Goal: Task Accomplishment & Management: Use online tool/utility

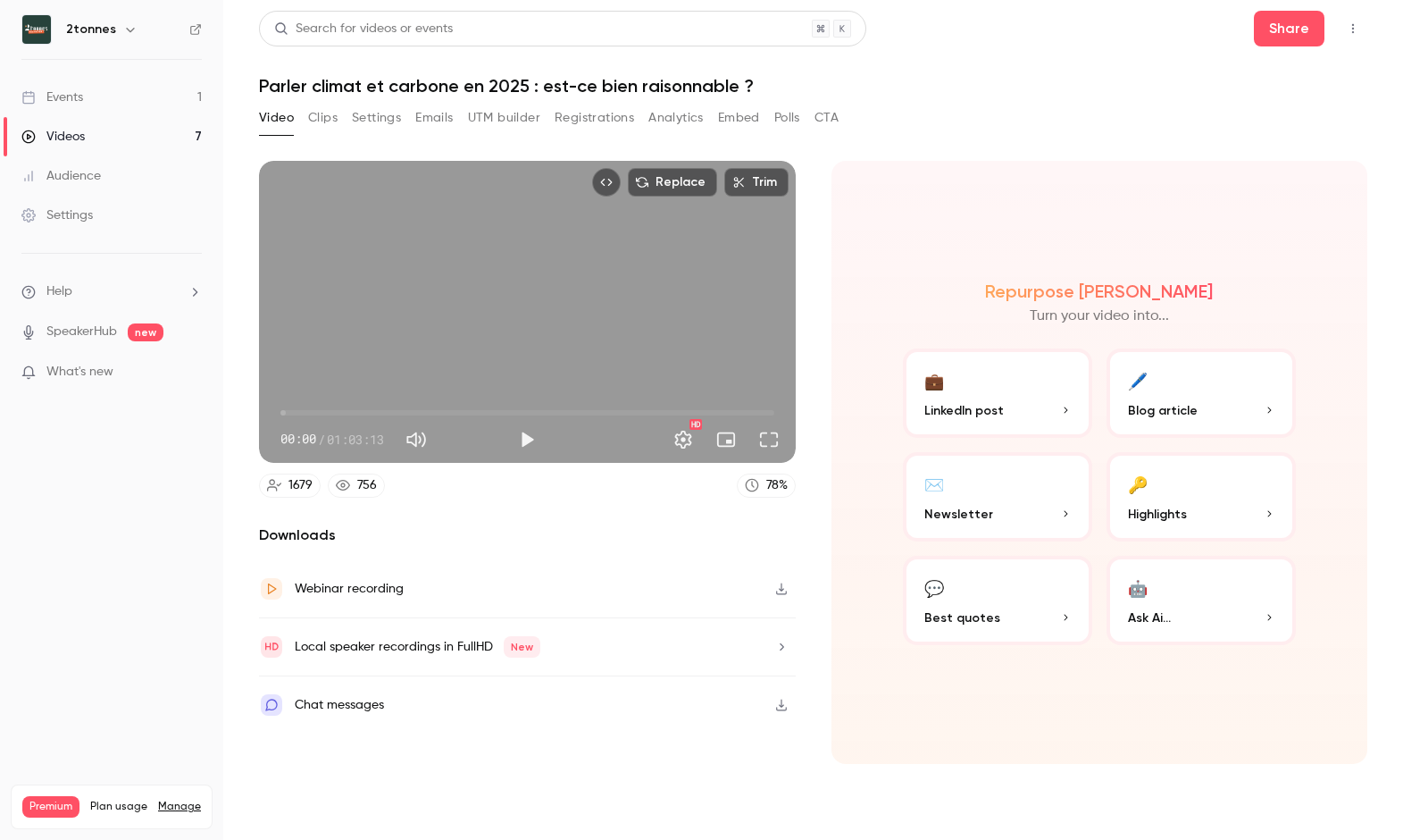
click at [776, 645] on icon "button" at bounding box center [781, 647] width 14 height 13
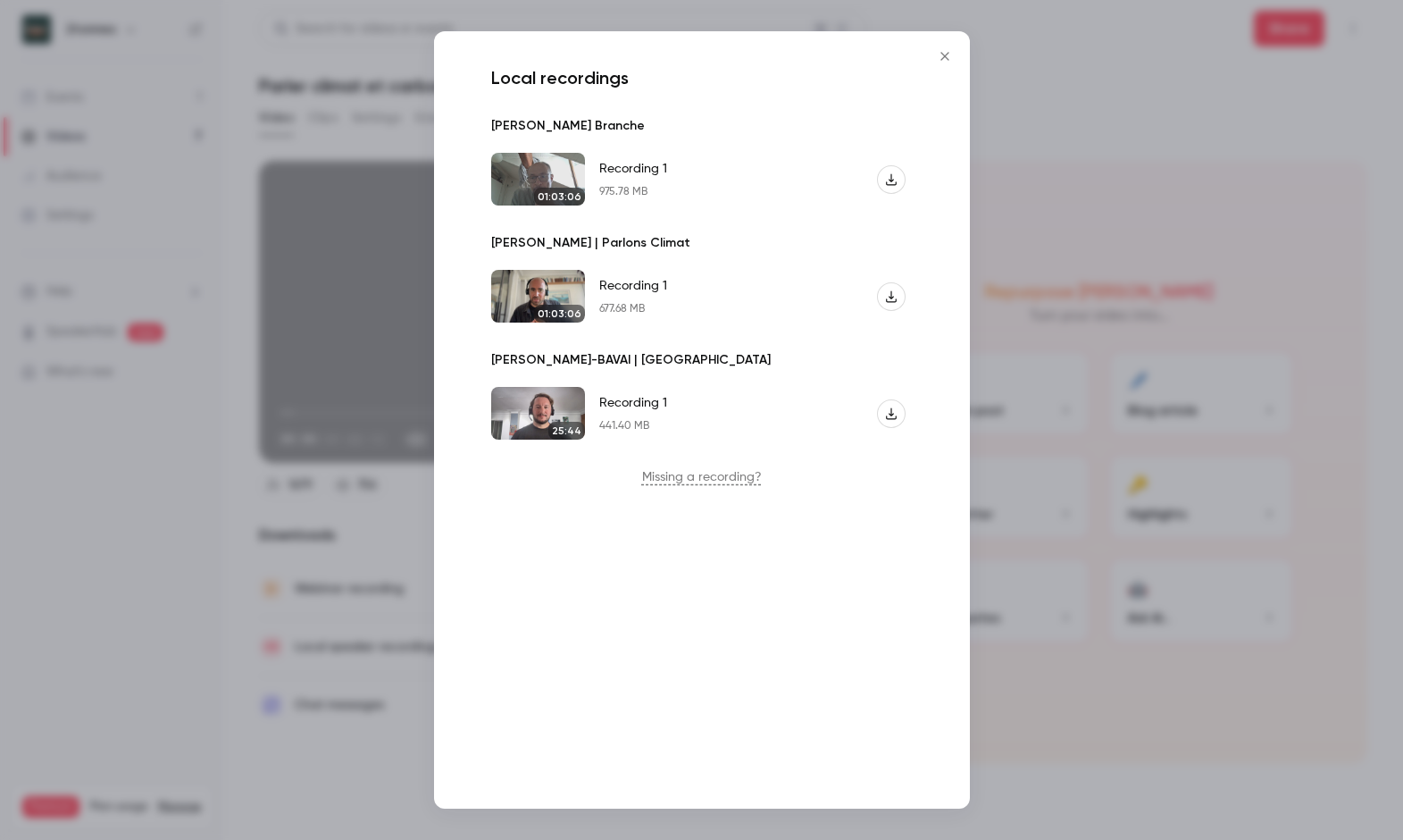
click at [1030, 748] on div at bounding box center [701, 420] width 1403 height 840
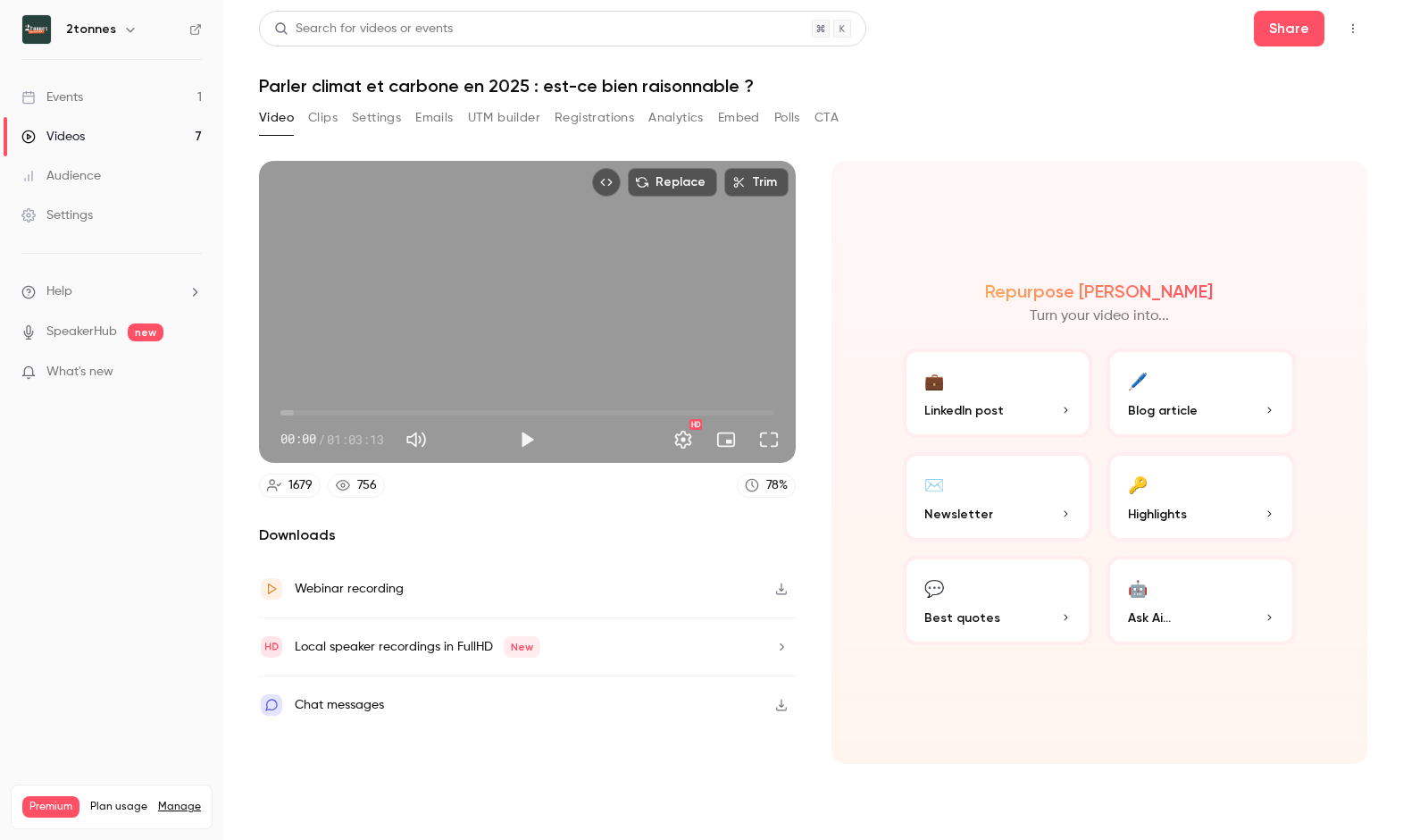
click at [321, 115] on button "Clips" at bounding box center [323, 118] width 30 height 29
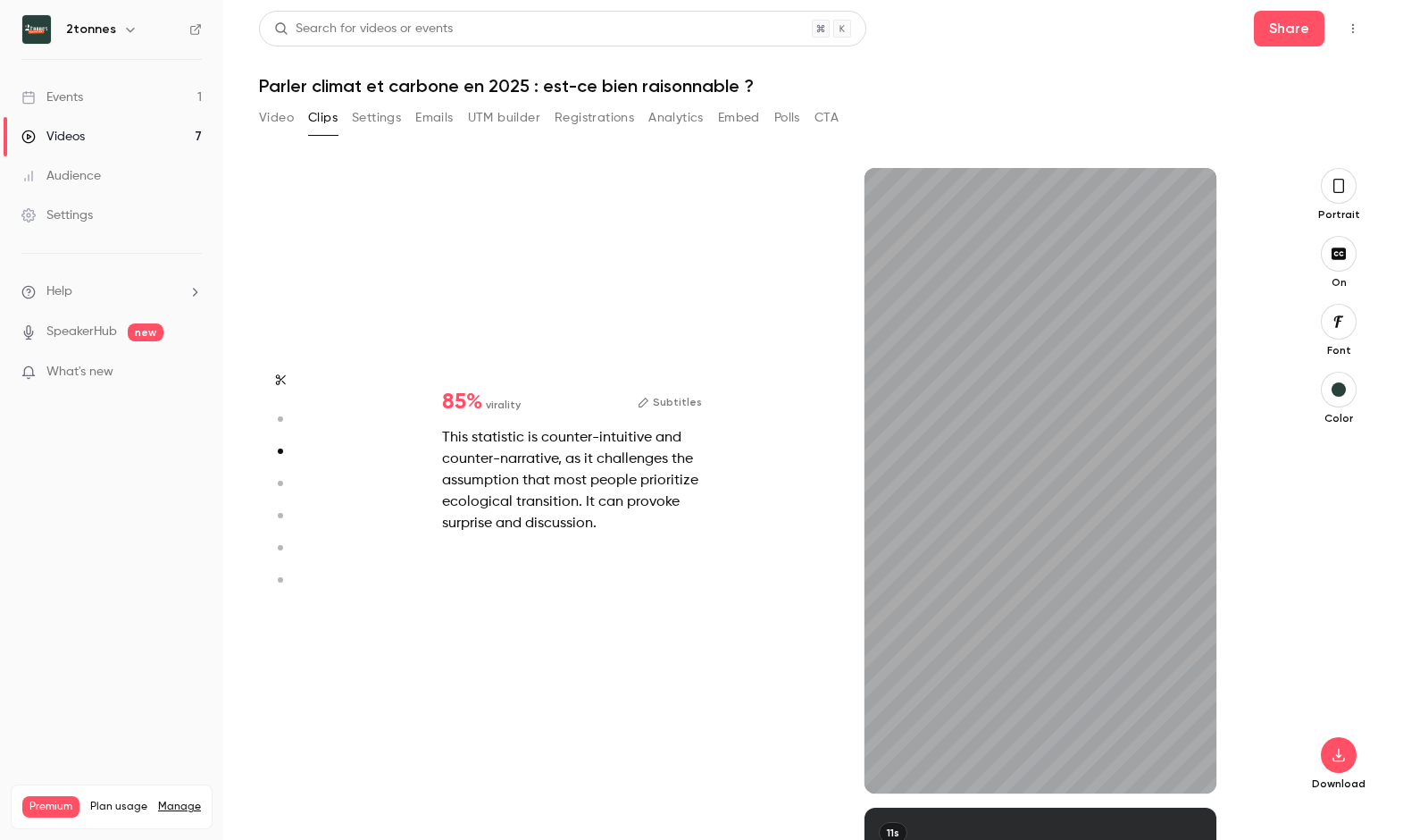
scroll to position [1919, 0]
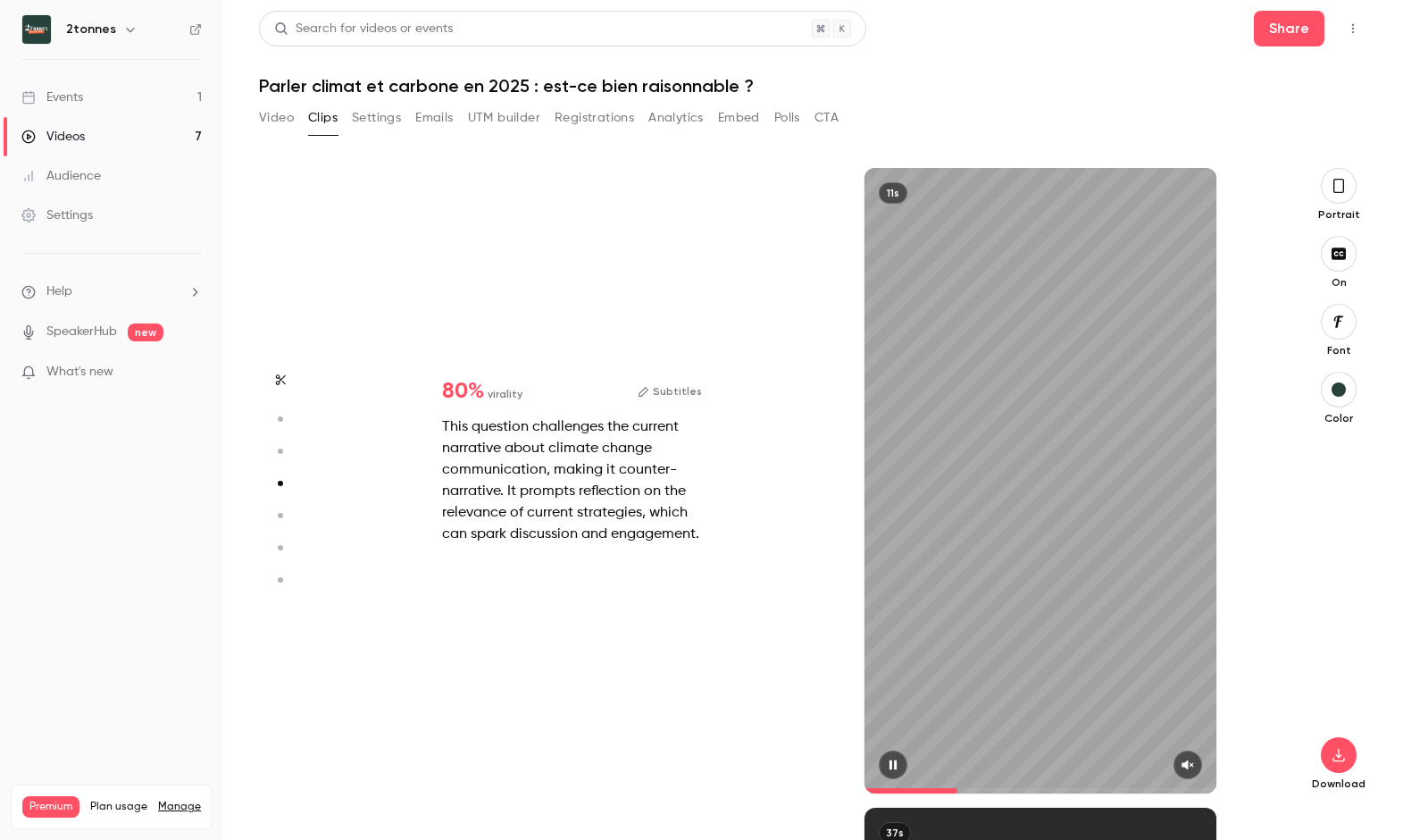
type input "*"
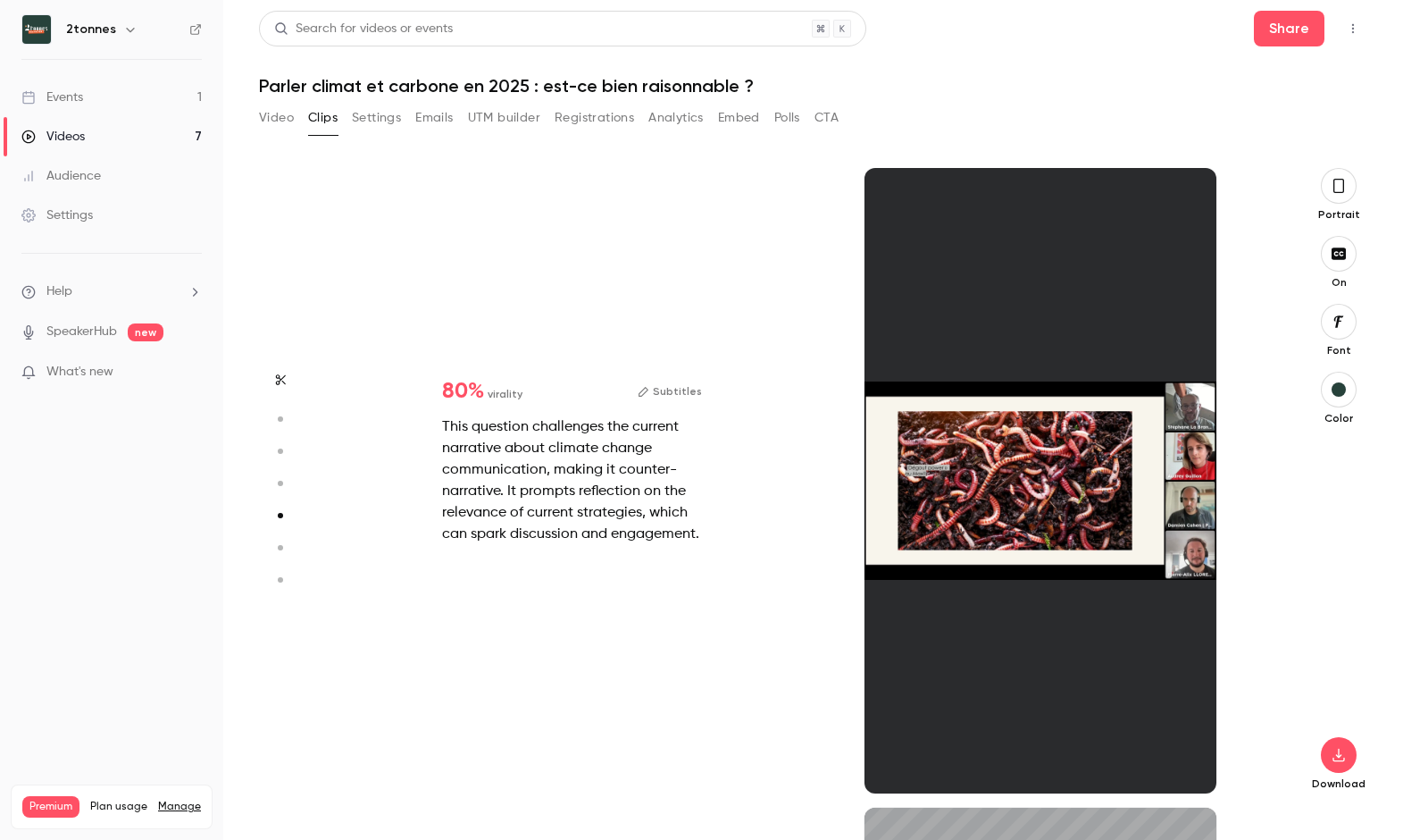
scroll to position [2559, 0]
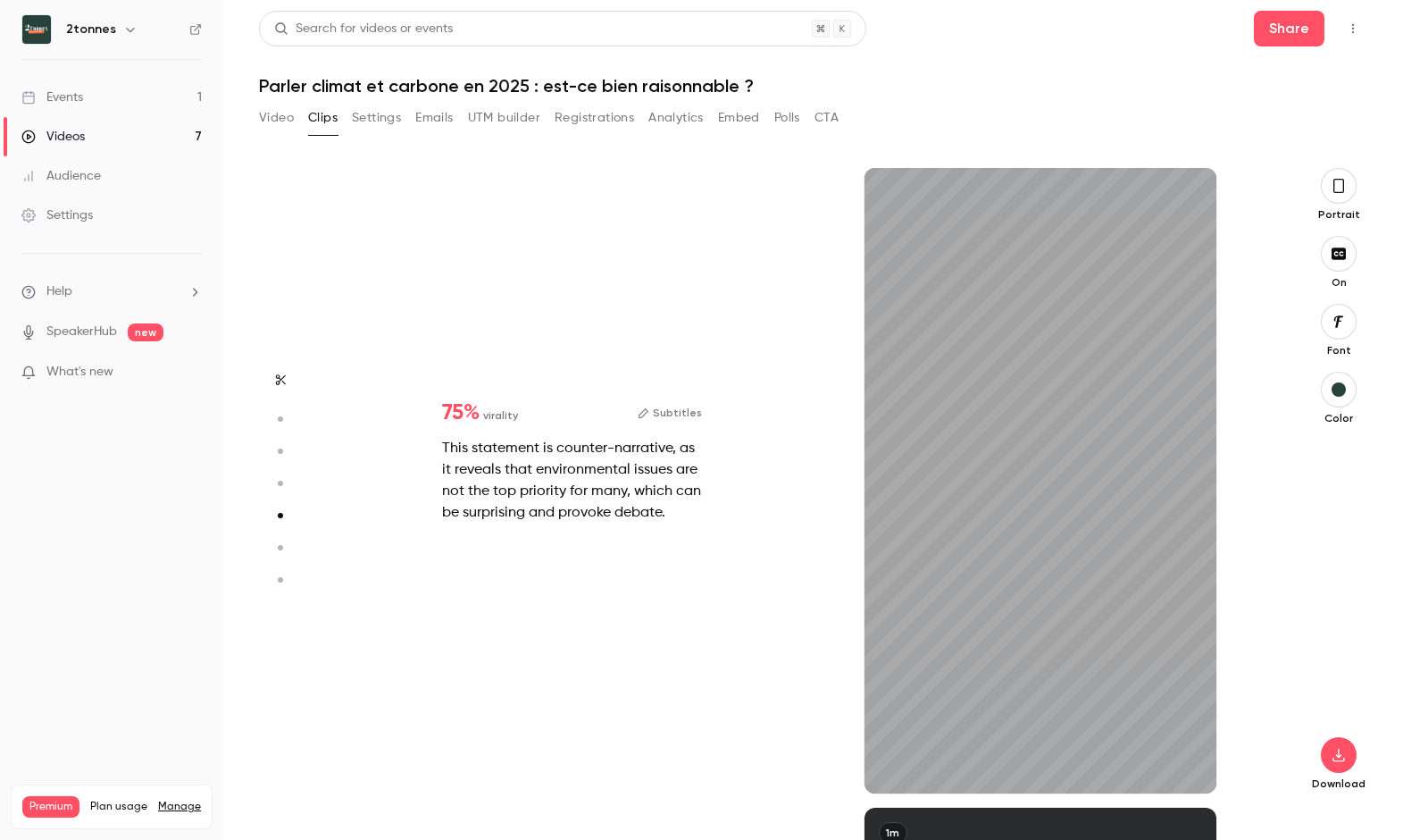
type input "*"
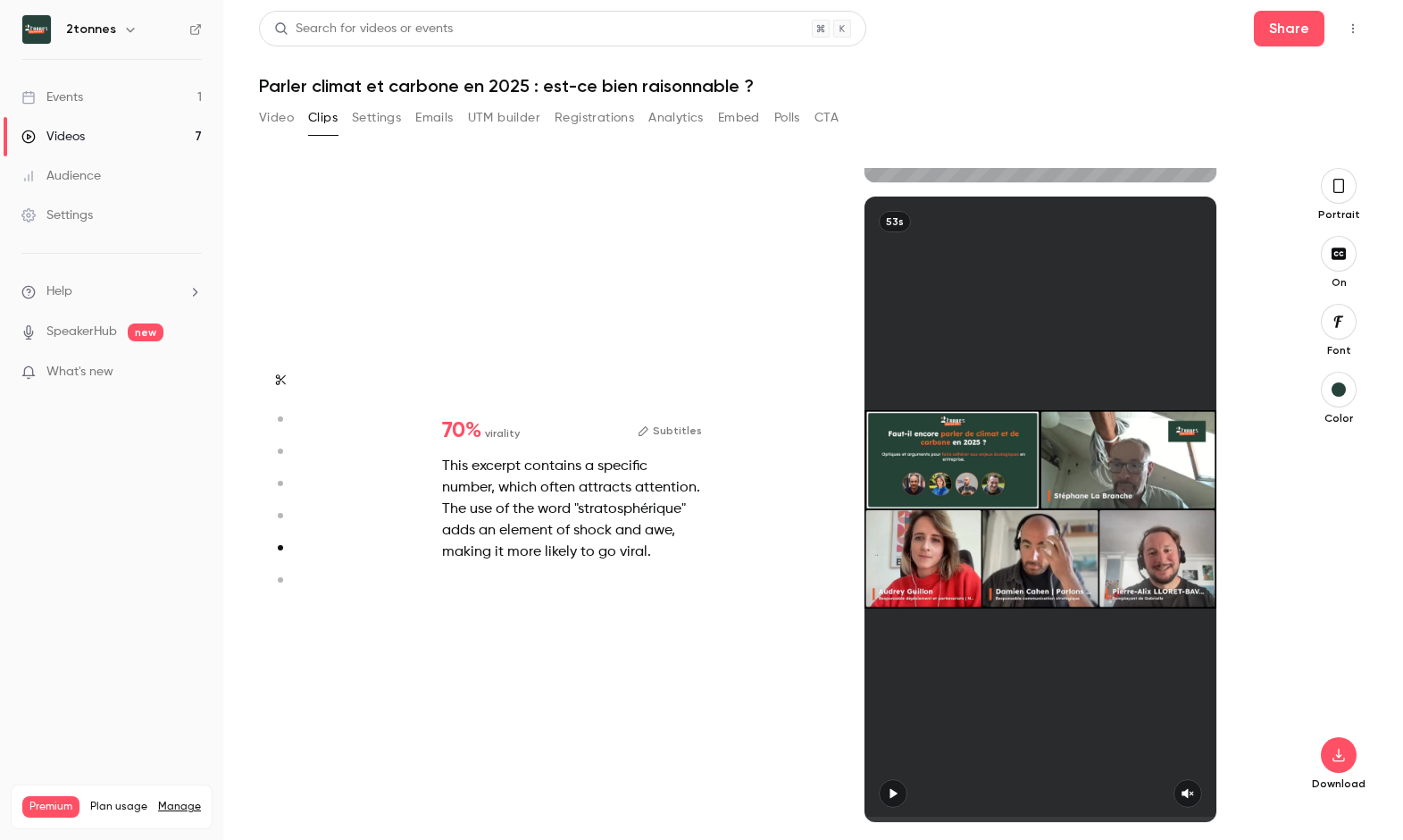
scroll to position [3809, 0]
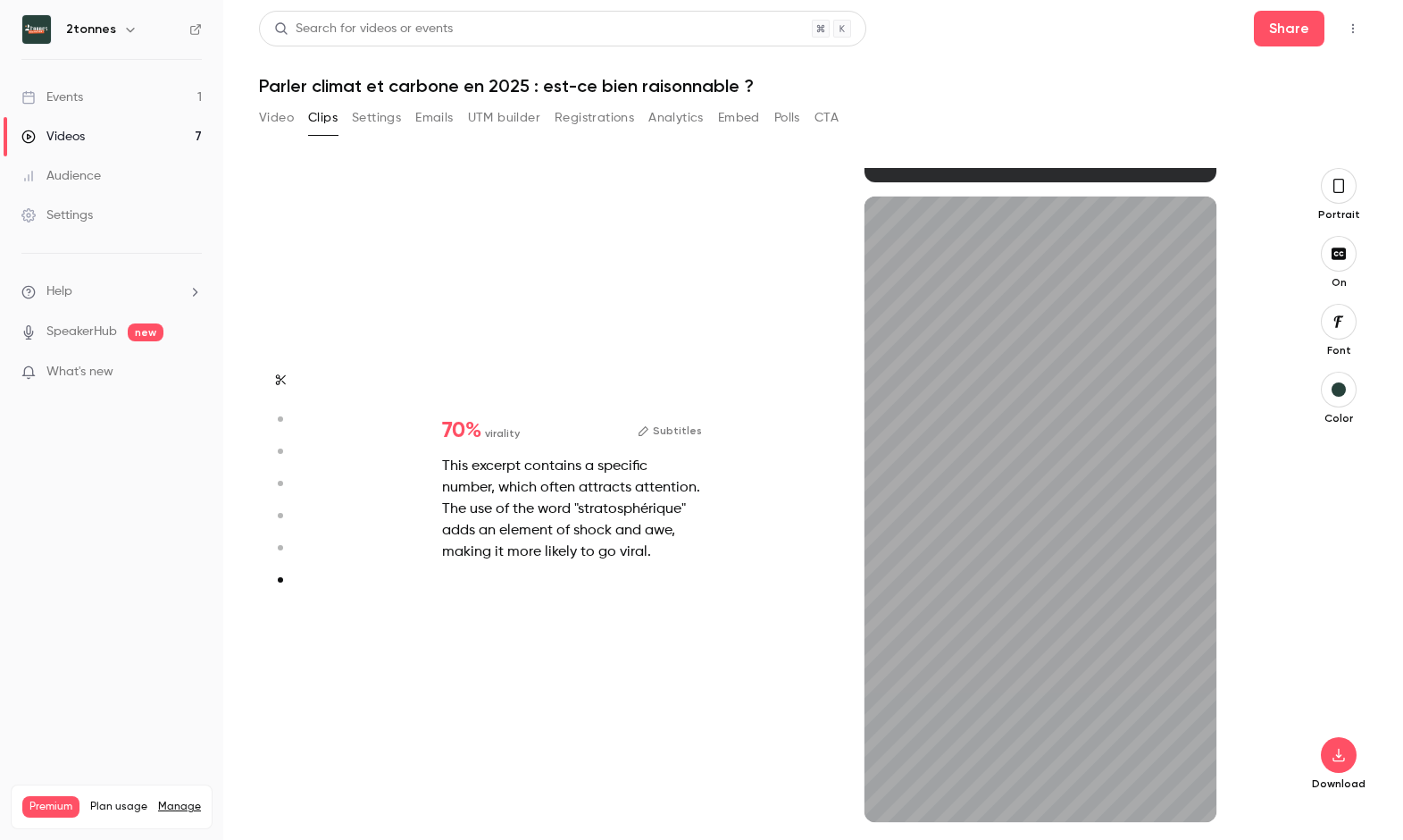
type input "*"
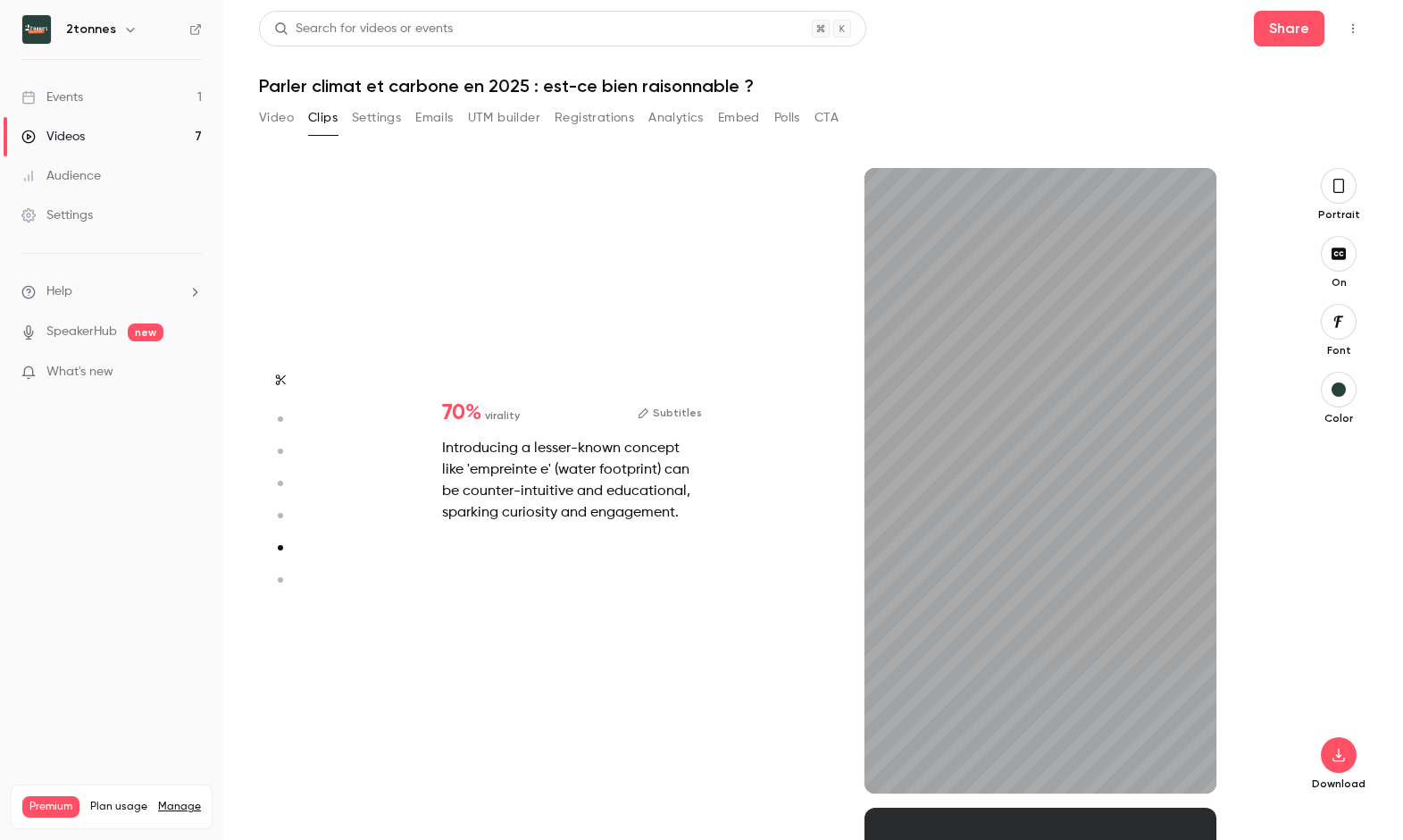
scroll to position [3198, 0]
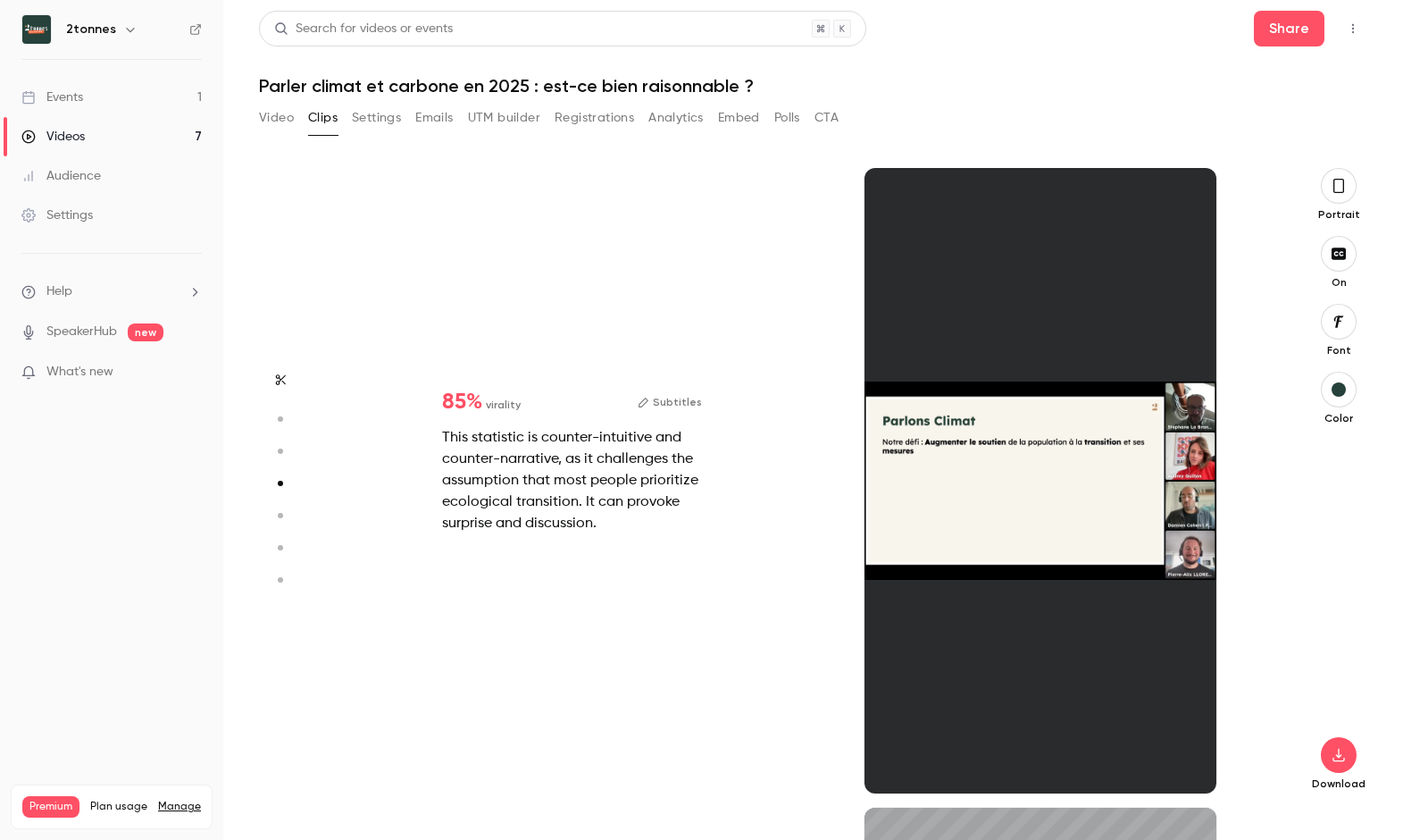
type input "*"
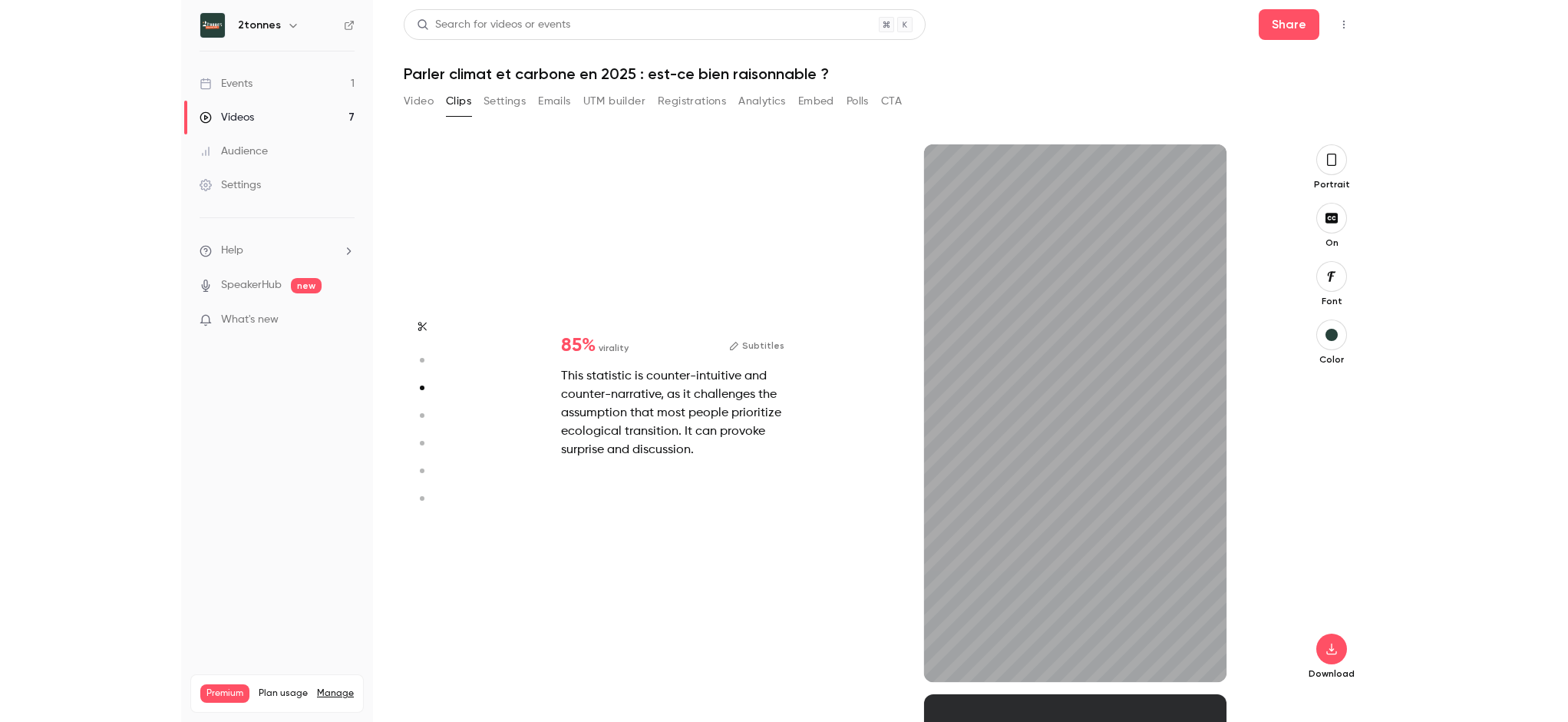
scroll to position [1099, 0]
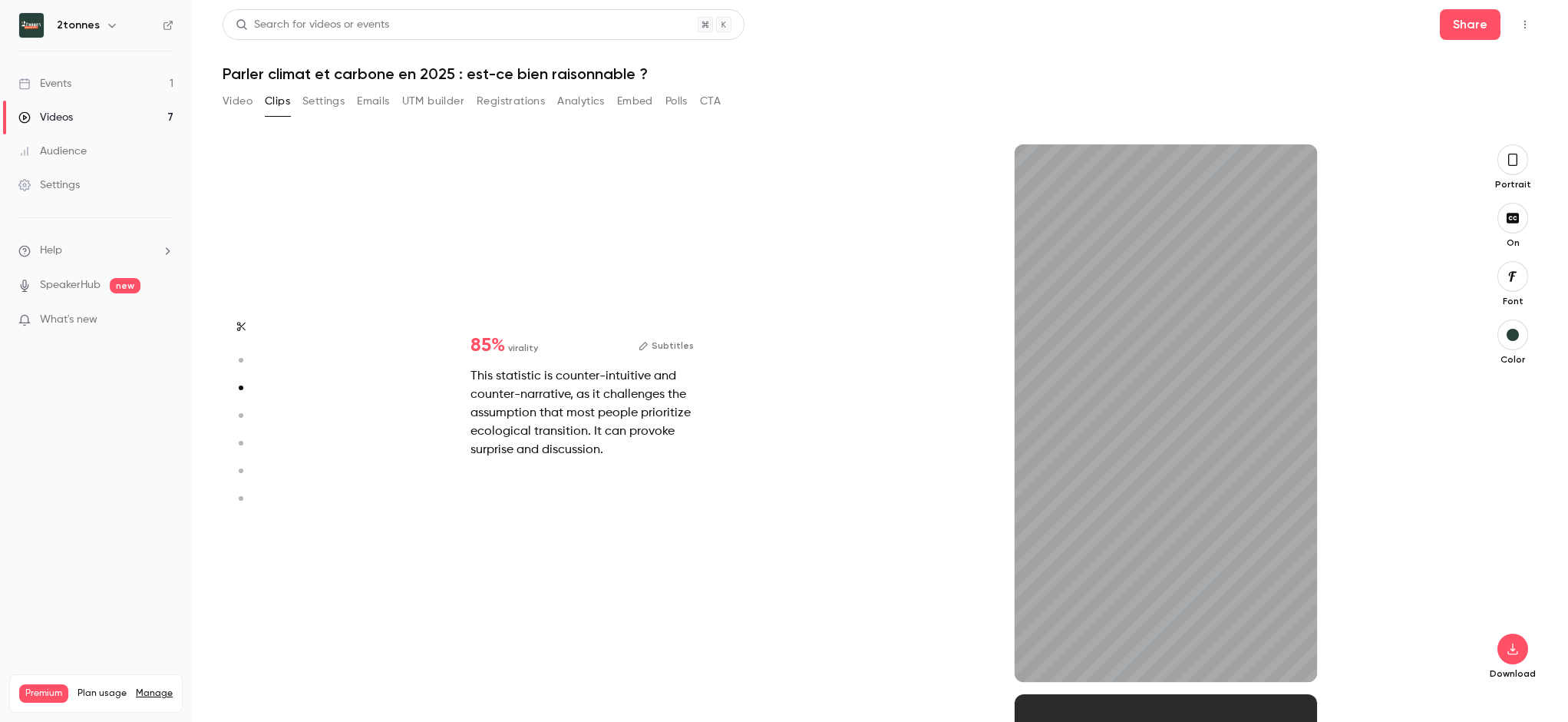
type input "***"
click at [243, 101] on button "Video" at bounding box center [238, 101] width 30 height 25
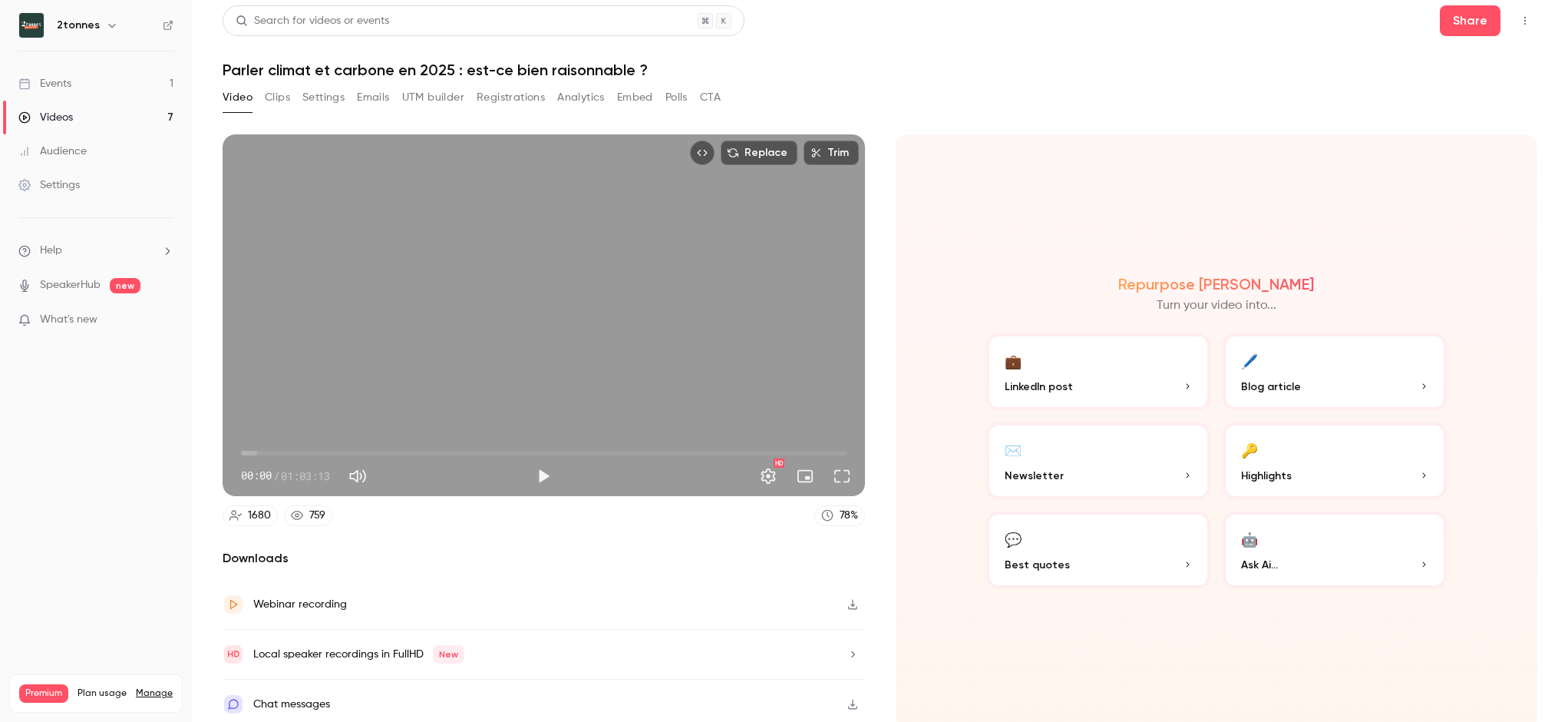
scroll to position [7, 0]
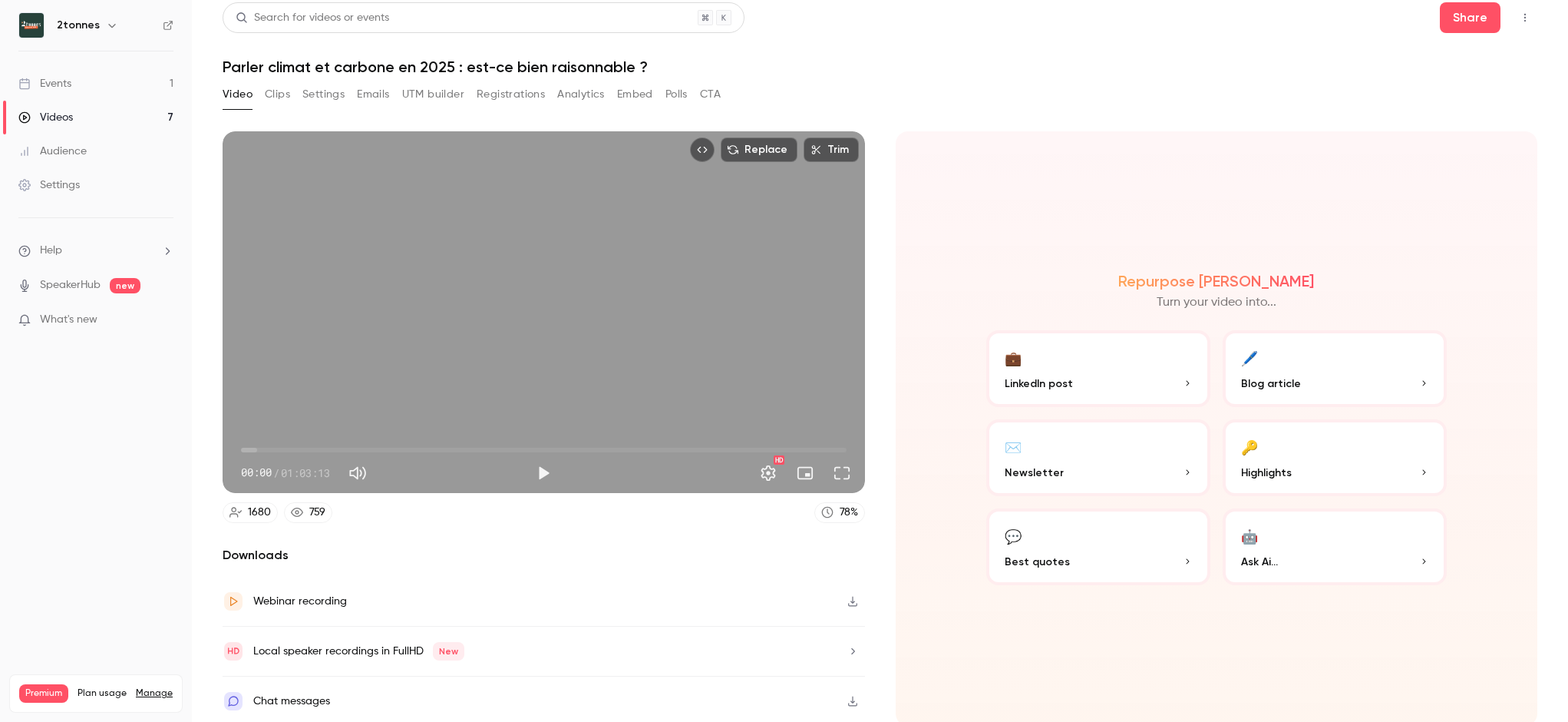
click at [258, 99] on div "Video Clips Settings Emails UTM builder Registrations Analytics Embed Polls CTA" at bounding box center [472, 94] width 498 height 25
click at [270, 93] on button "Clips" at bounding box center [278, 94] width 25 height 25
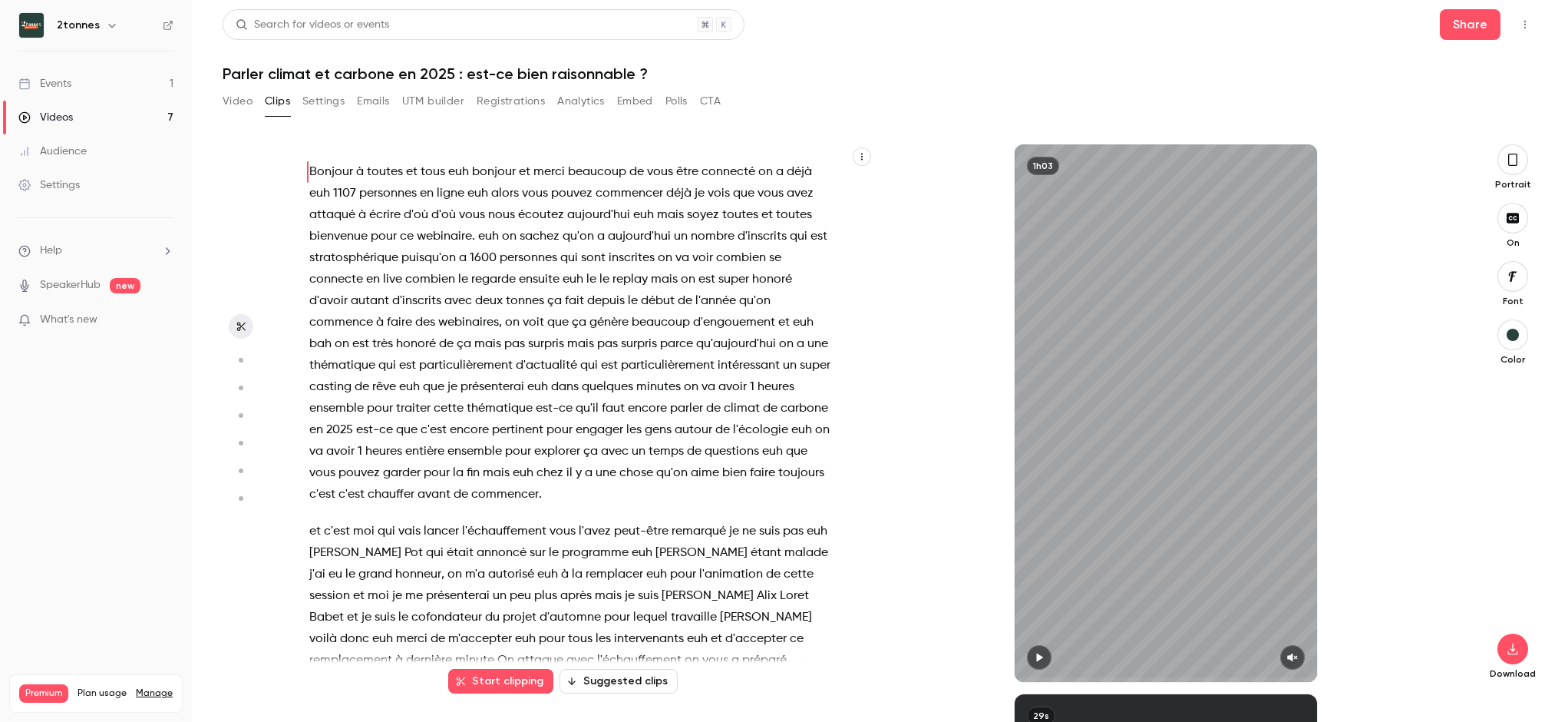
click at [1204, 654] on icon "button" at bounding box center [1292, 658] width 12 height 11
click at [1204, 658] on icon "button" at bounding box center [1293, 658] width 11 height 9
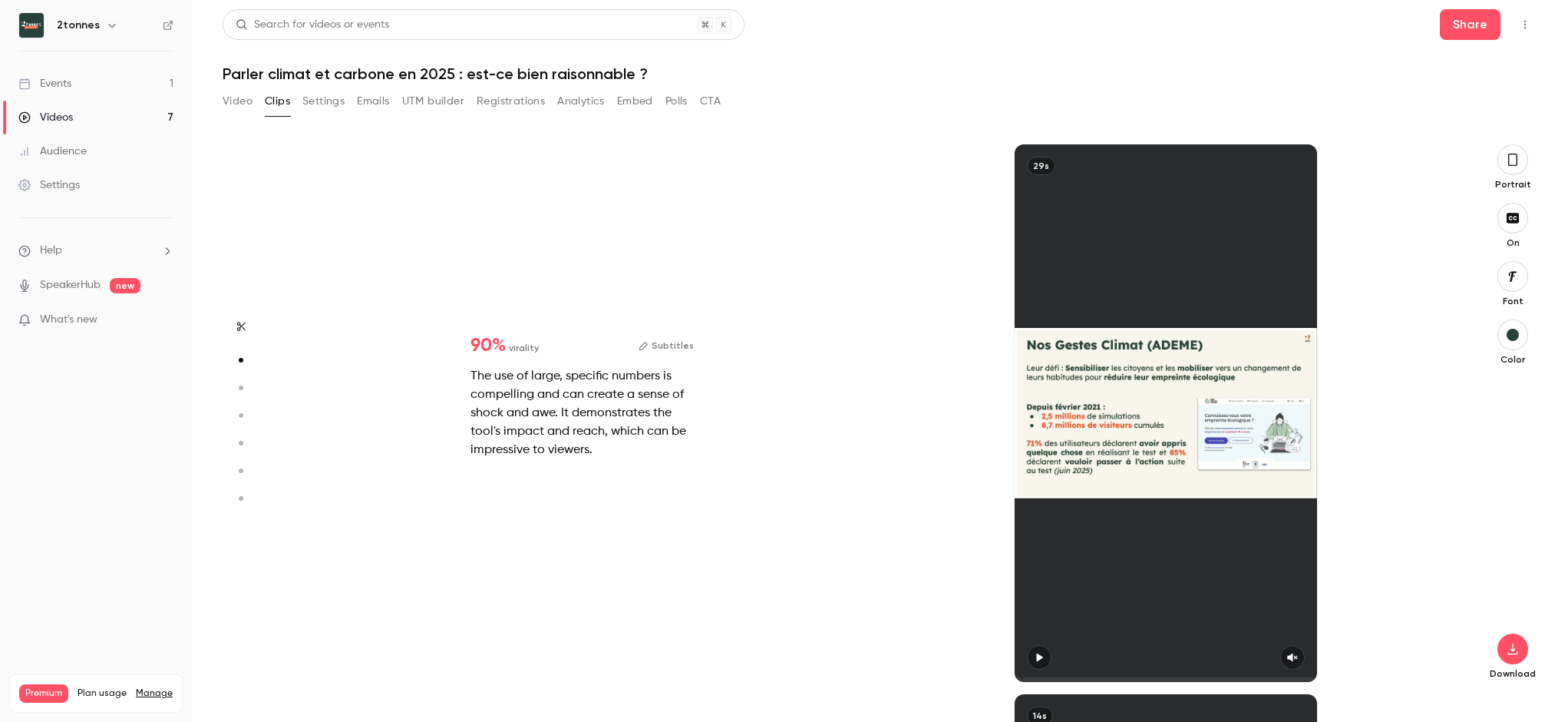
scroll to position [550, 0]
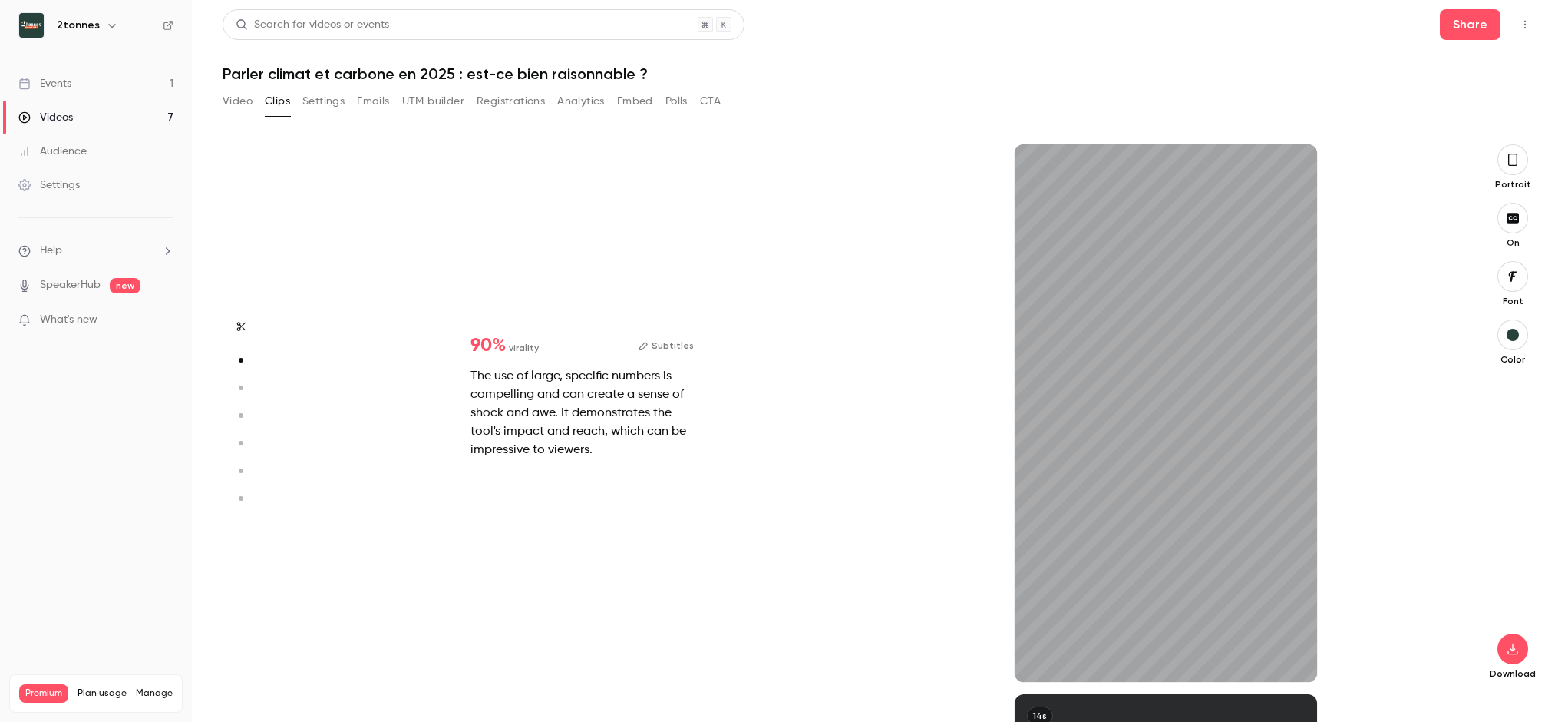
type input "****"
click at [254, 99] on div "Video Clips Settings Emails UTM builder Registrations Analytics Embed Polls CTA" at bounding box center [472, 101] width 498 height 25
click at [243, 100] on button "Video" at bounding box center [238, 101] width 30 height 25
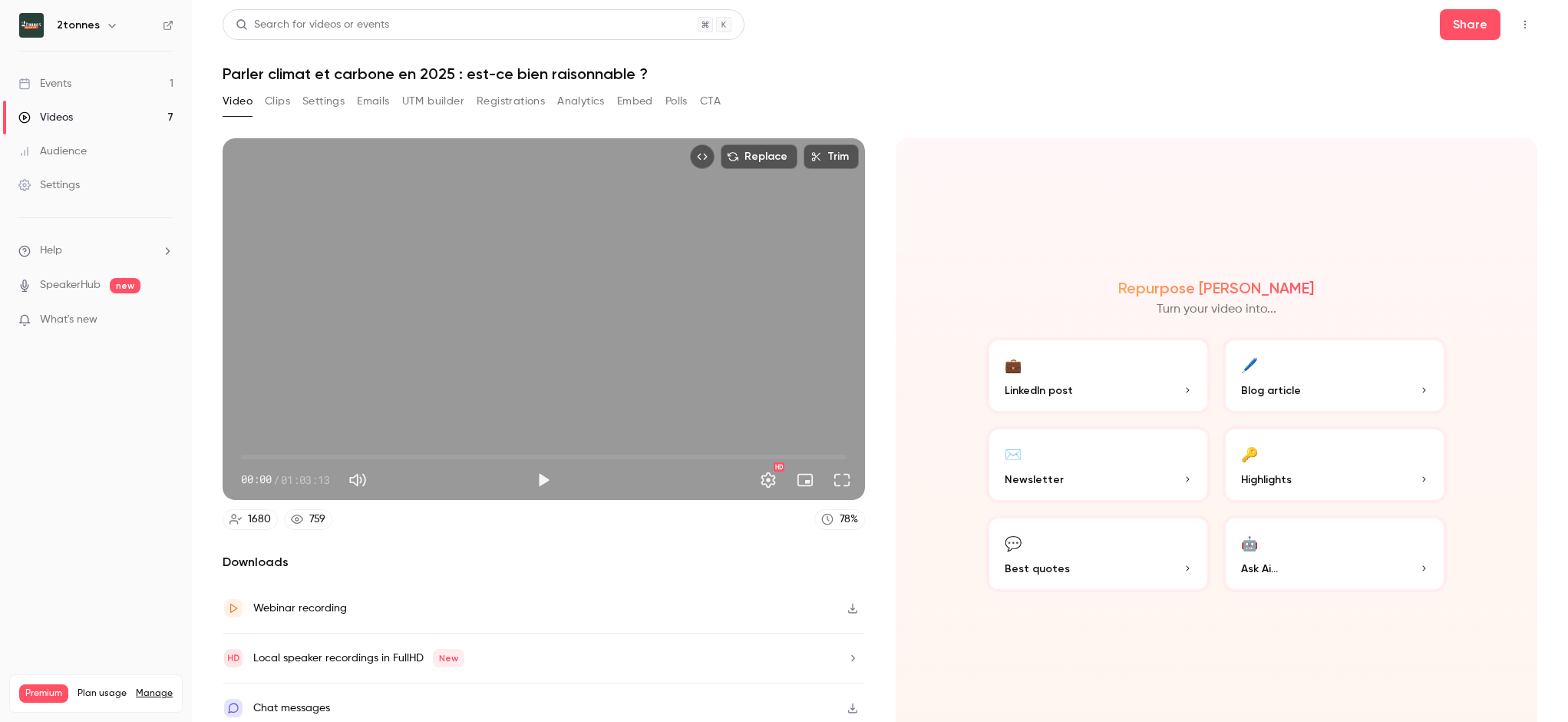
scroll to position [7, 0]
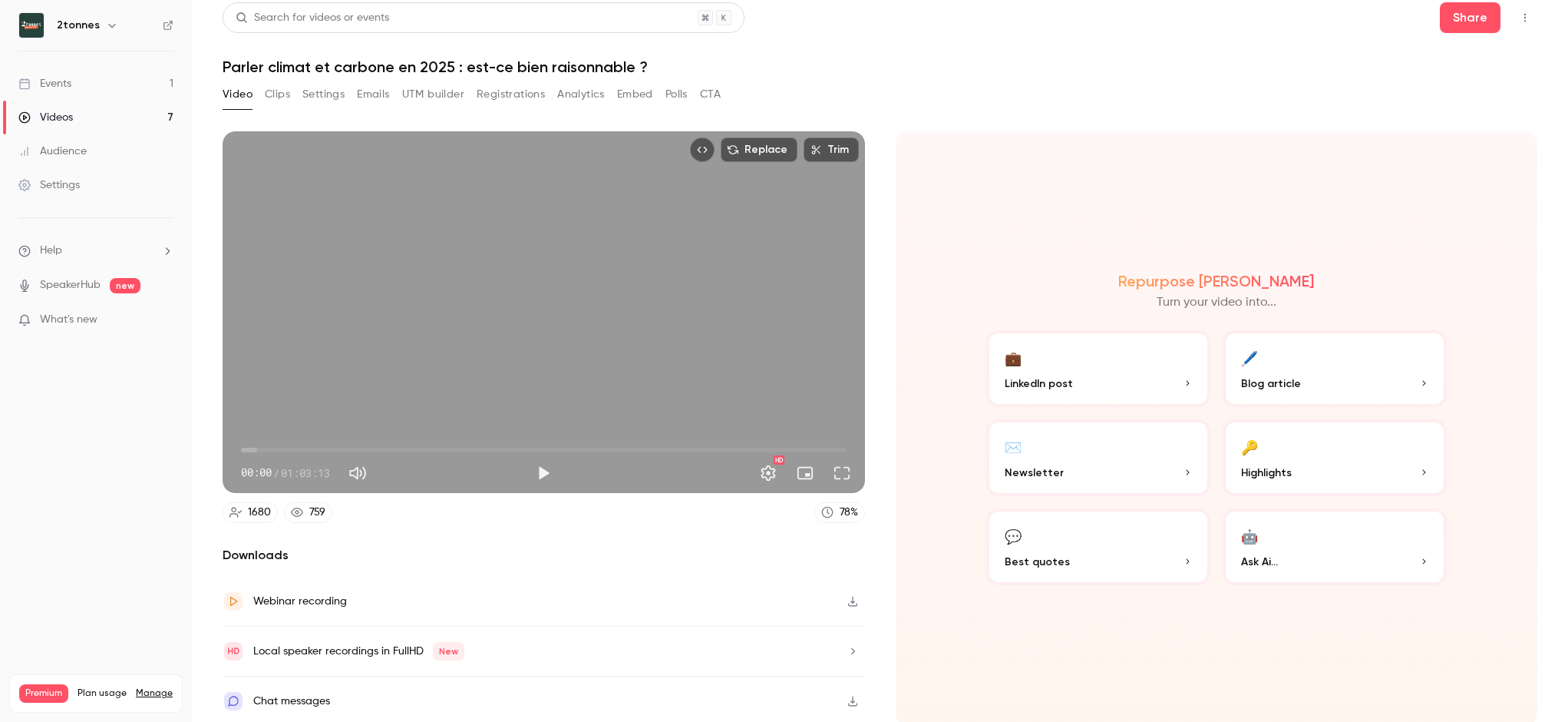
click at [289, 92] on button "Clips" at bounding box center [278, 94] width 25 height 25
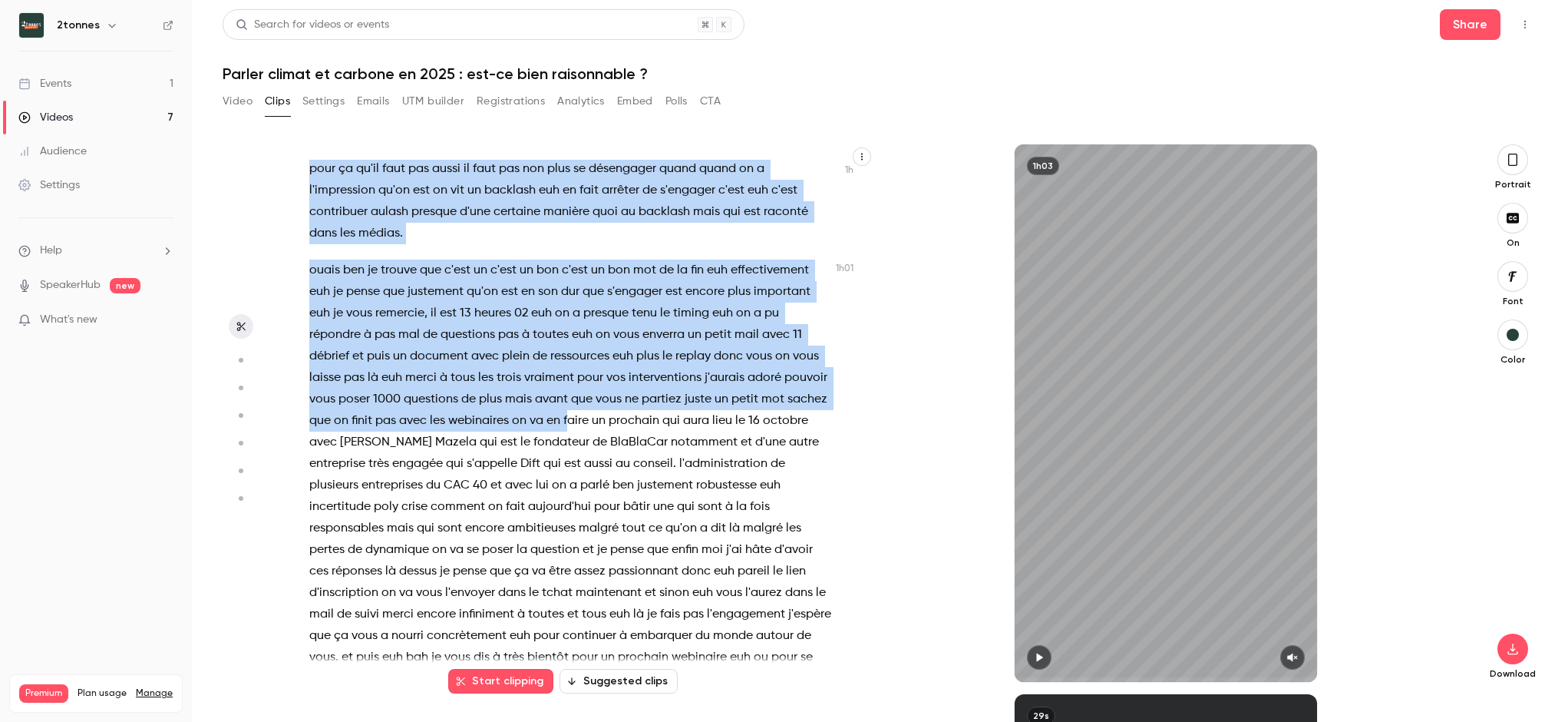
scroll to position [19953, 0]
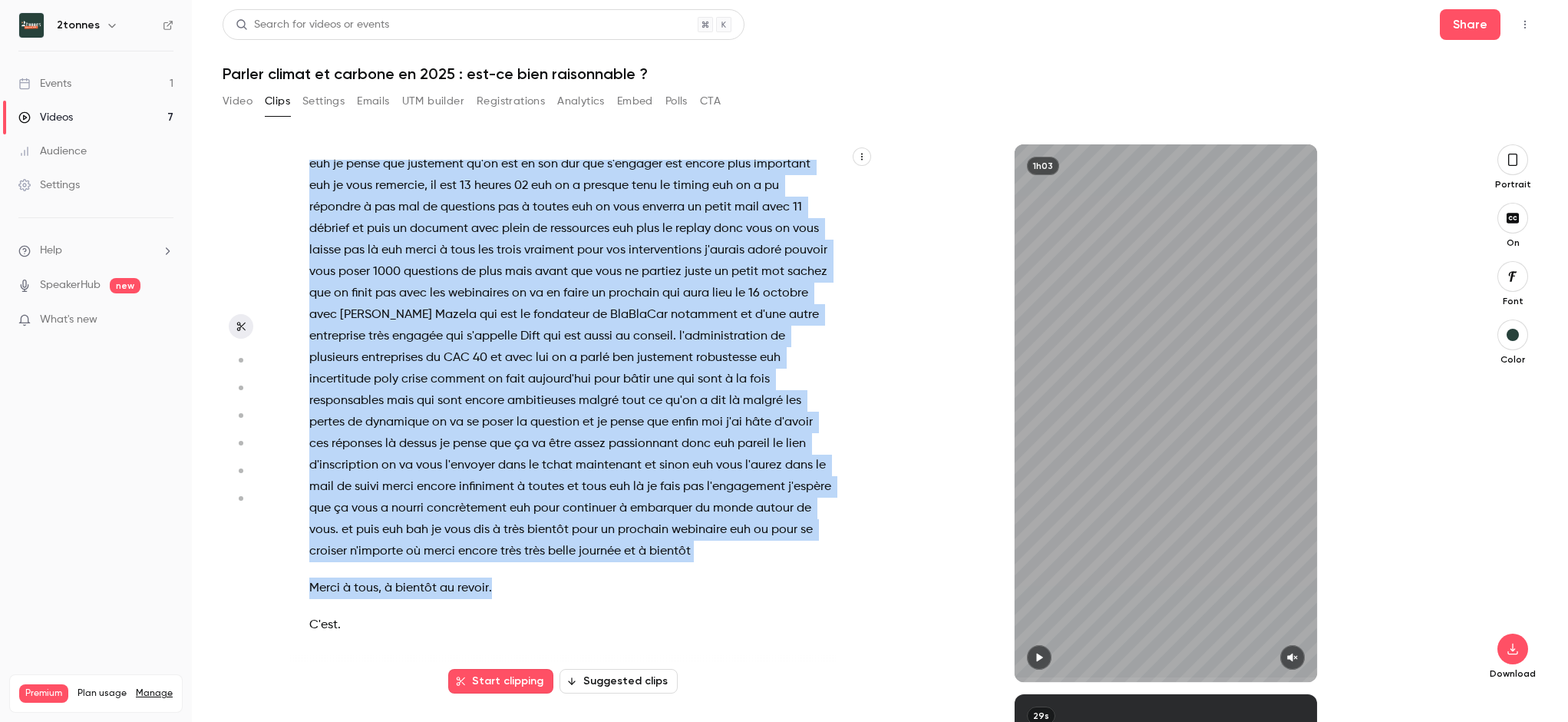
drag, startPoint x: 309, startPoint y: 166, endPoint x: 628, endPoint y: 596, distance: 535.4
click at [628, 596] on div "Bonjour à toutes et tous euh bonjour et merci beaucoup de vous être connecté on…" at bounding box center [578, 421] width 576 height 522
click at [315, 102] on button "Settings" at bounding box center [323, 101] width 42 height 25
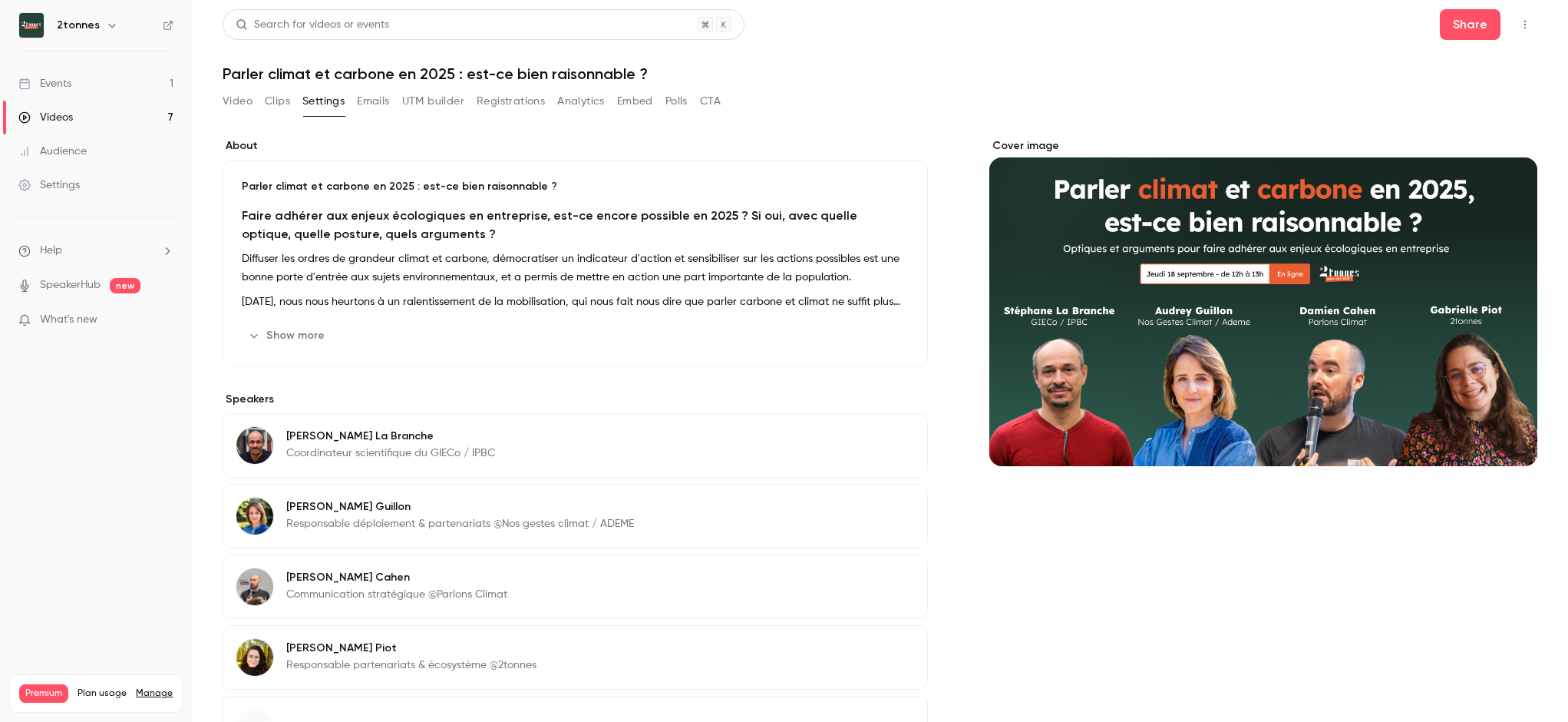
click at [281, 102] on button "Clips" at bounding box center [278, 101] width 25 height 25
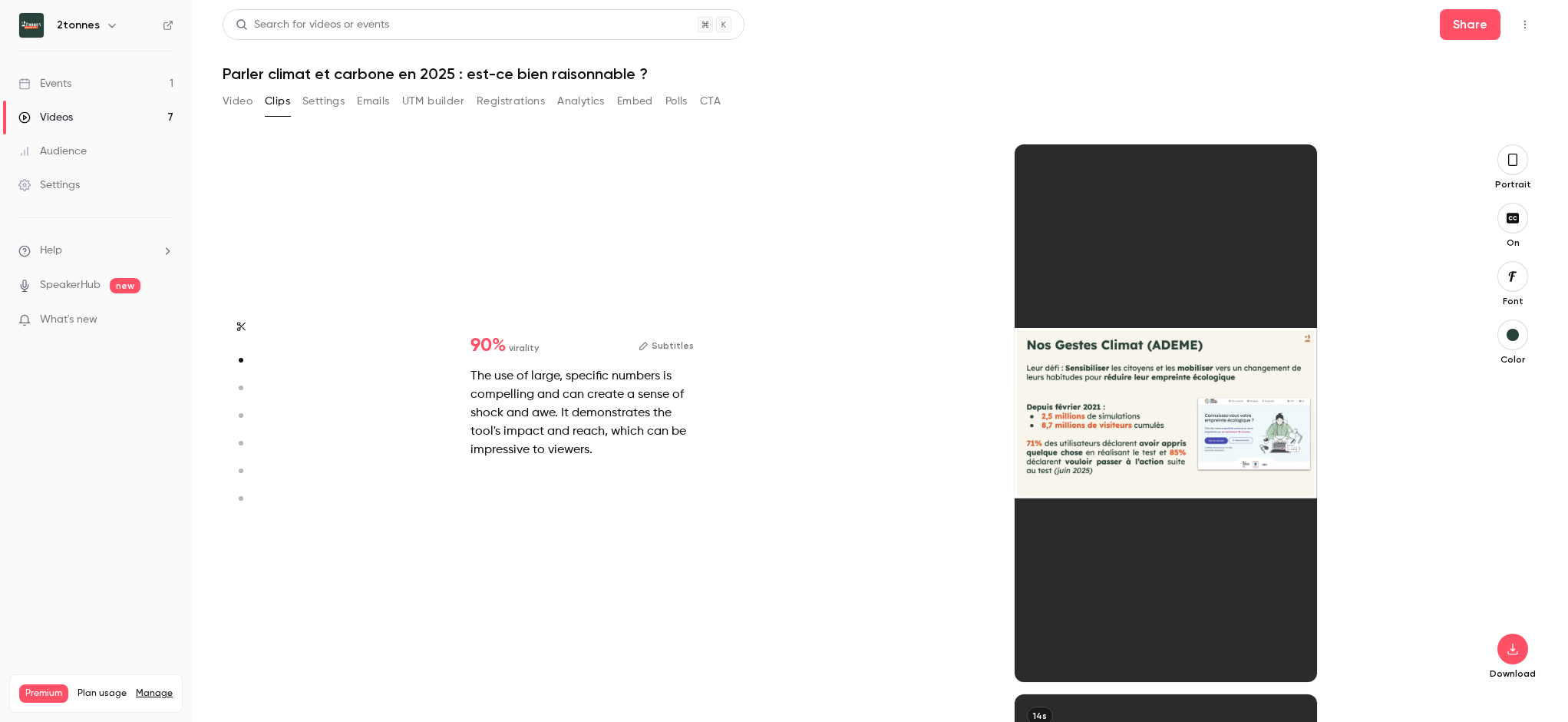
type input "*"
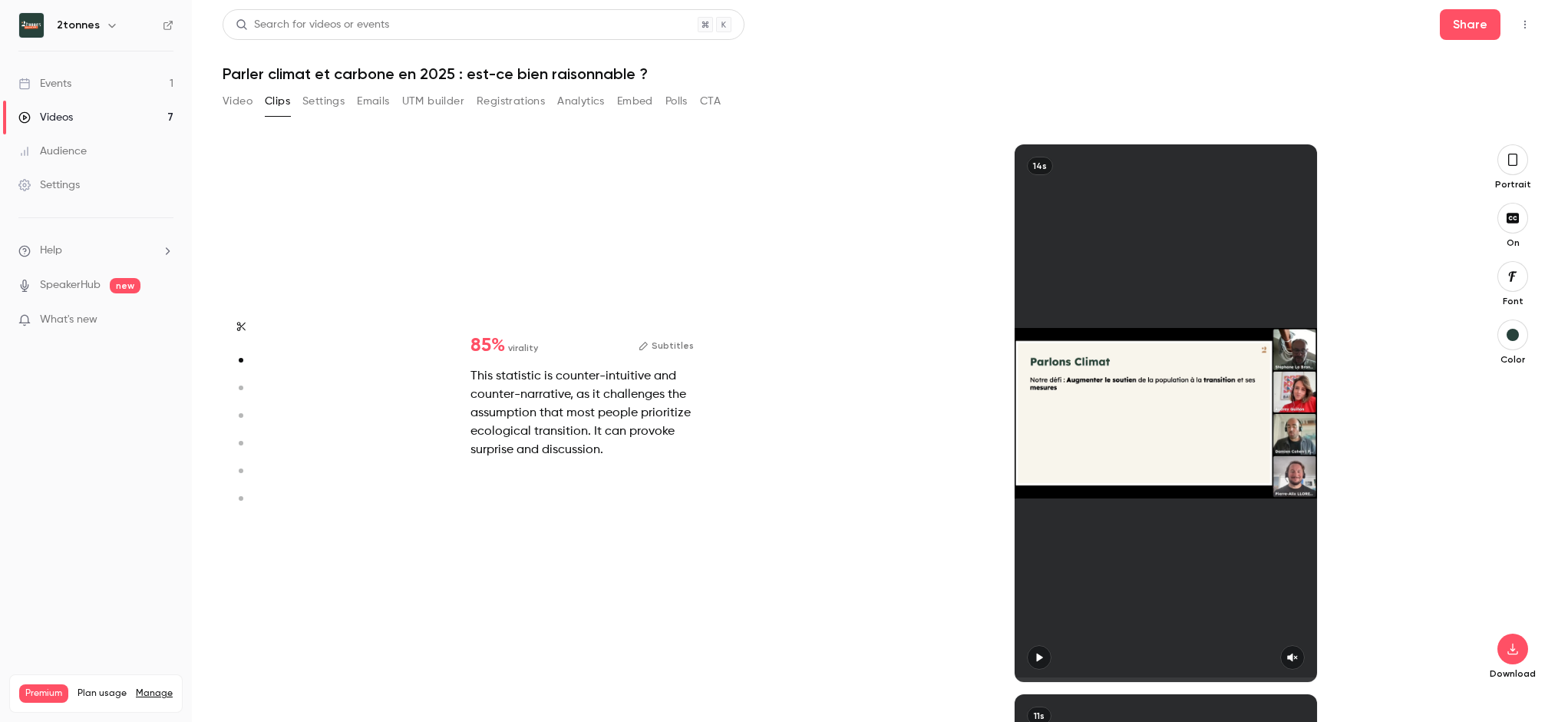
scroll to position [1099, 0]
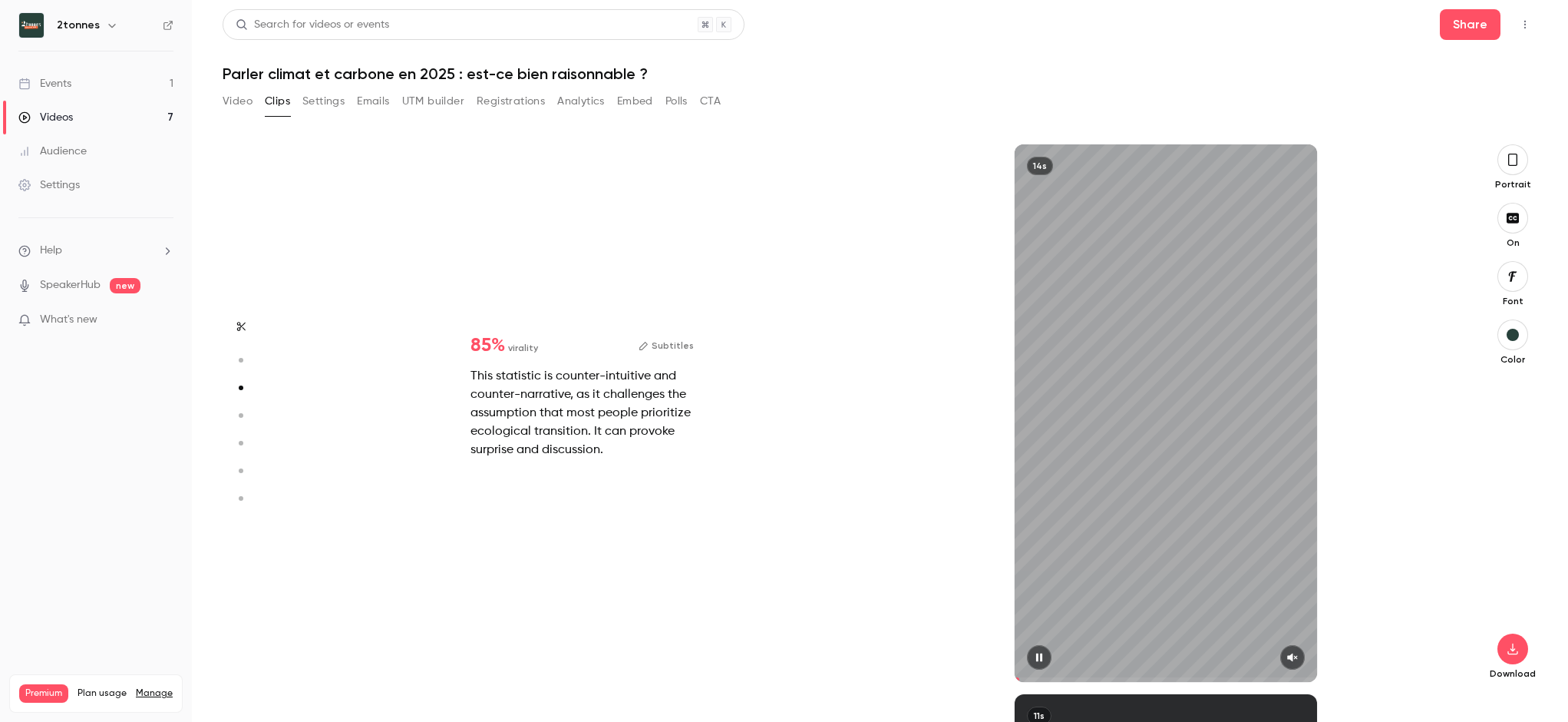
type input "*"
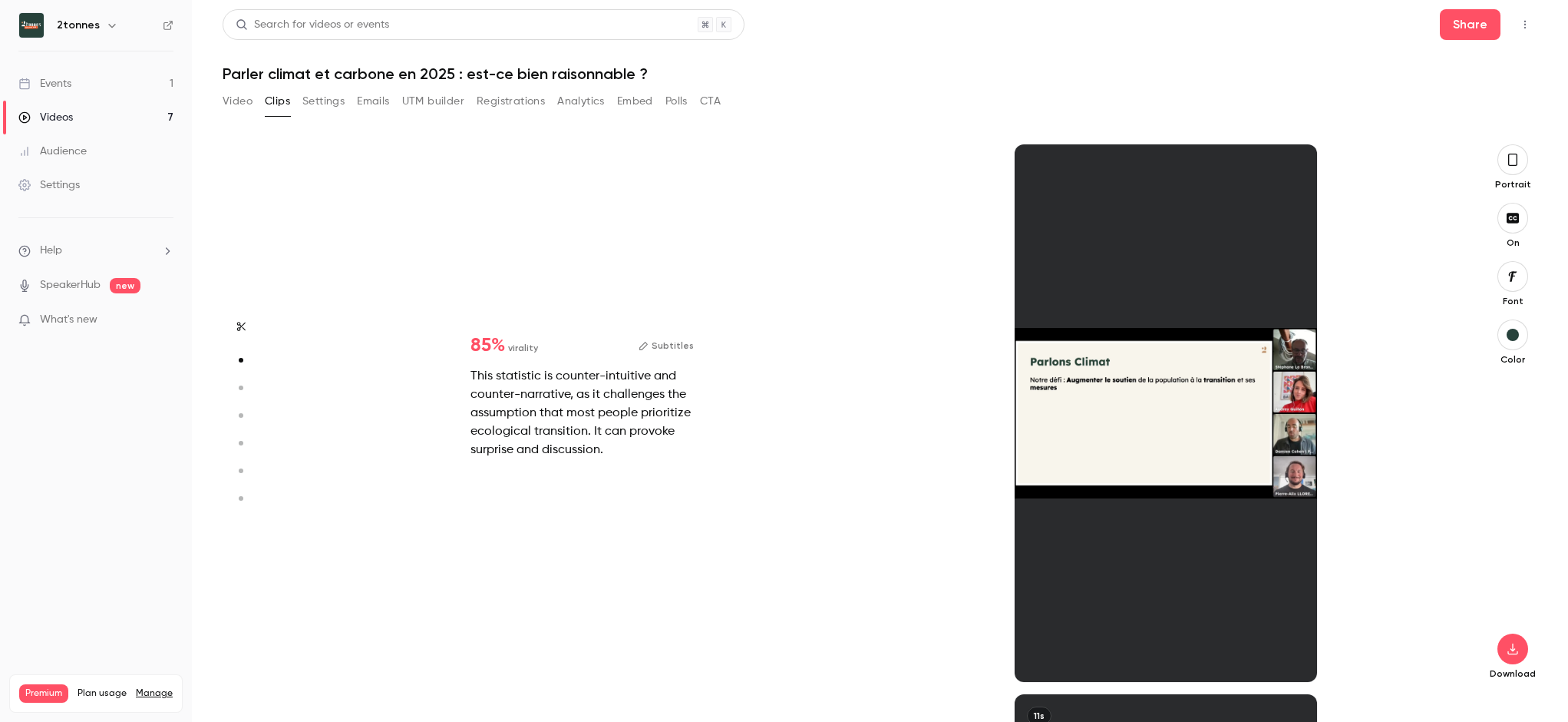
type input "*"
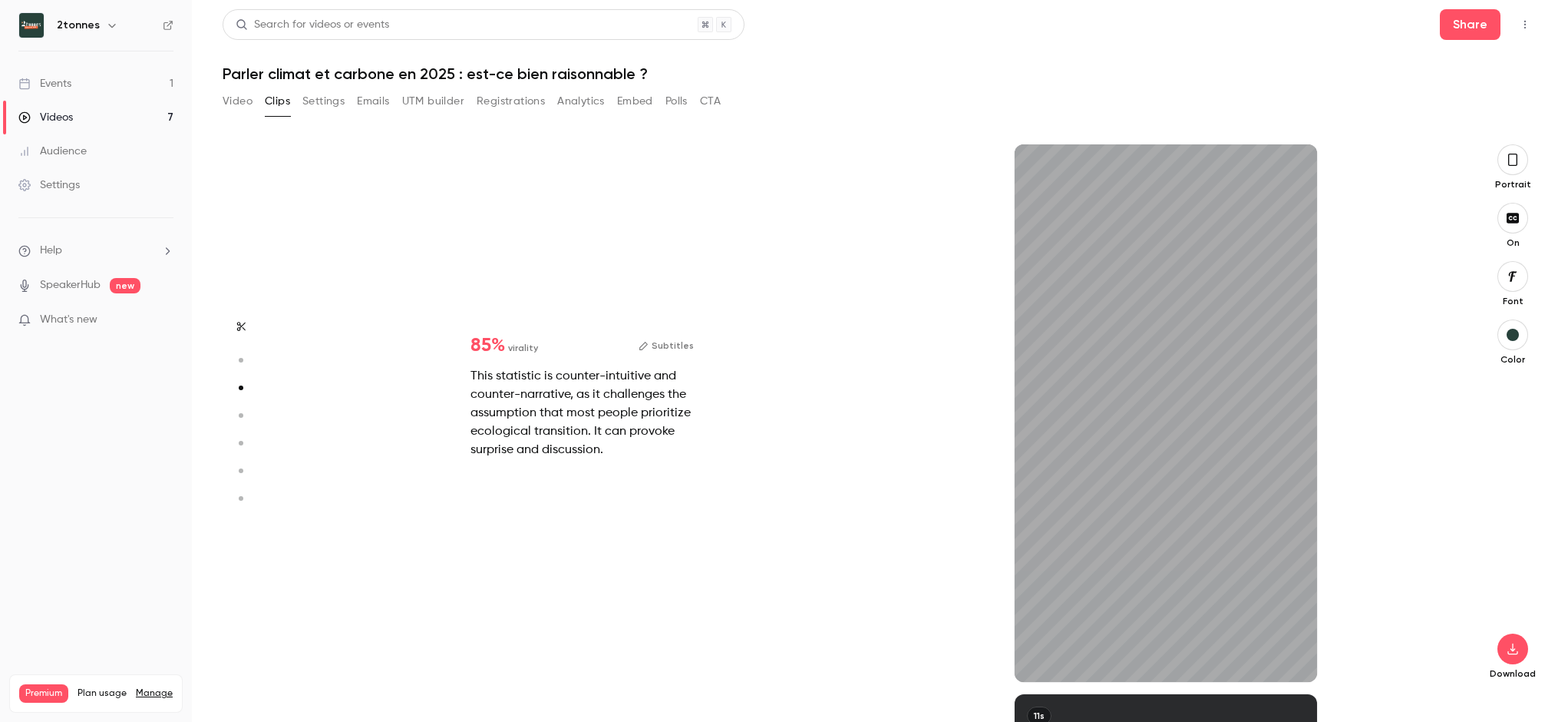
type input "*"
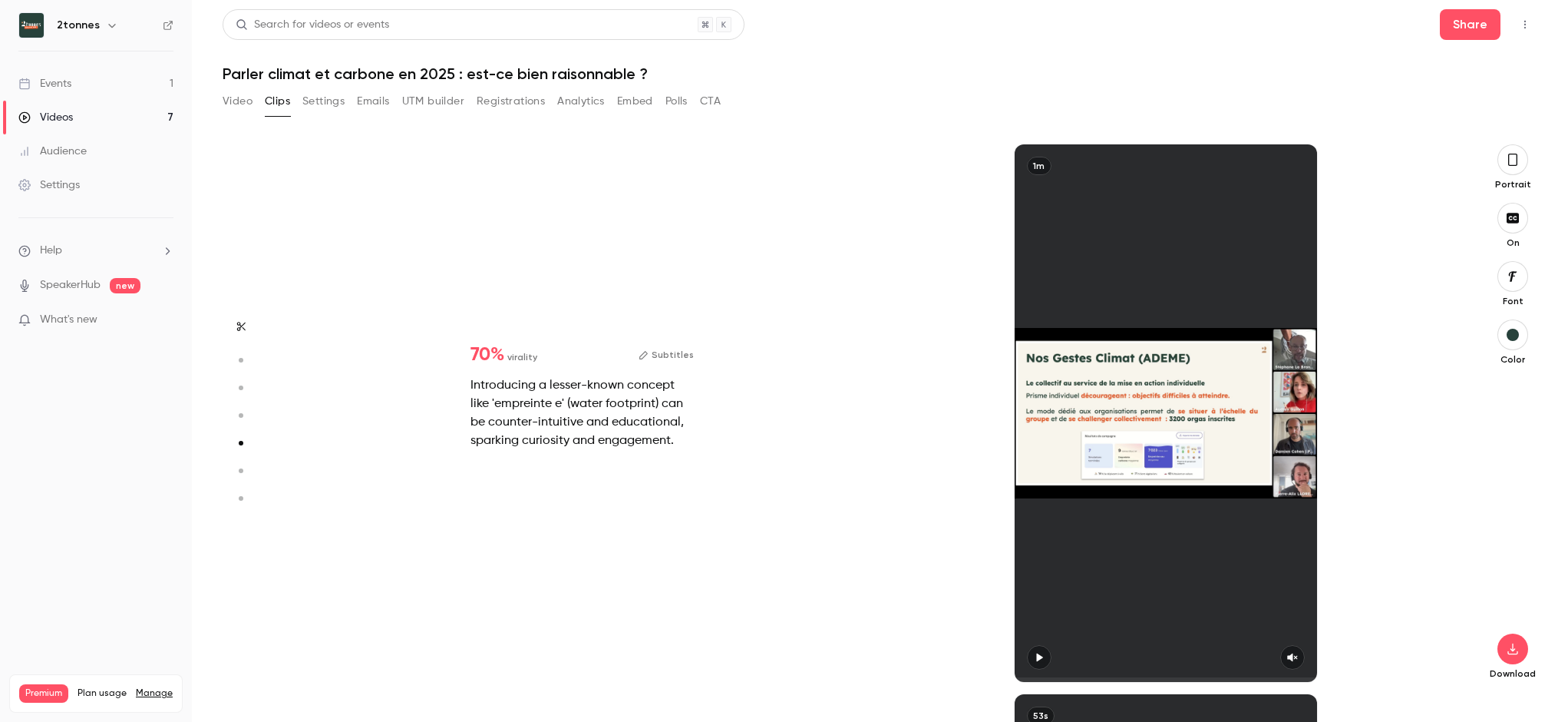
type input "*"
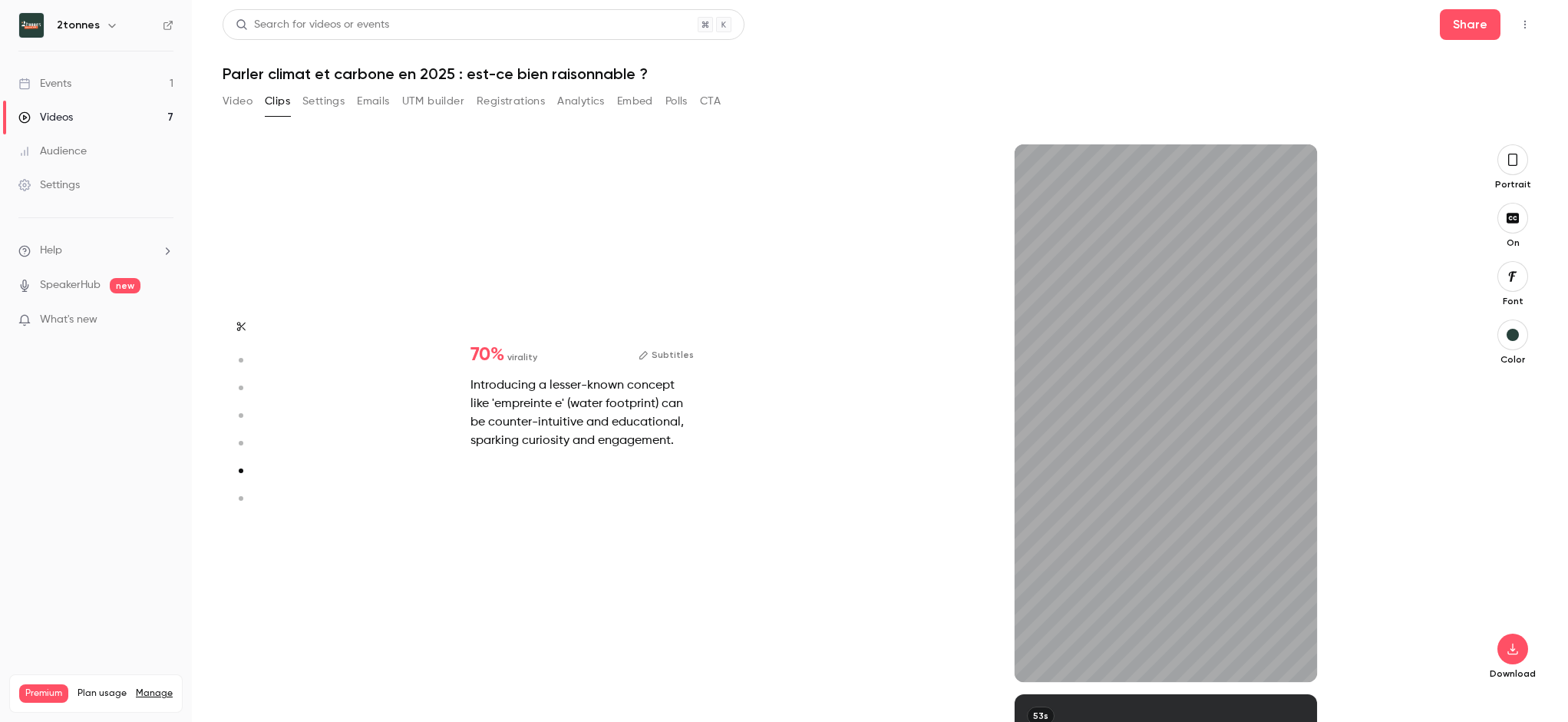
type input "*"
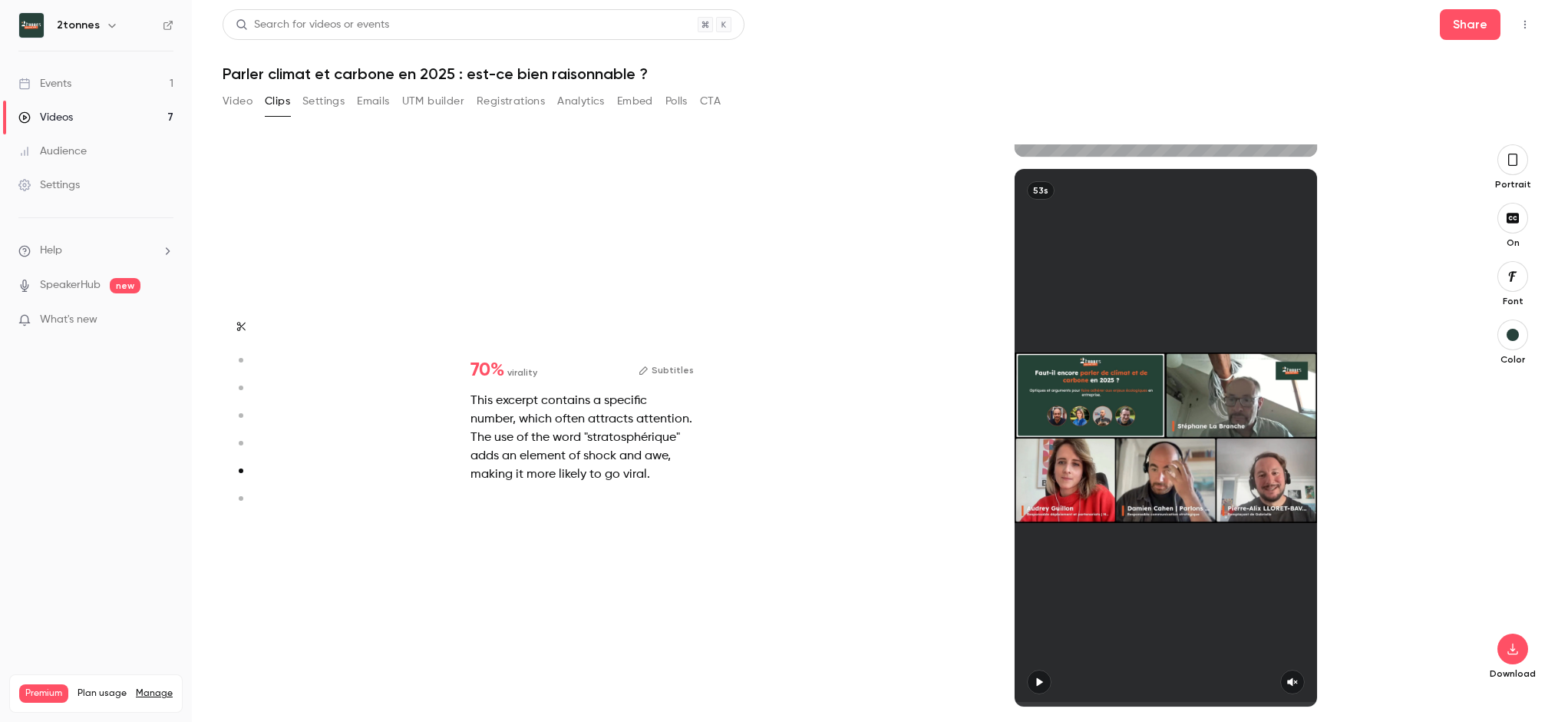
scroll to position [3274, 0]
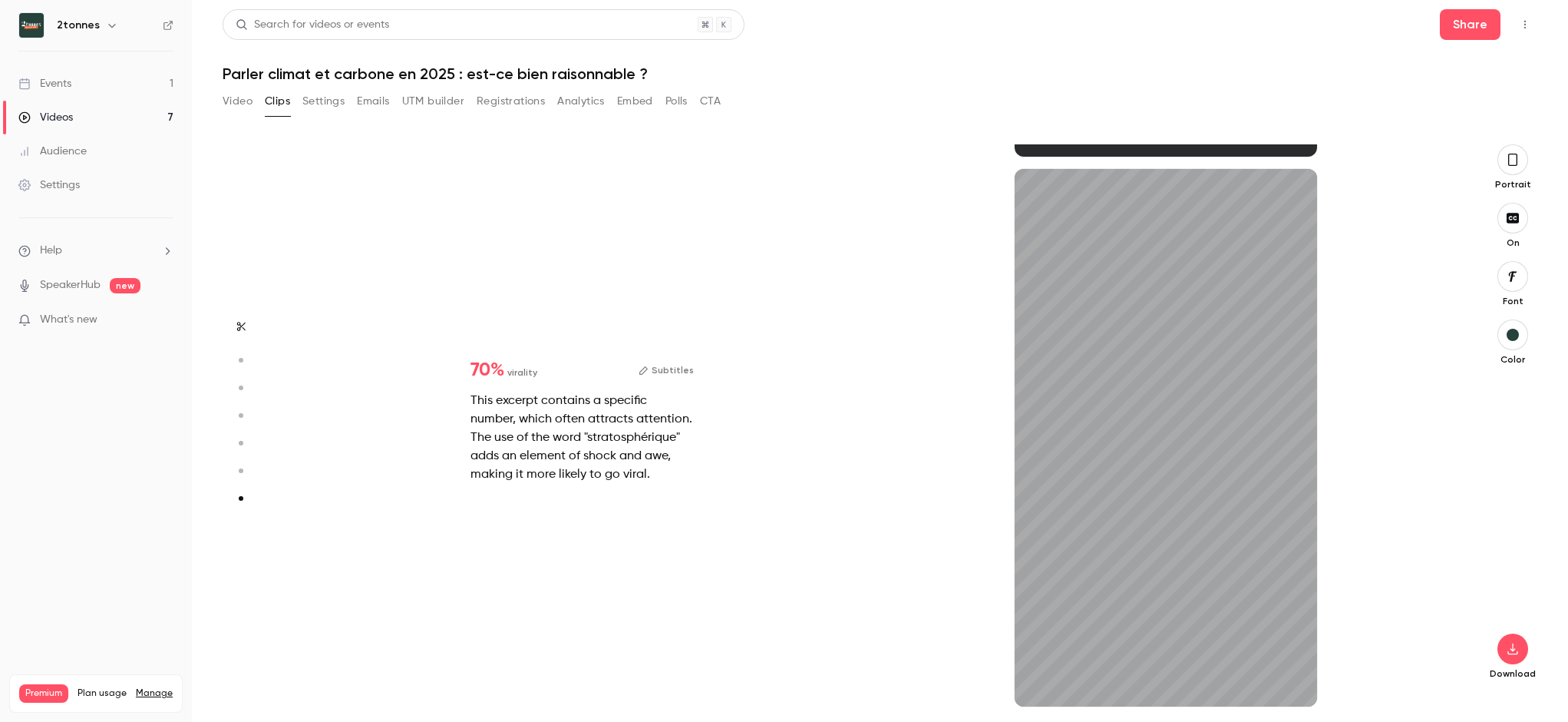
click at [255, 97] on div "Video Clips Settings Emails UTM builder Registrations Analytics Embed Polls CTA" at bounding box center [472, 101] width 498 height 25
type input "***"
click at [248, 100] on button "Video" at bounding box center [238, 101] width 30 height 25
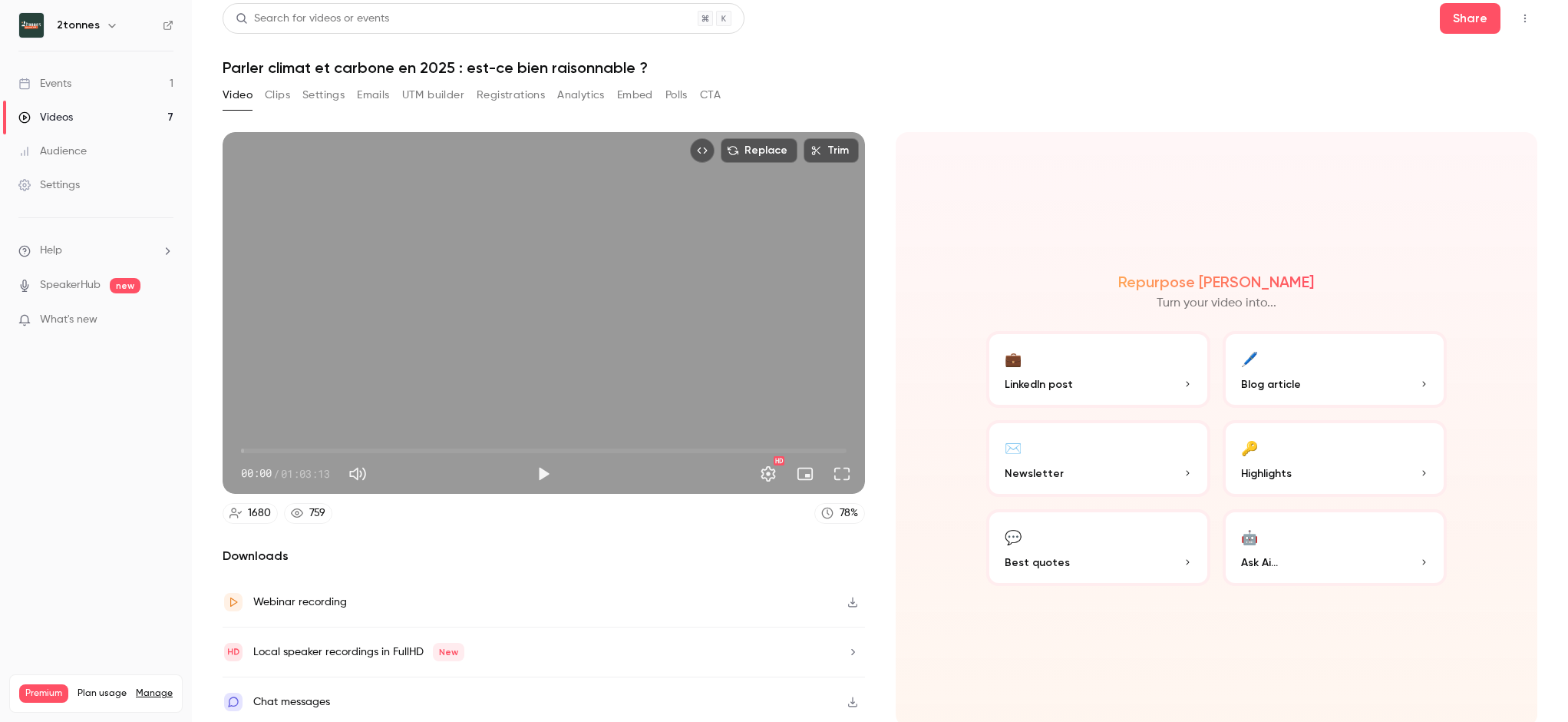
scroll to position [7, 0]
click at [847, 653] on button "button" at bounding box center [852, 651] width 25 height 25
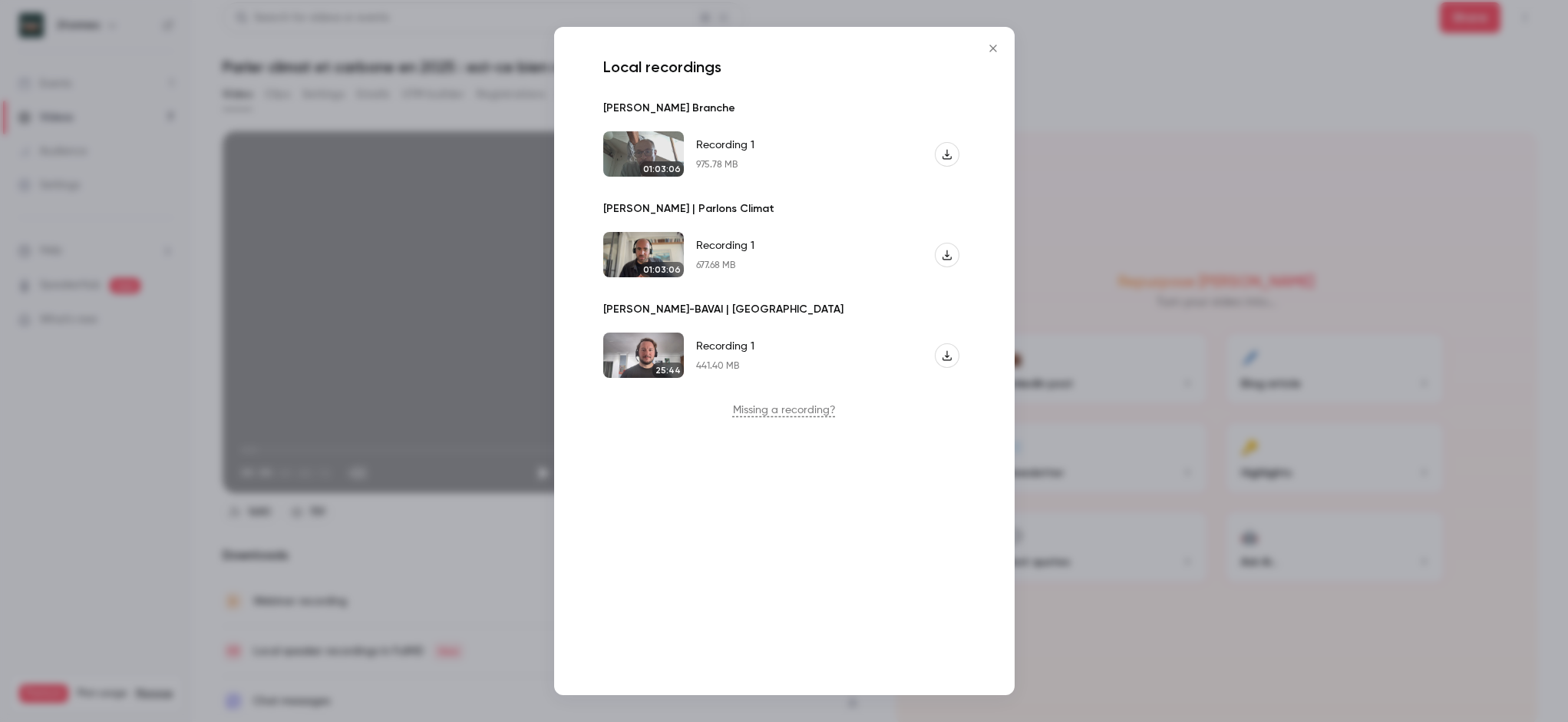
click at [638, 345] on img "Recording 1" at bounding box center [643, 355] width 80 height 45
click at [408, 555] on div at bounding box center [784, 361] width 1568 height 722
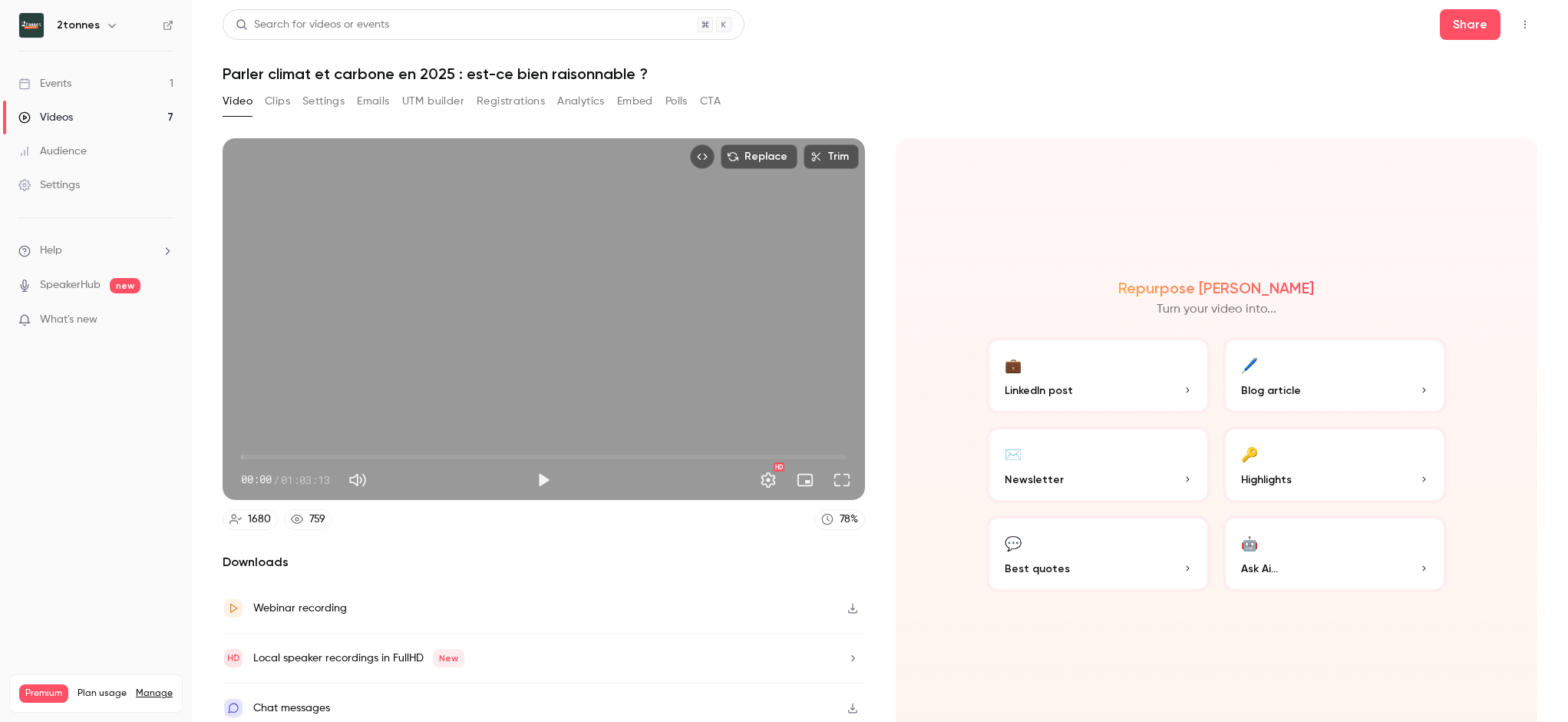
click at [676, 96] on button "Polls" at bounding box center [676, 101] width 22 height 25
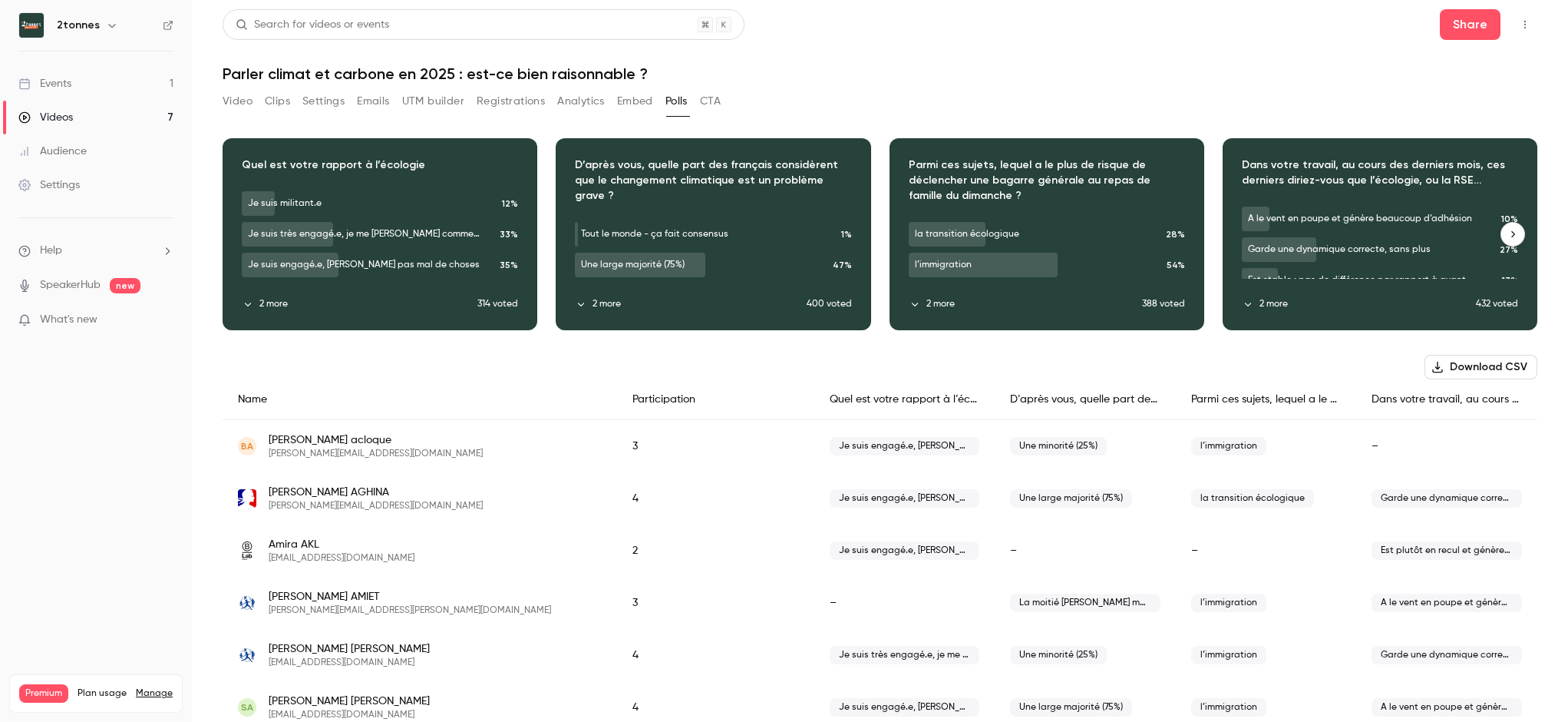
click at [1251, 306] on button "2 more" at bounding box center [1359, 303] width 234 height 14
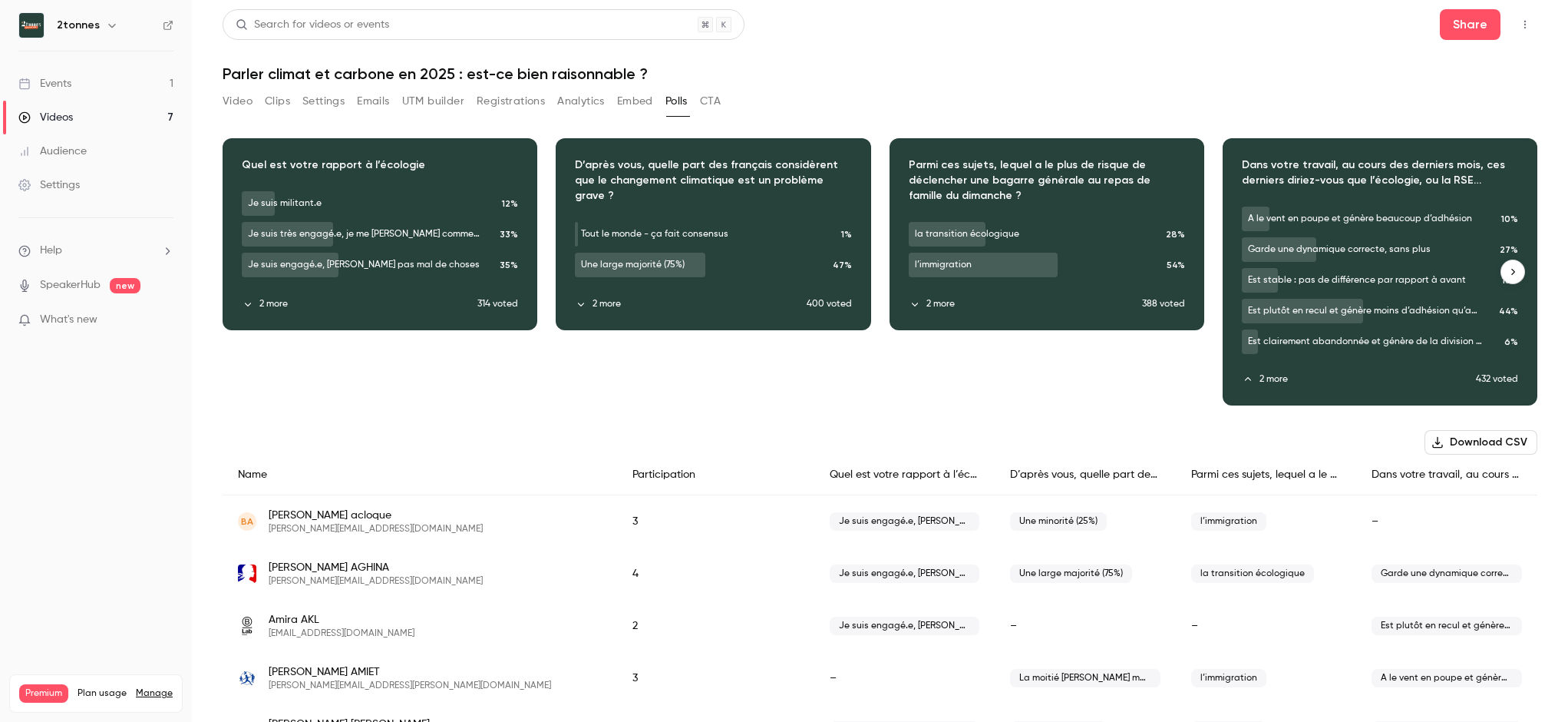
click at [931, 299] on button "2 more" at bounding box center [1025, 303] width 233 height 14
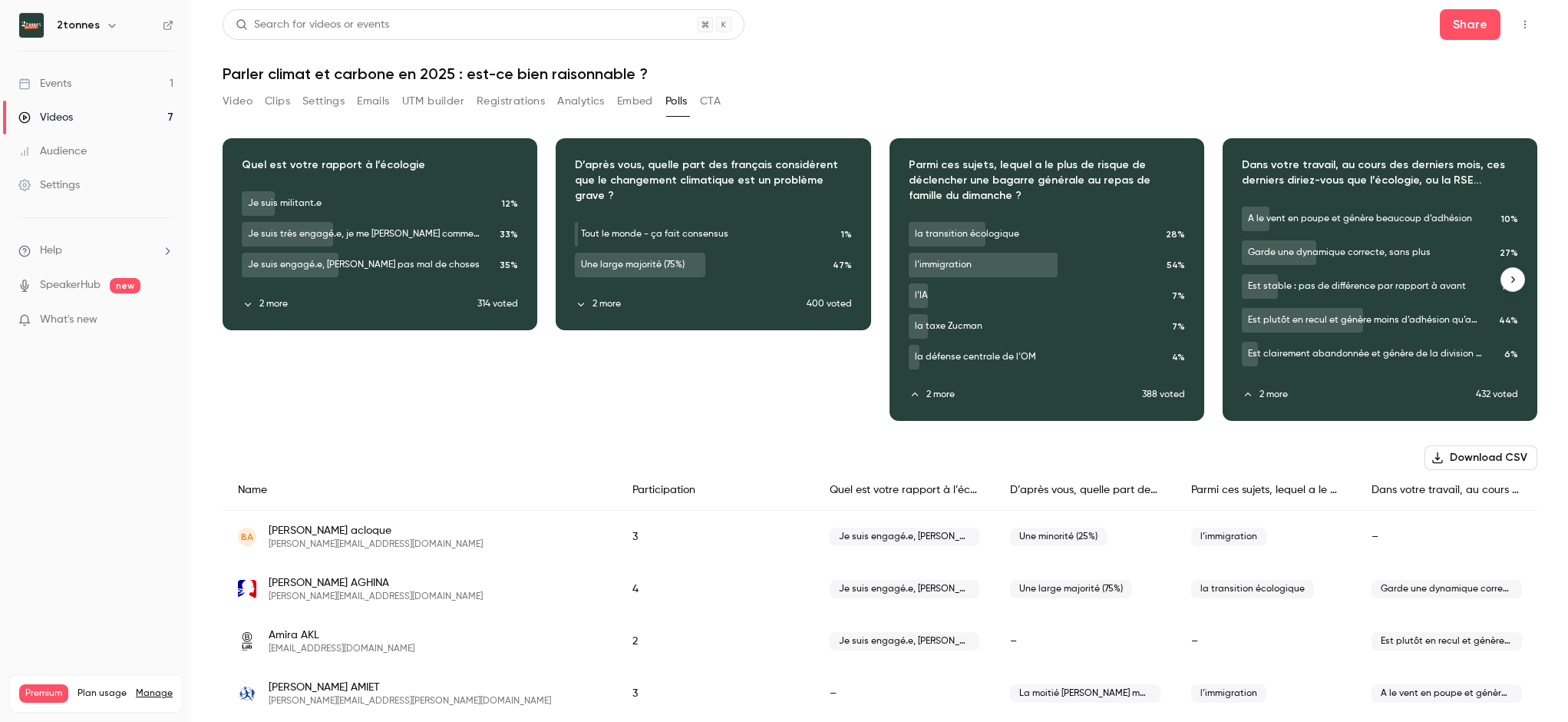
click at [570, 306] on div "Download image" at bounding box center [713, 234] width 313 height 190
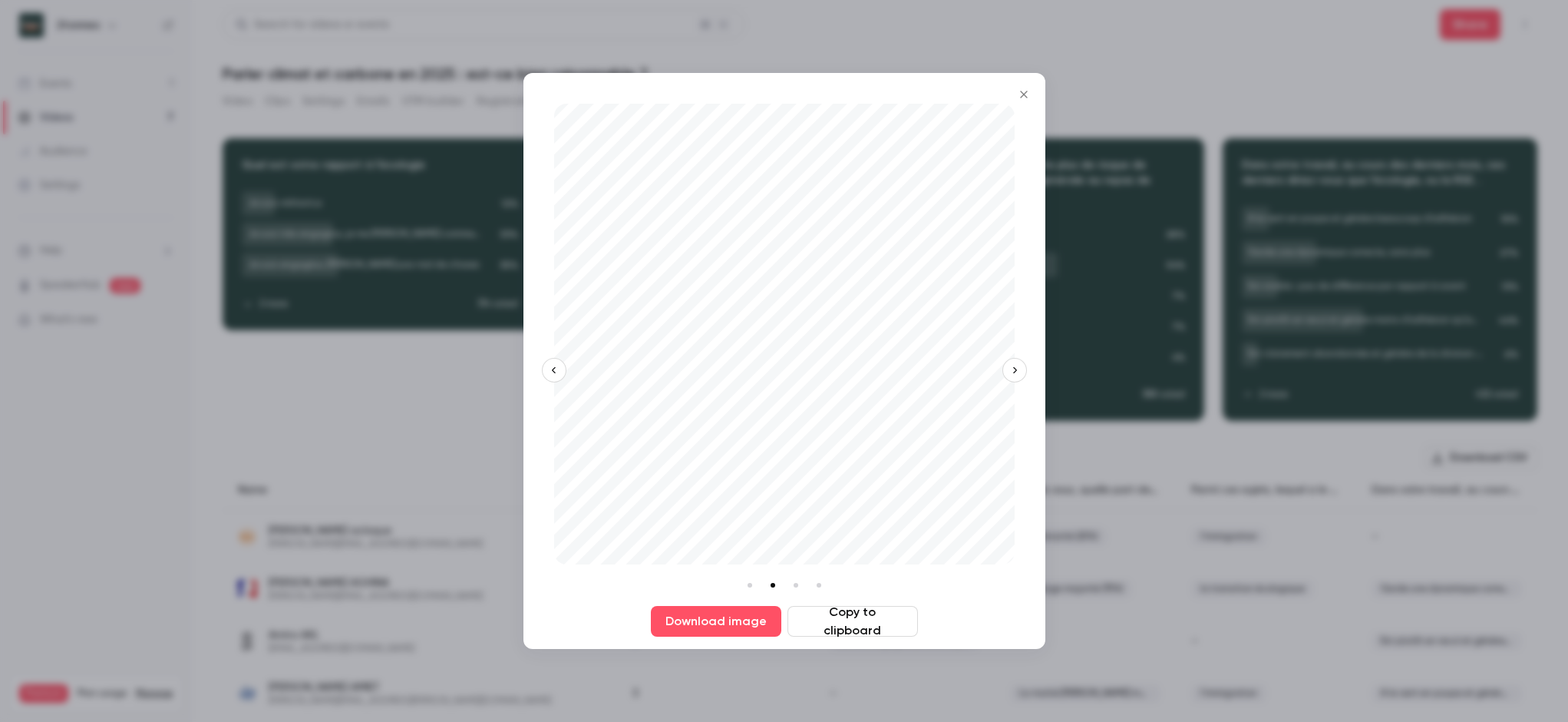
click at [407, 401] on div at bounding box center [784, 361] width 1568 height 722
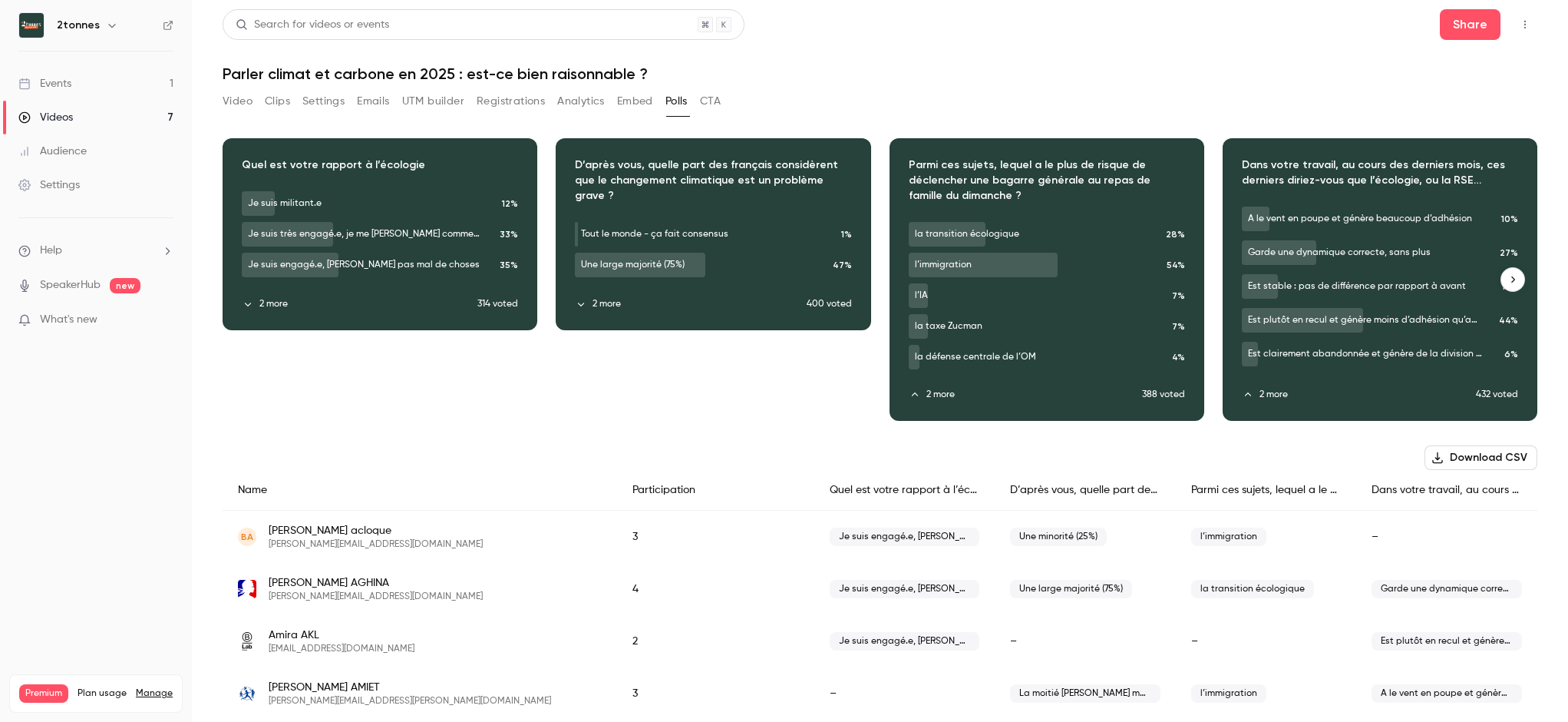
click at [606, 301] on button "2 more" at bounding box center [690, 303] width 231 height 14
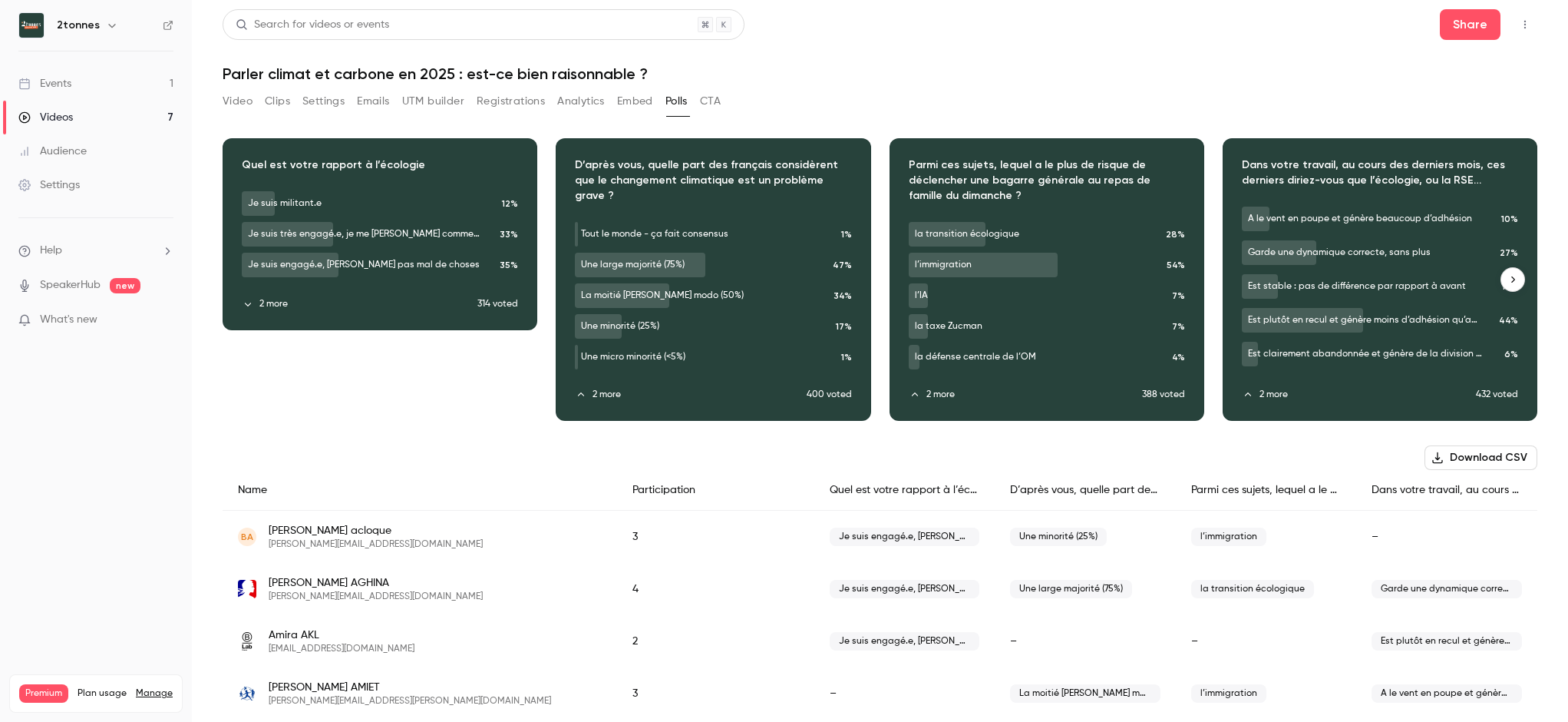
click at [272, 302] on button "2 more" at bounding box center [360, 303] width 235 height 14
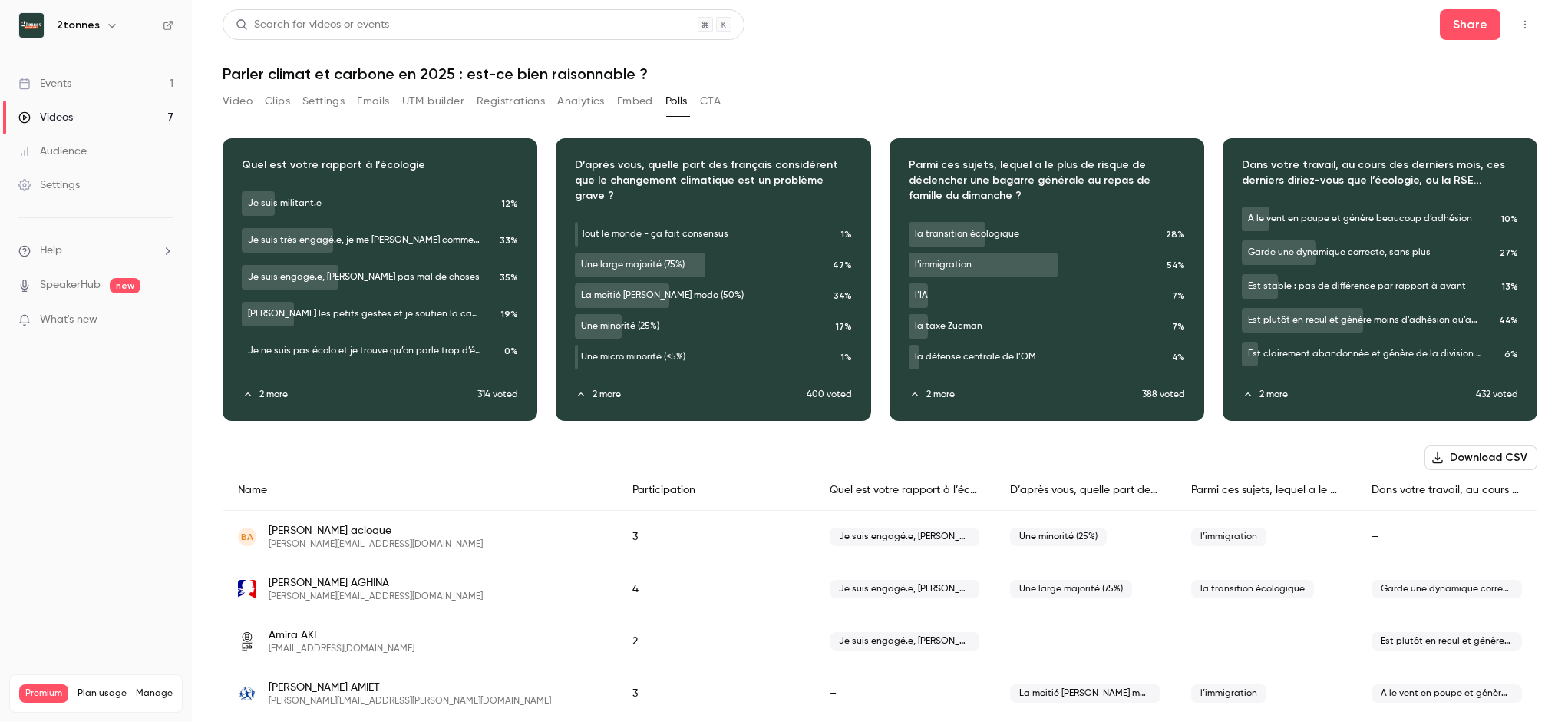
click at [708, 91] on button "CTA" at bounding box center [710, 101] width 21 height 25
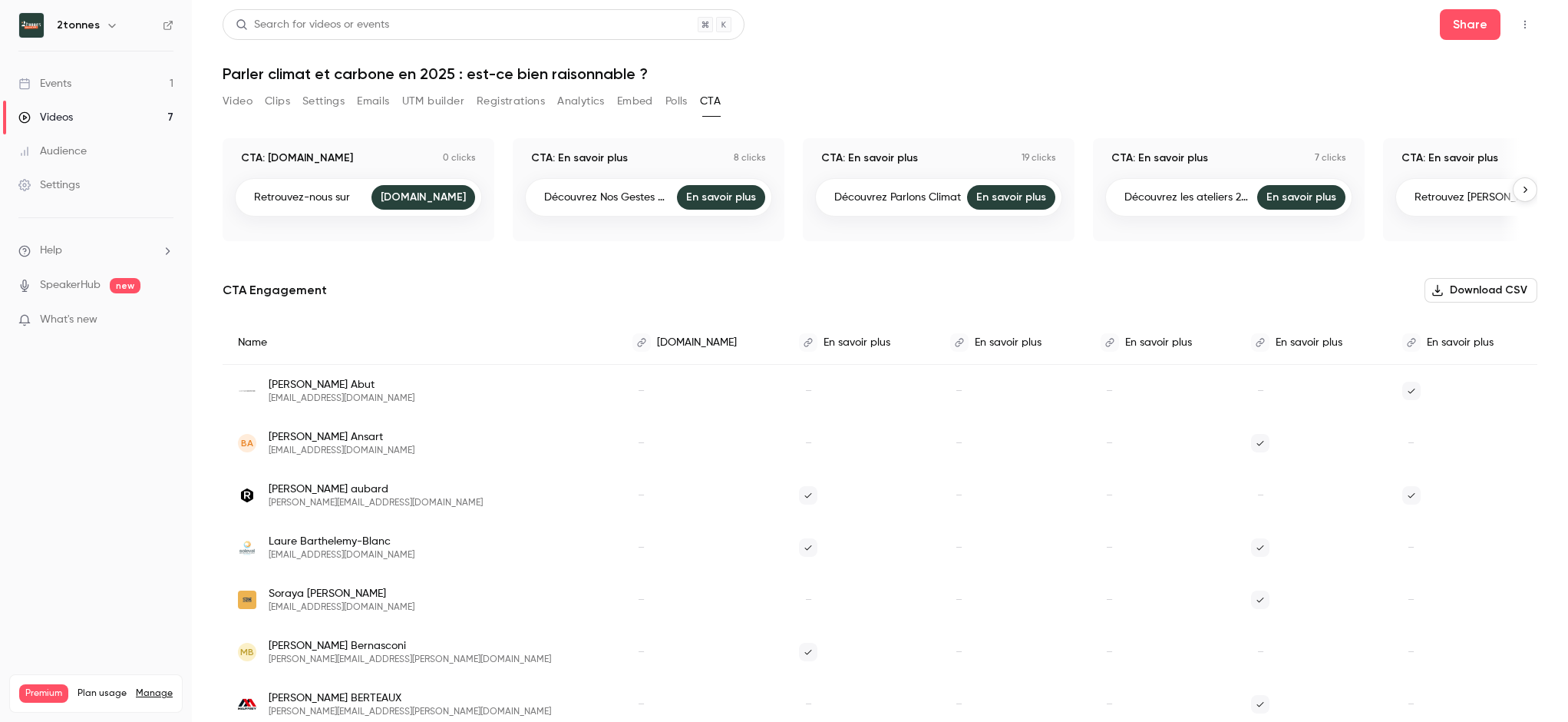
click at [1519, 185] on icon "button" at bounding box center [1525, 189] width 11 height 11
click at [668, 106] on button "Polls" at bounding box center [676, 101] width 22 height 25
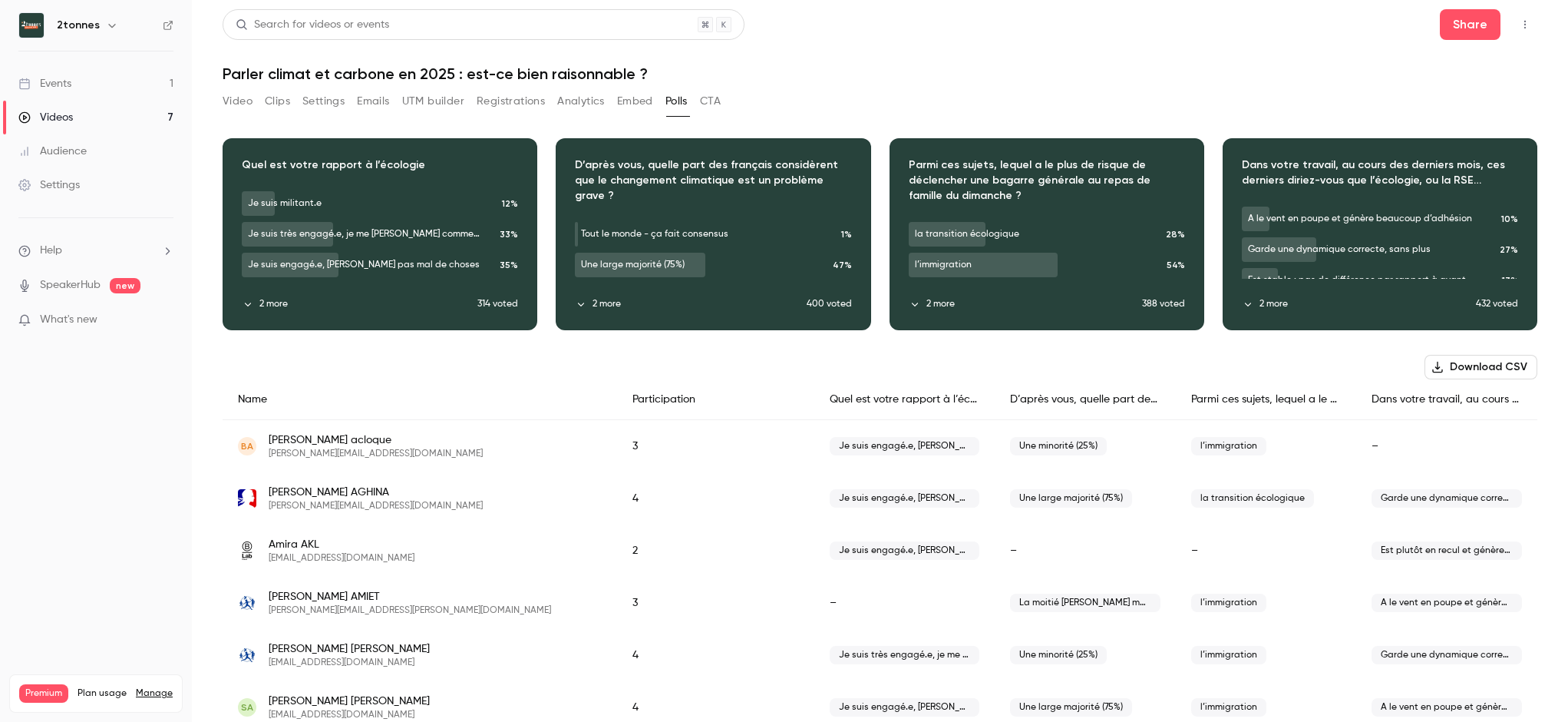
click at [636, 103] on button "Embed" at bounding box center [635, 101] width 36 height 25
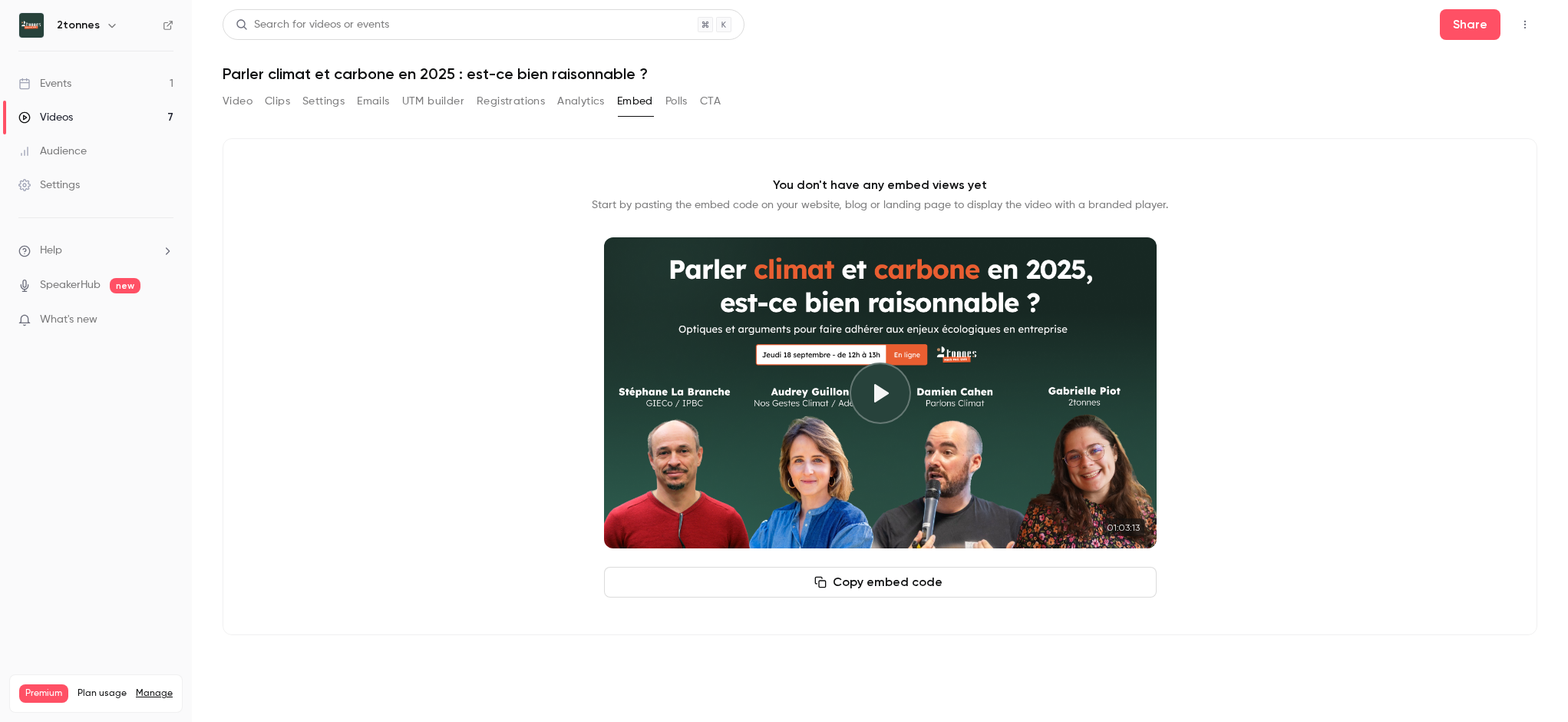
click at [570, 102] on button "Analytics" at bounding box center [581, 101] width 48 height 25
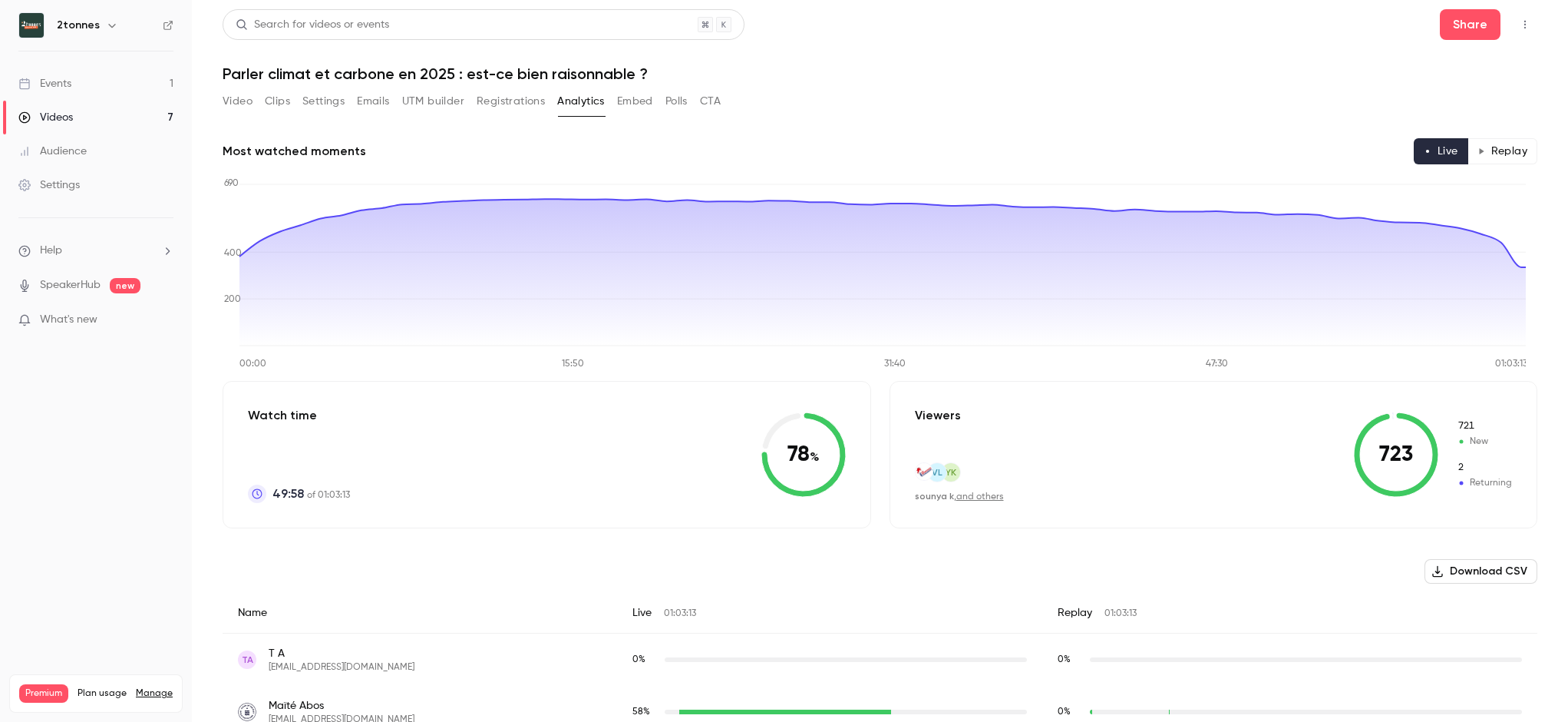
click at [1521, 154] on button "Replay" at bounding box center [1502, 151] width 70 height 26
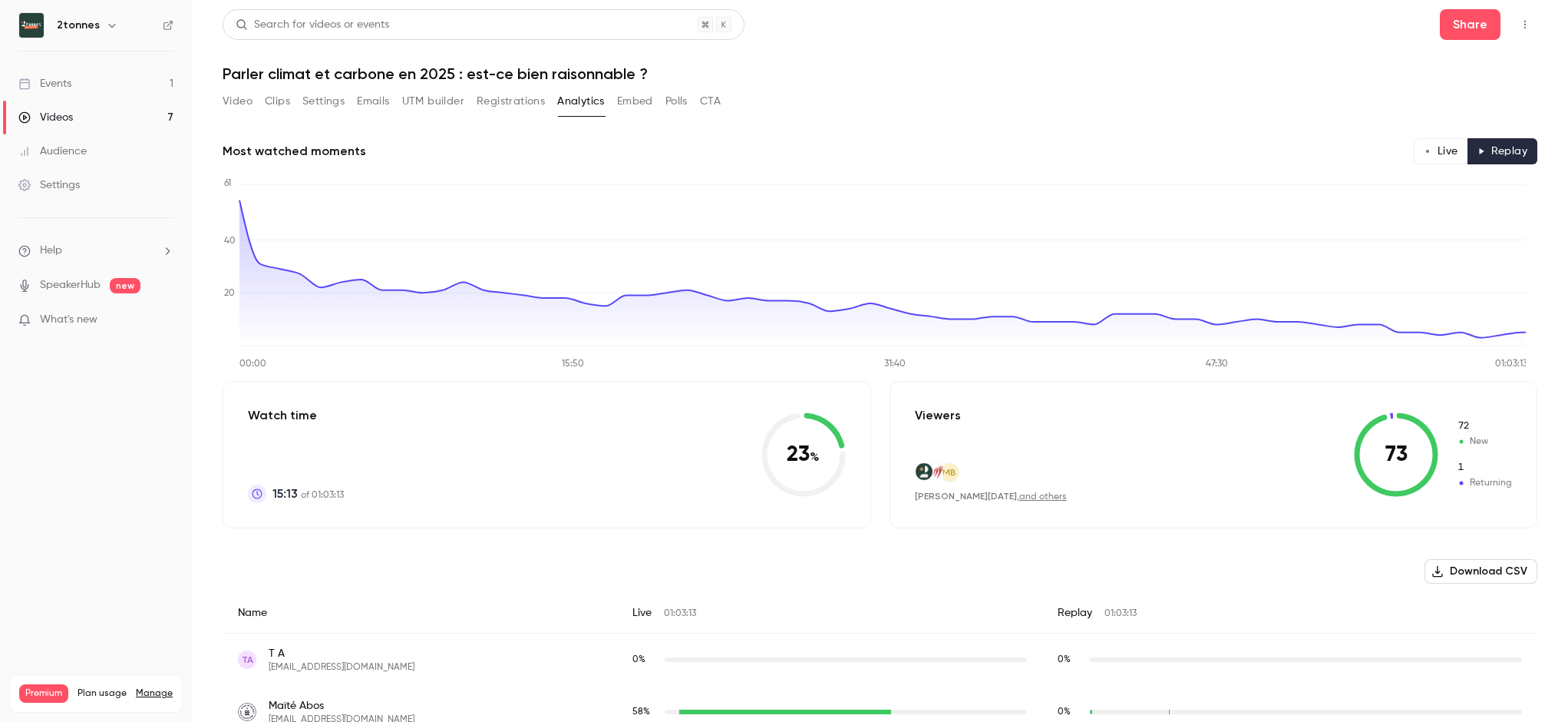
click at [519, 103] on button "Registrations" at bounding box center [511, 101] width 68 height 25
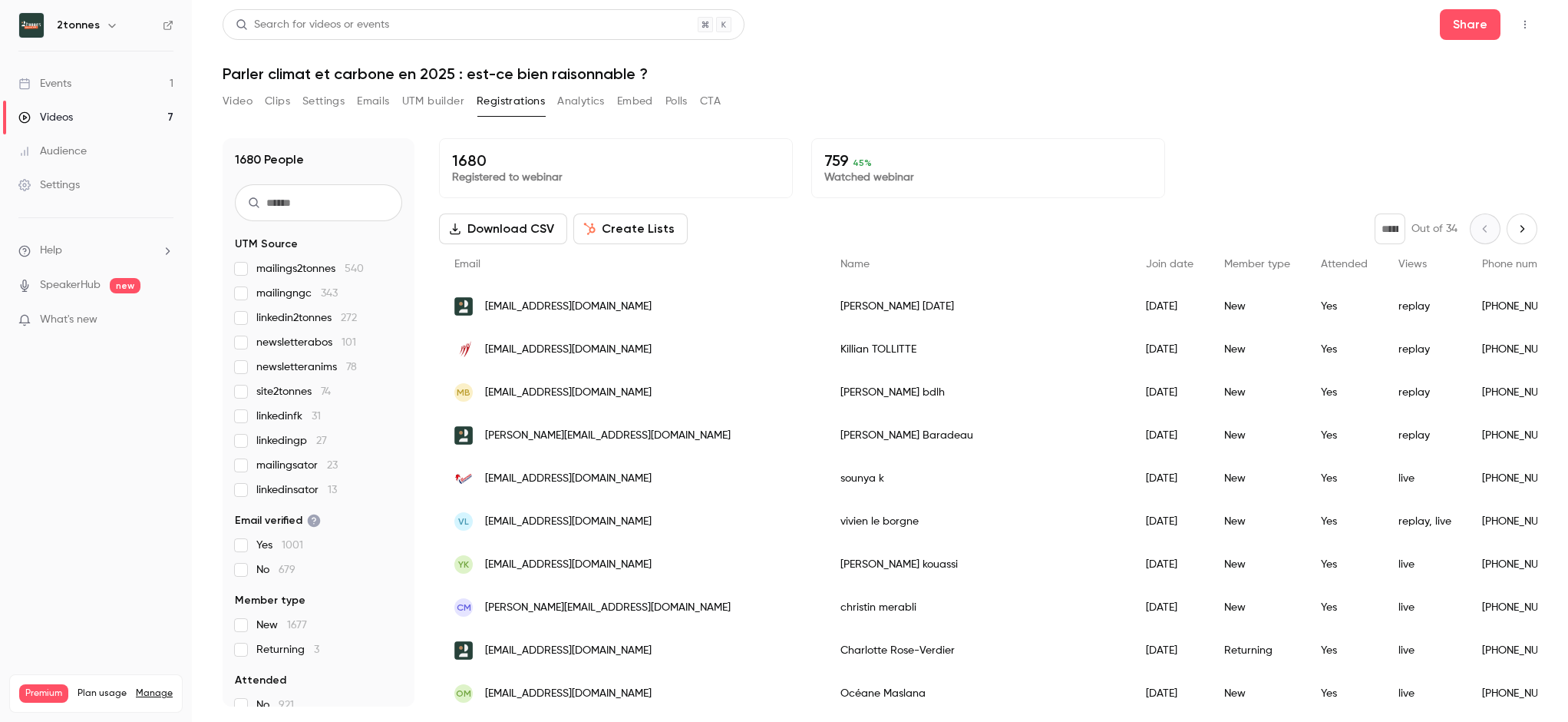
click at [434, 105] on button "UTM builder" at bounding box center [433, 101] width 62 height 25
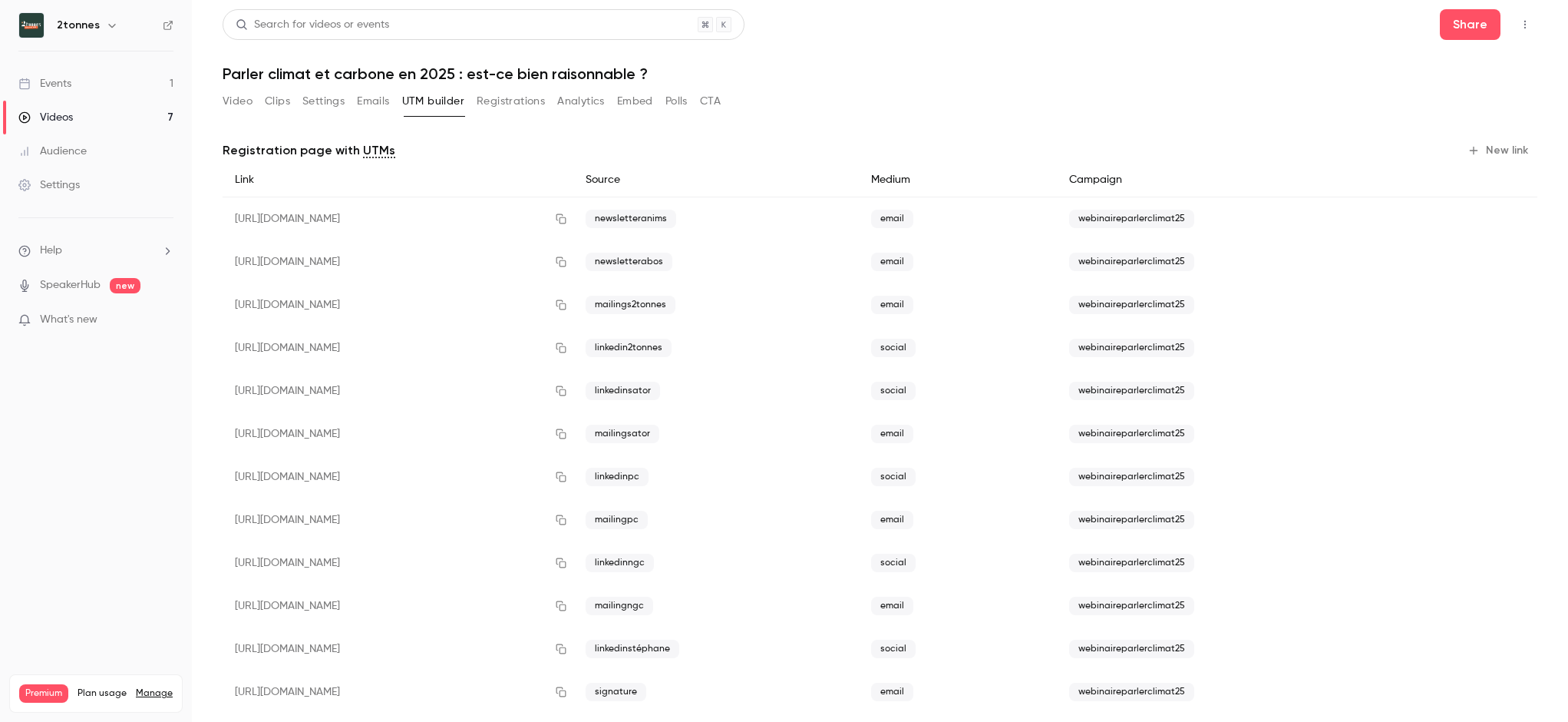
click at [508, 106] on button "Registrations" at bounding box center [511, 101] width 68 height 25
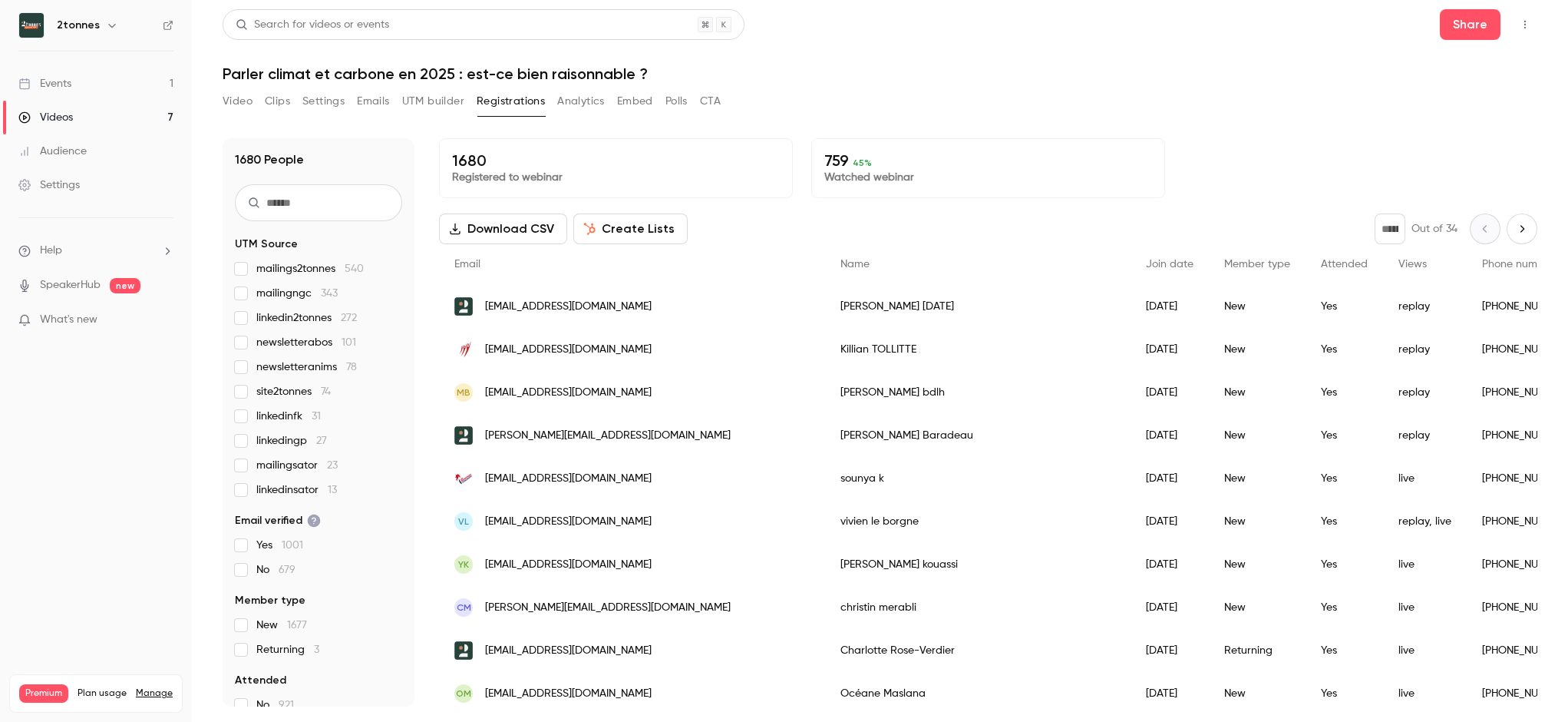
click at [245, 96] on button "Video" at bounding box center [238, 101] width 30 height 25
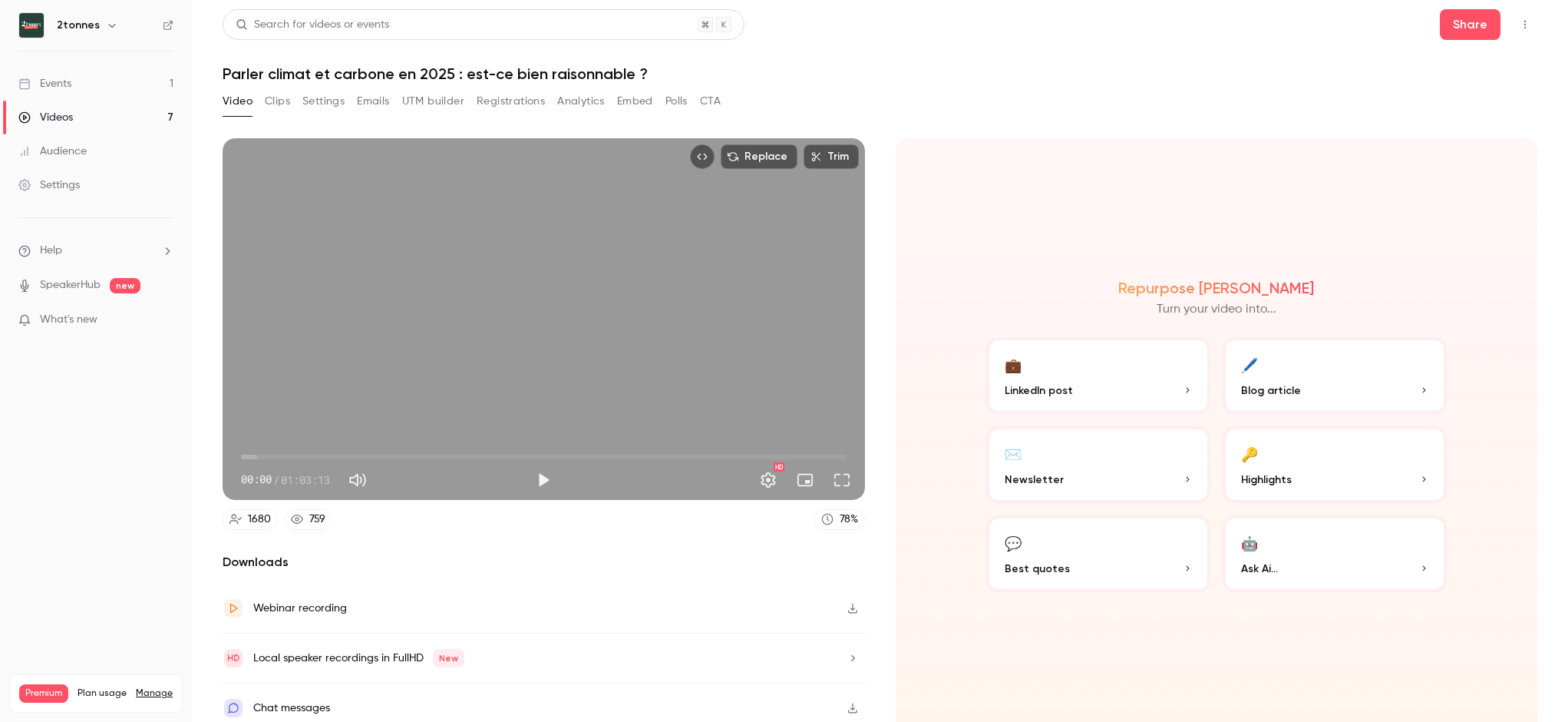
click at [574, 105] on button "Analytics" at bounding box center [581, 101] width 48 height 25
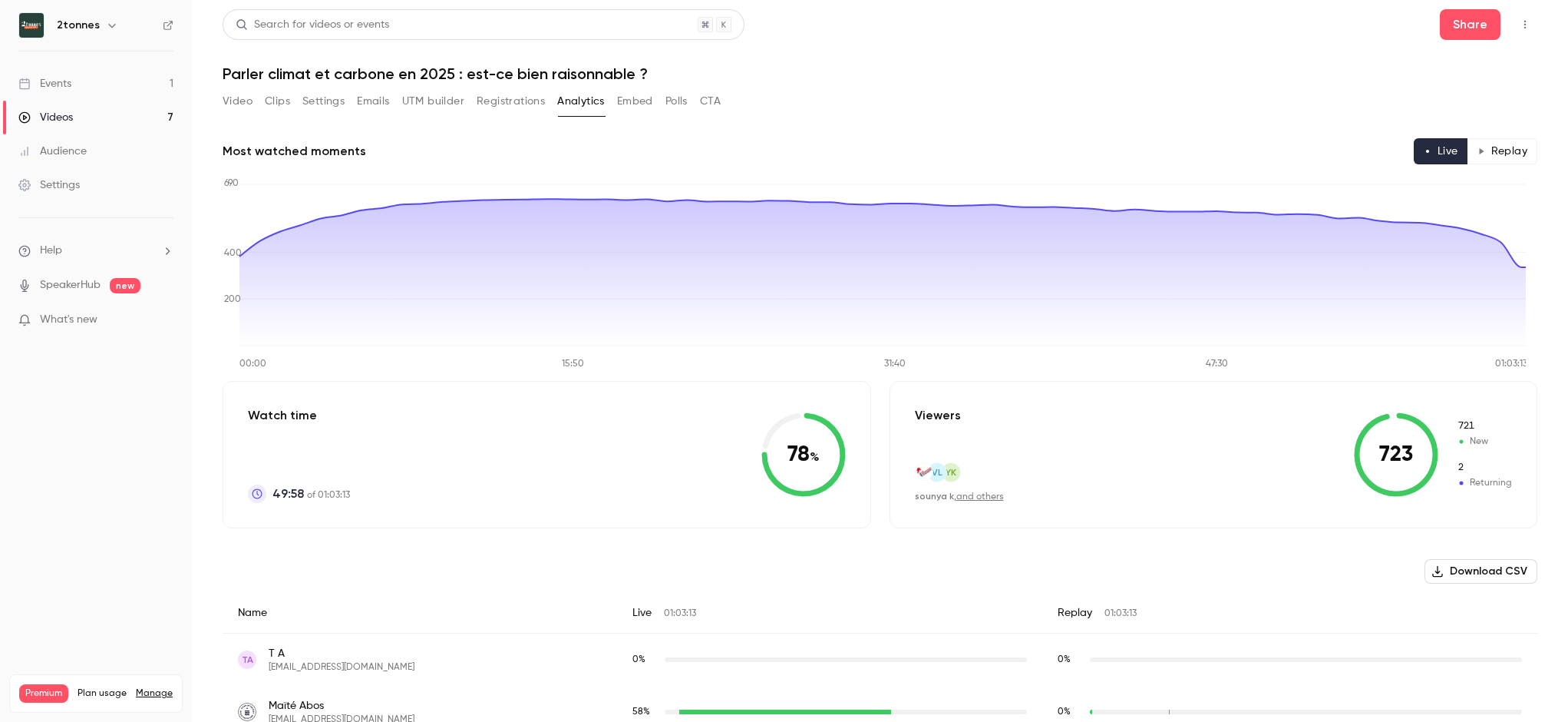
click at [314, 104] on button "Settings" at bounding box center [323, 101] width 42 height 25
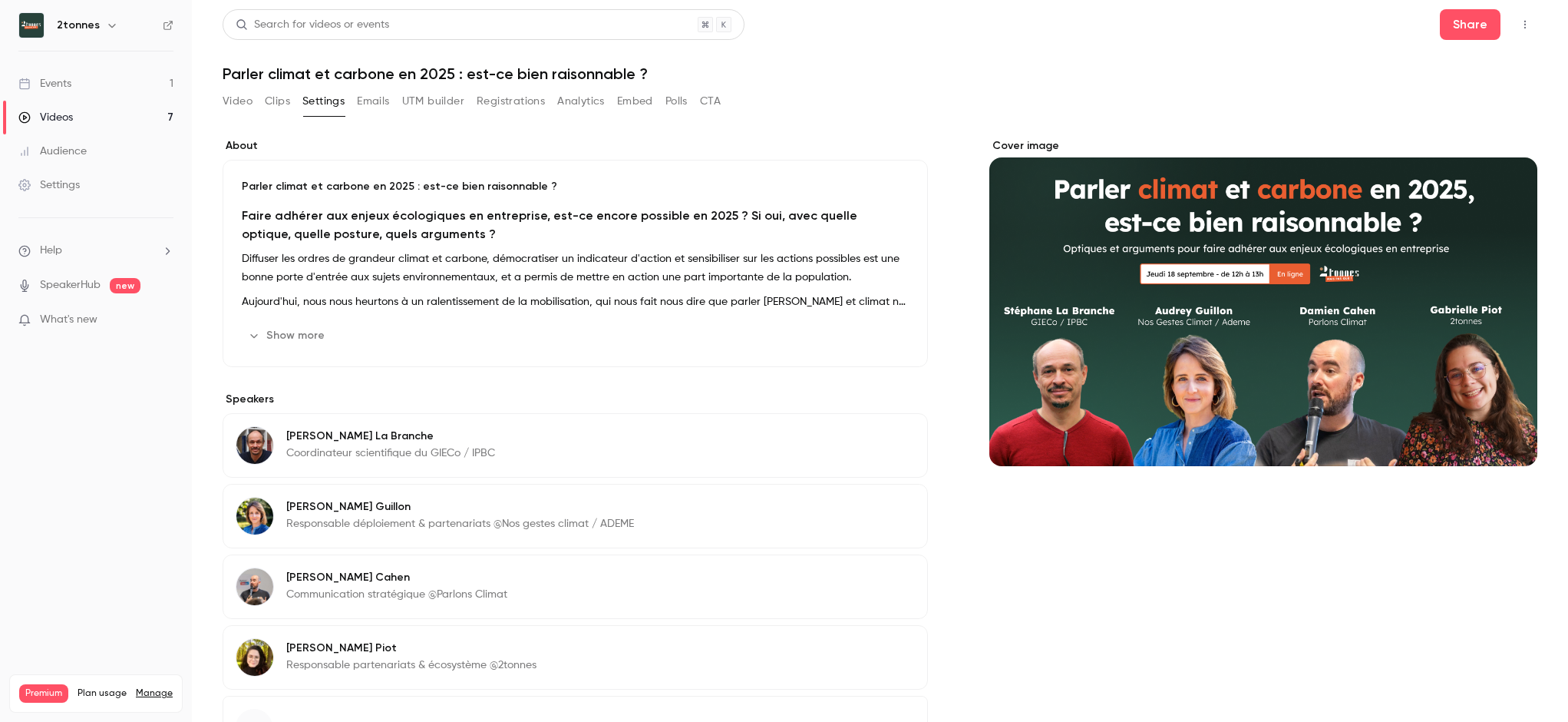
click at [382, 103] on button "Emails" at bounding box center [373, 101] width 33 height 25
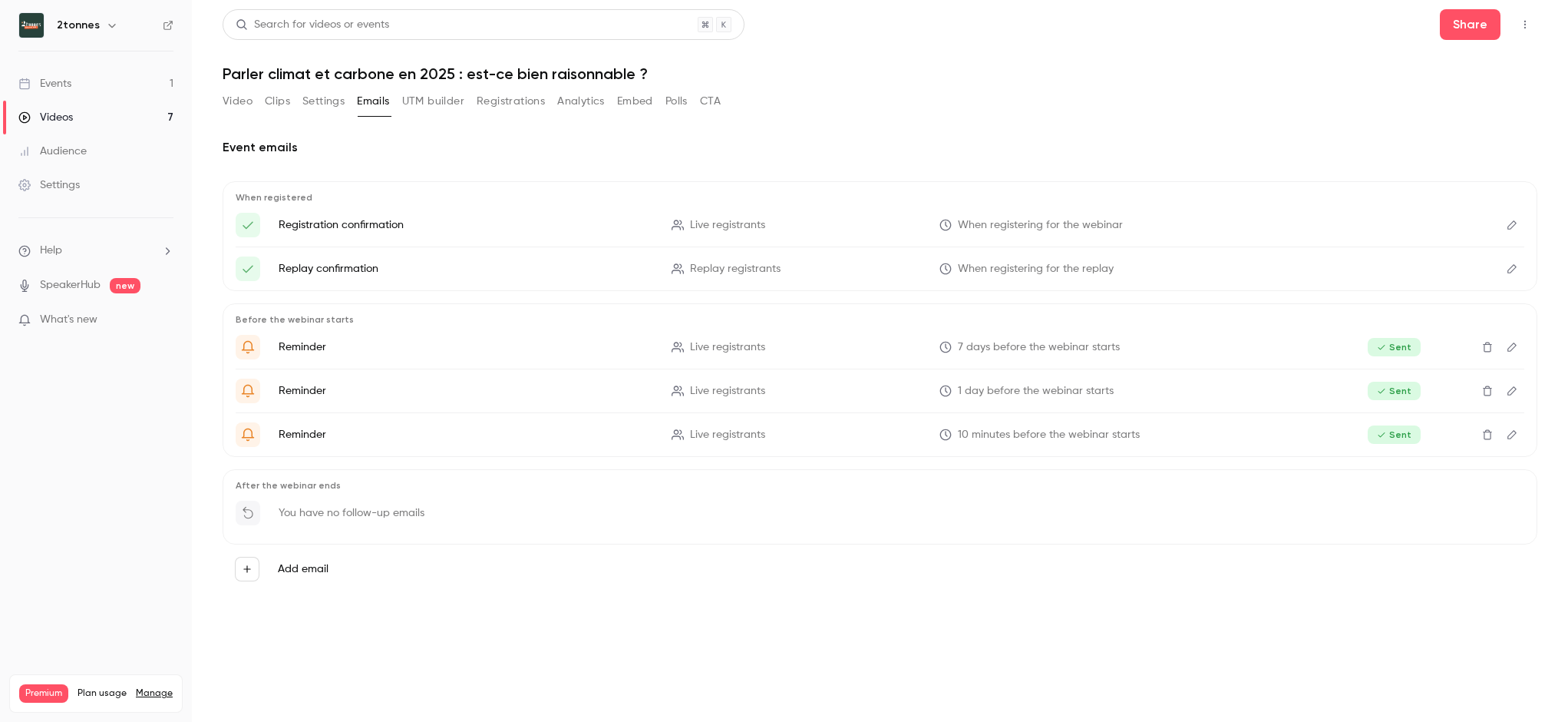
click at [414, 101] on button "UTM builder" at bounding box center [433, 101] width 62 height 25
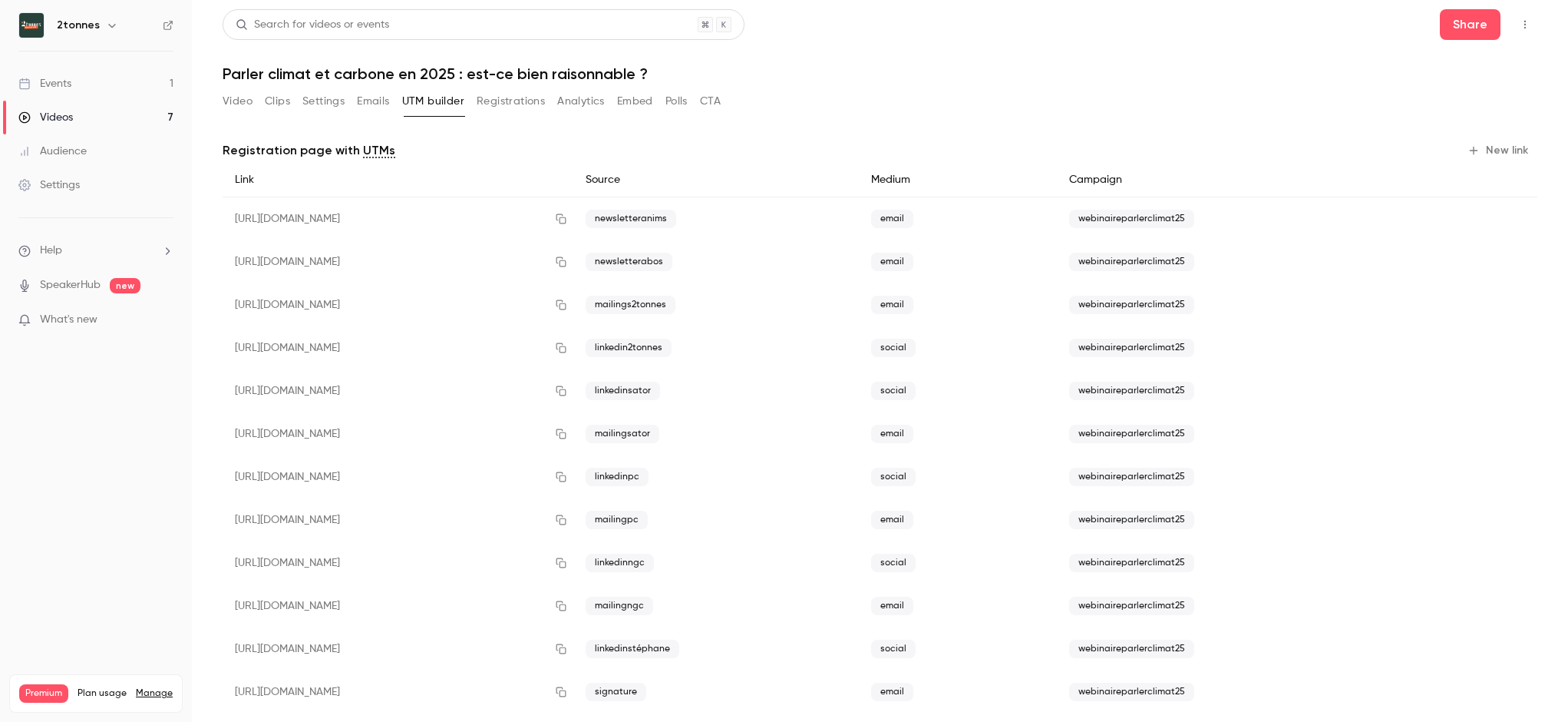
click at [503, 94] on button "Registrations" at bounding box center [511, 101] width 68 height 25
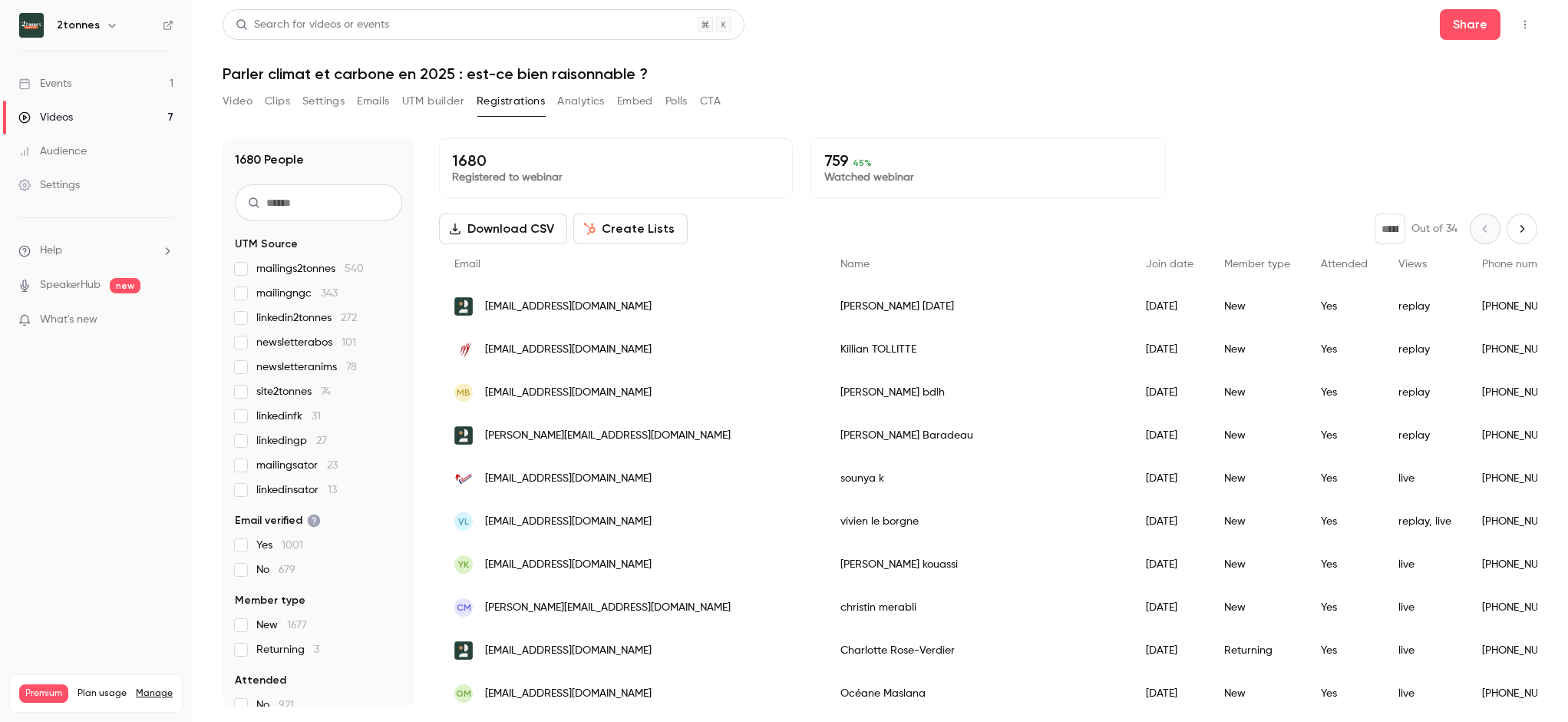
click at [993, 103] on div "Video Clips Settings Emails UTM builder Registrations Analytics Embed Polls CTA" at bounding box center [880, 104] width 1314 height 31
click at [167, 25] on icon at bounding box center [168, 25] width 11 height 11
click at [99, 83] on link "Events 1" at bounding box center [95, 84] width 192 height 33
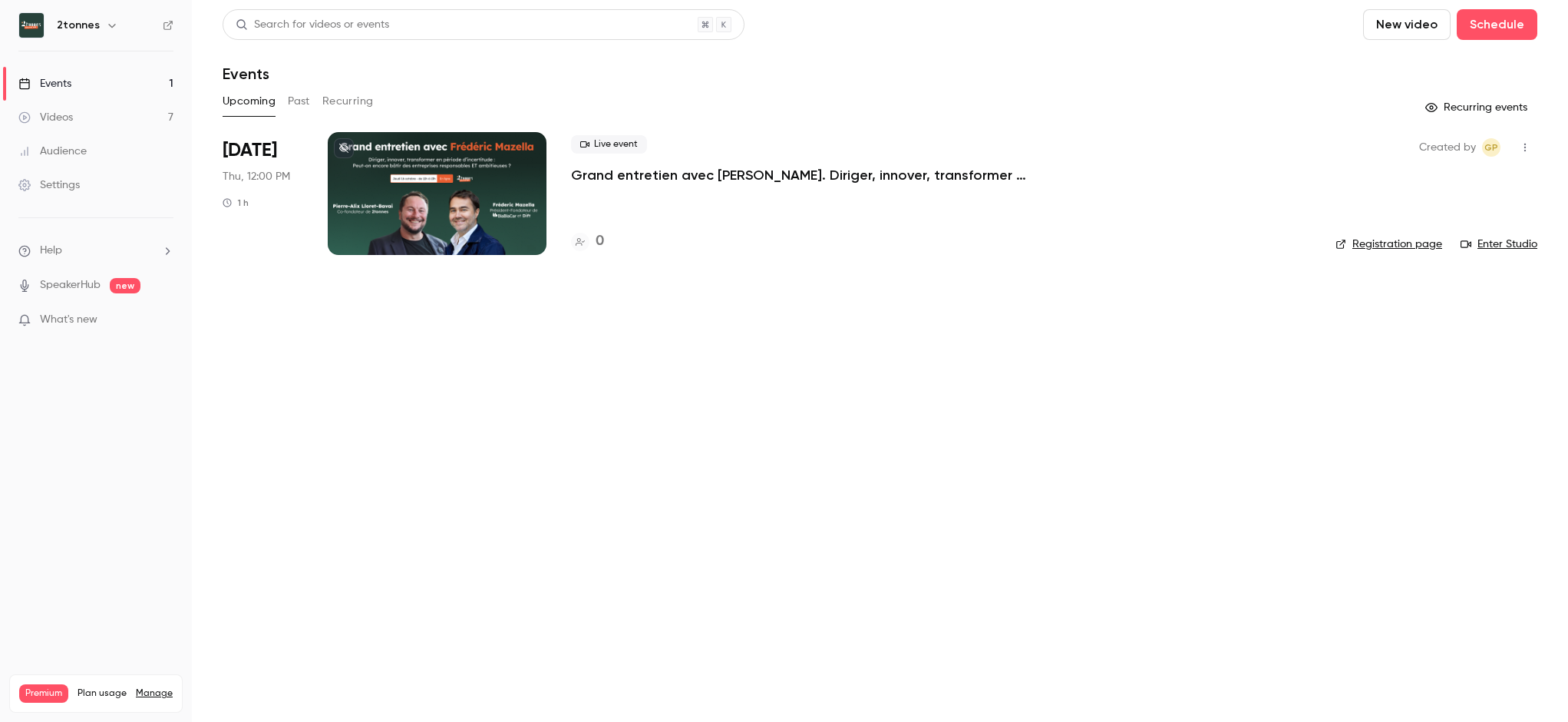
click at [1416, 248] on link "Registration page" at bounding box center [1388, 244] width 107 height 15
click at [495, 197] on div at bounding box center [437, 193] width 219 height 123
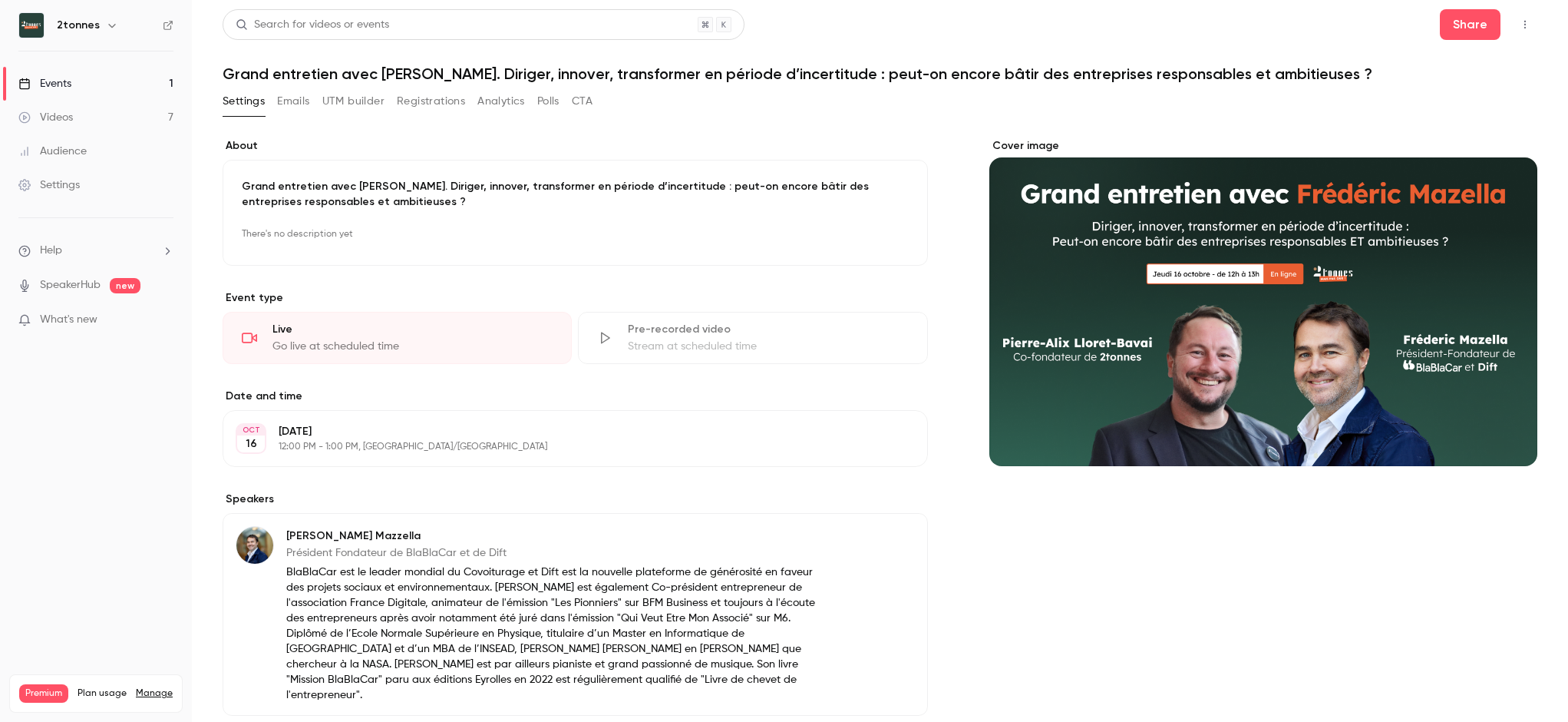
click at [424, 107] on button "Registrations" at bounding box center [431, 101] width 68 height 25
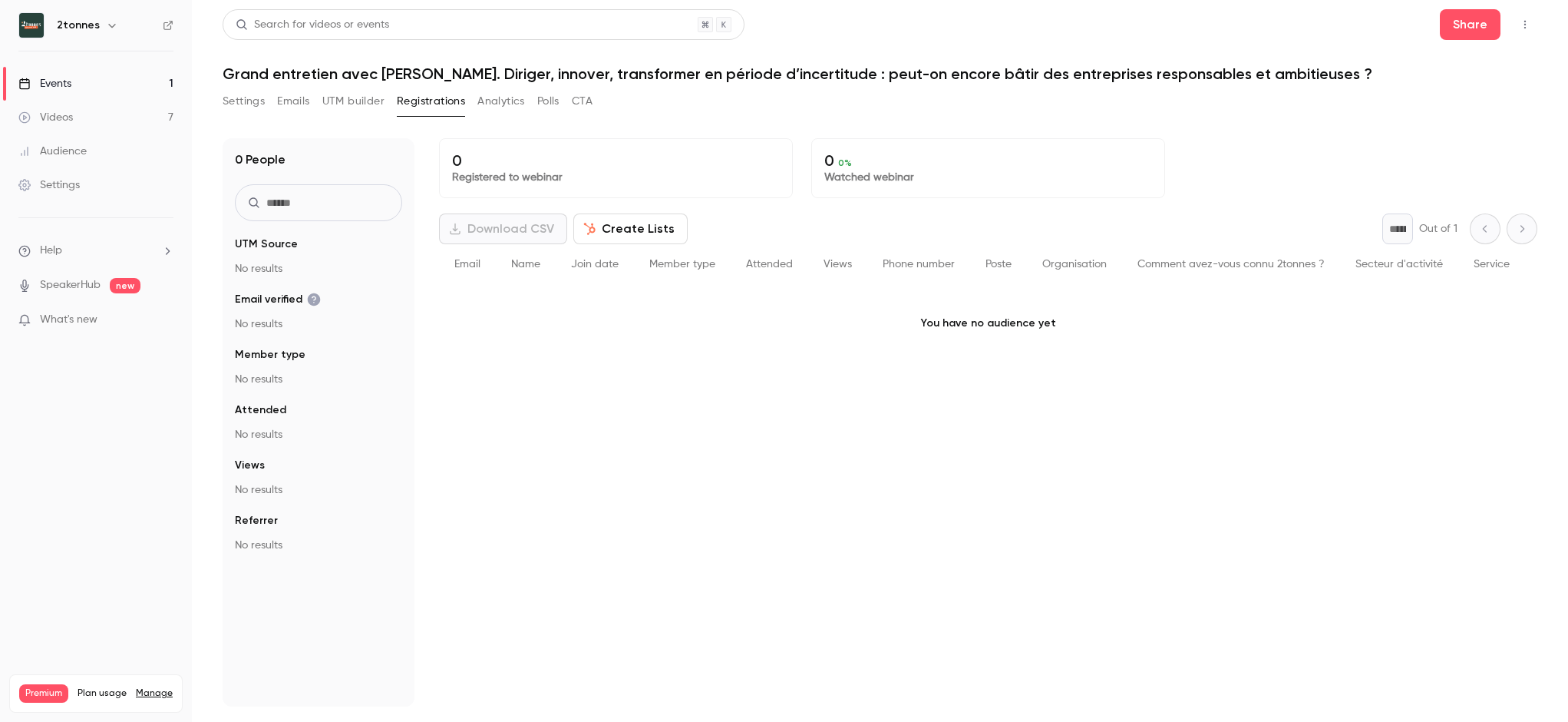
click at [364, 100] on button "UTM builder" at bounding box center [353, 101] width 62 height 25
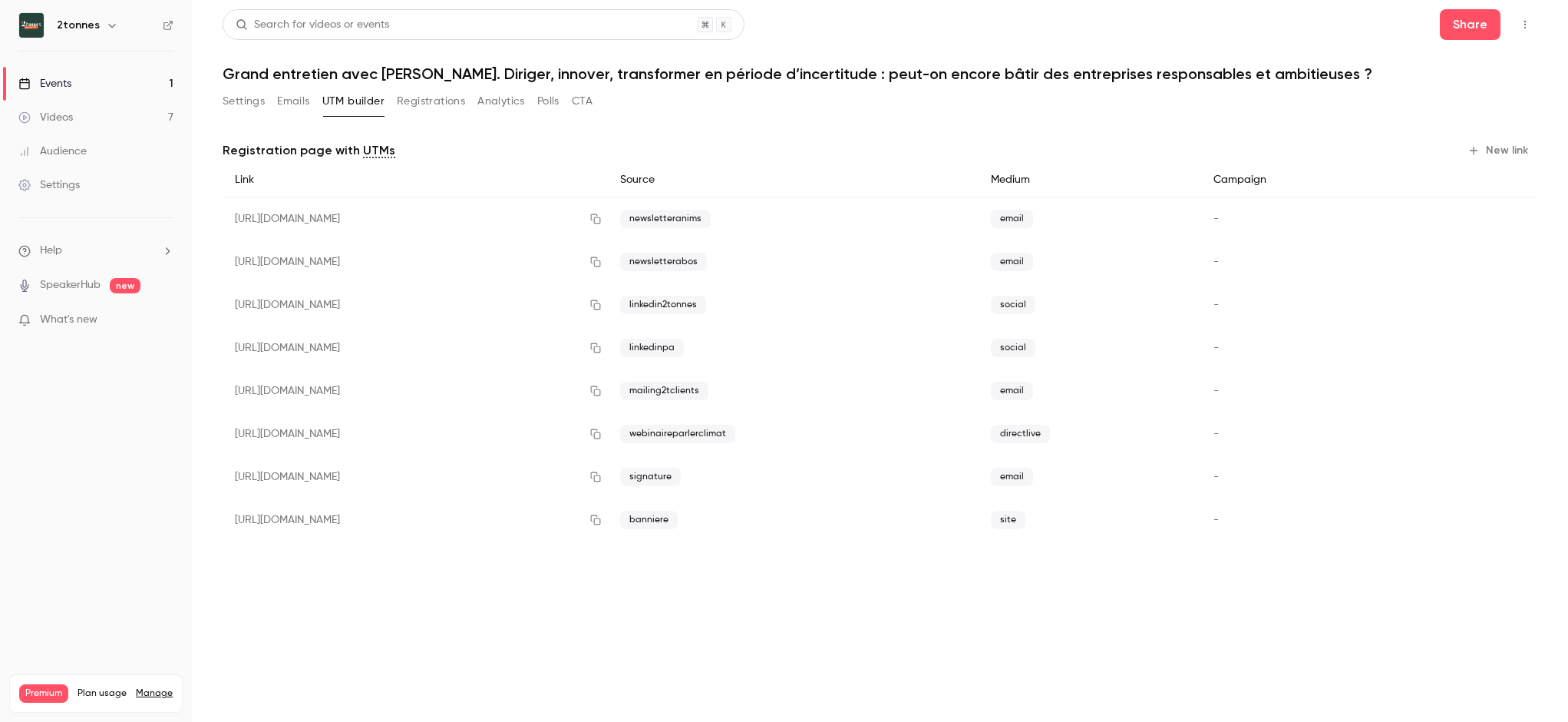
click at [1494, 143] on button "New link" at bounding box center [1499, 150] width 76 height 25
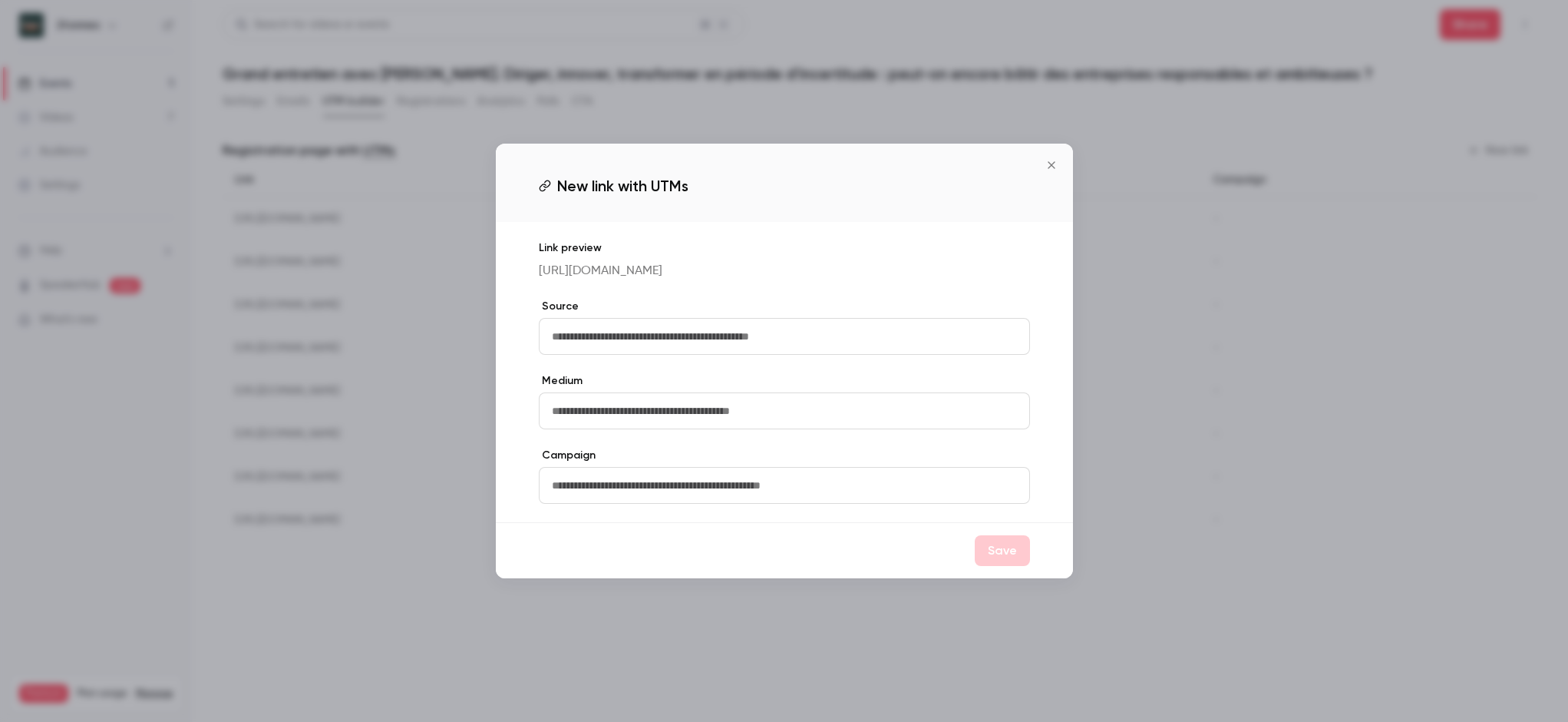
click at [671, 322] on input "text" at bounding box center [784, 336] width 491 height 37
type input "**********"
click at [1044, 159] on icon "Close" at bounding box center [1051, 165] width 15 height 12
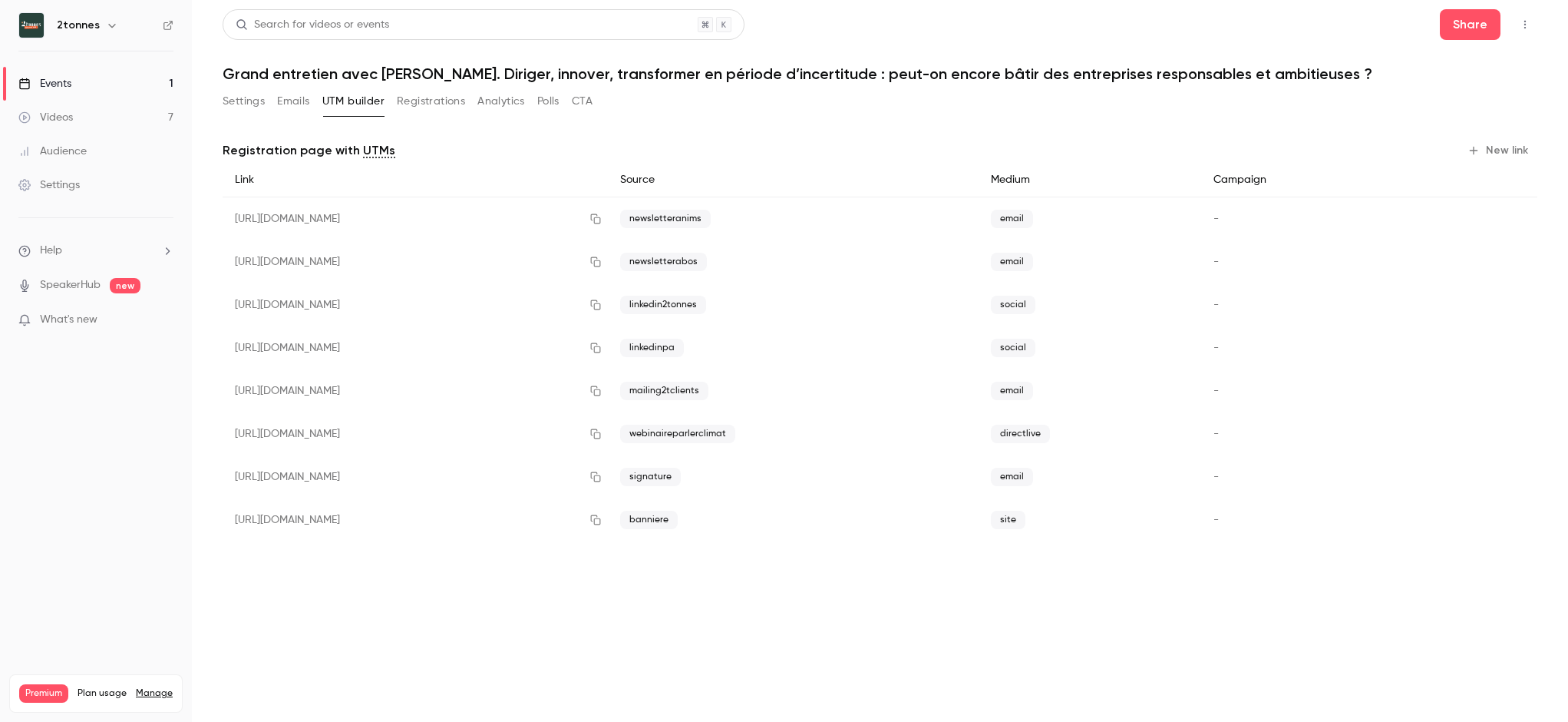
click at [1473, 155] on icon "button" at bounding box center [1473, 150] width 12 height 12
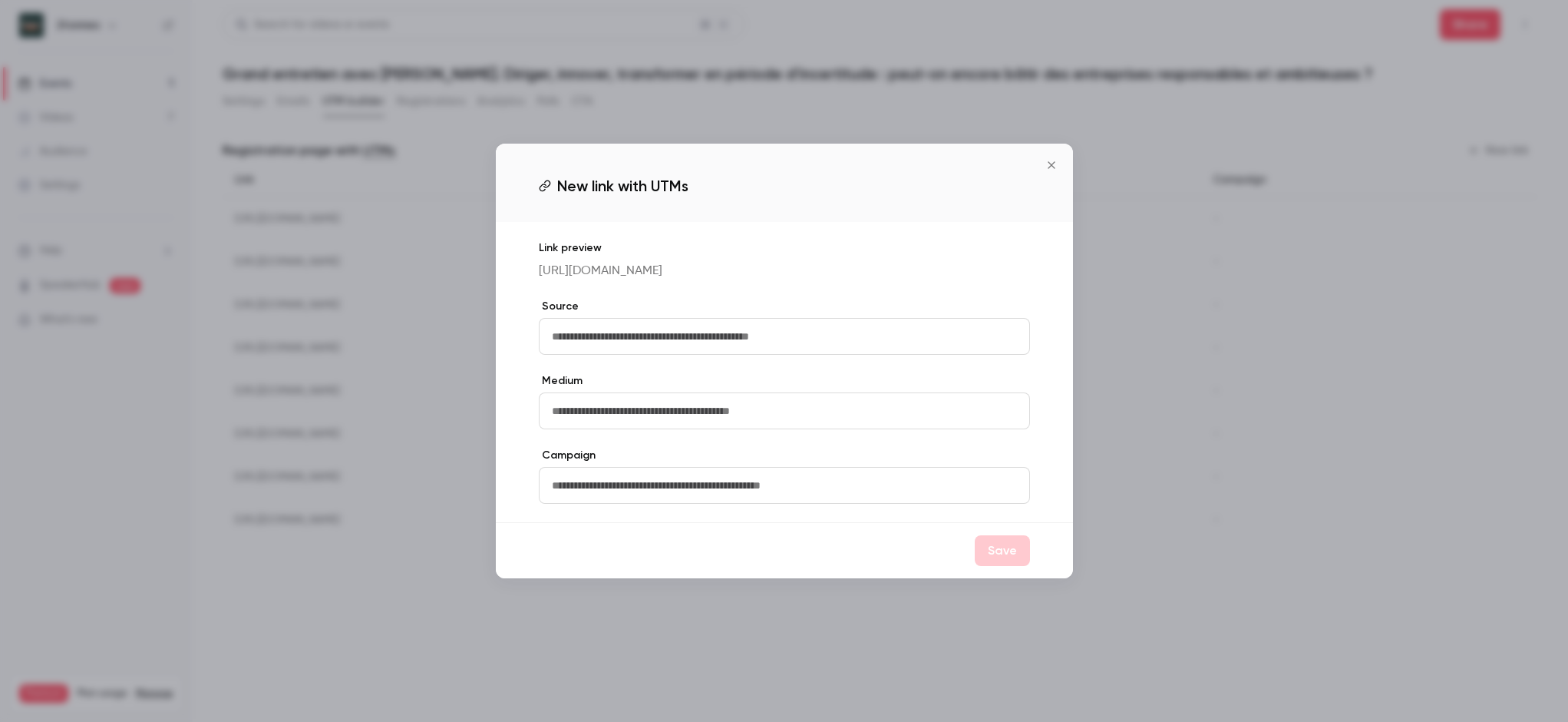
click at [600, 338] on input "text" at bounding box center [784, 336] width 491 height 37
type input "**********"
type input "********"
click at [624, 502] on input "text" at bounding box center [784, 485] width 491 height 37
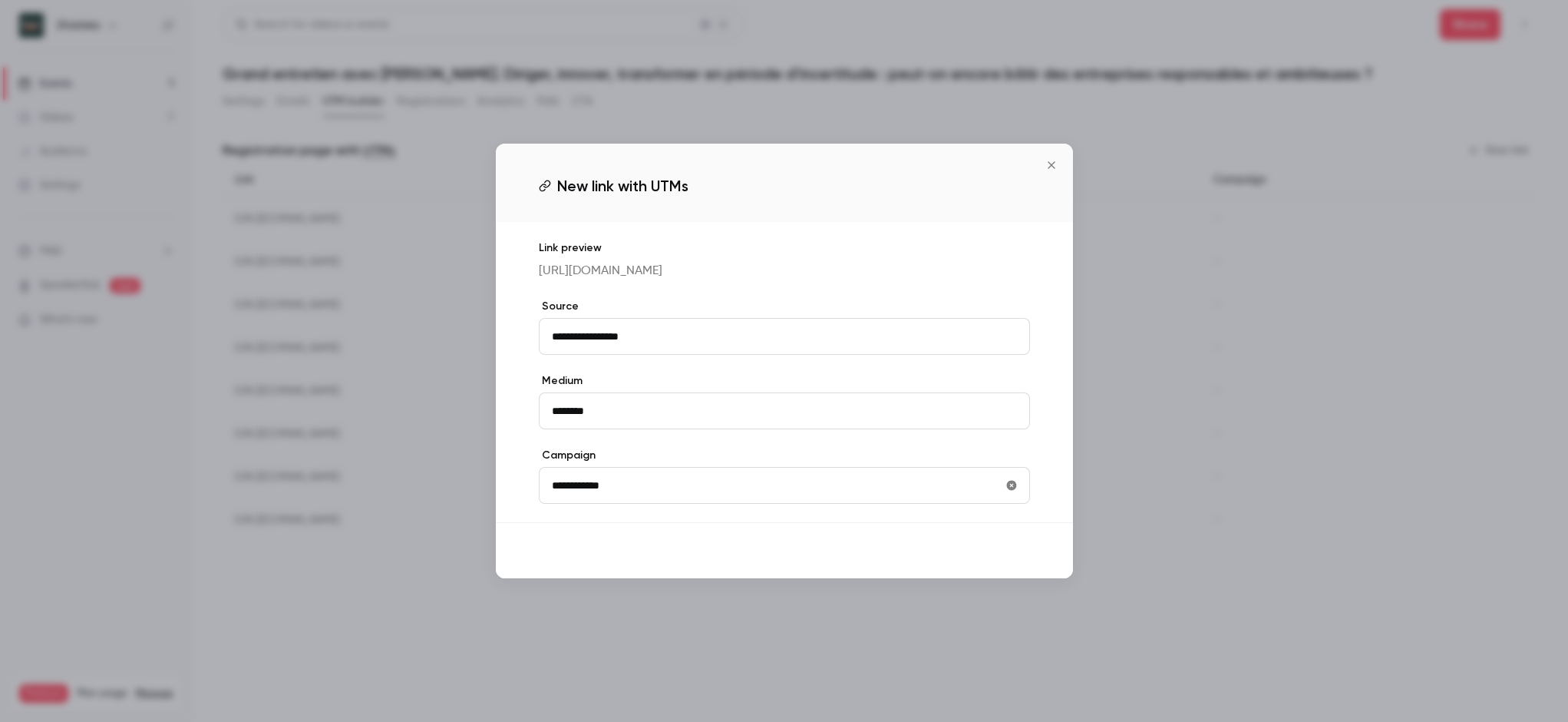
type input "**********"
click at [1021, 563] on button "Save" at bounding box center [1002, 550] width 55 height 31
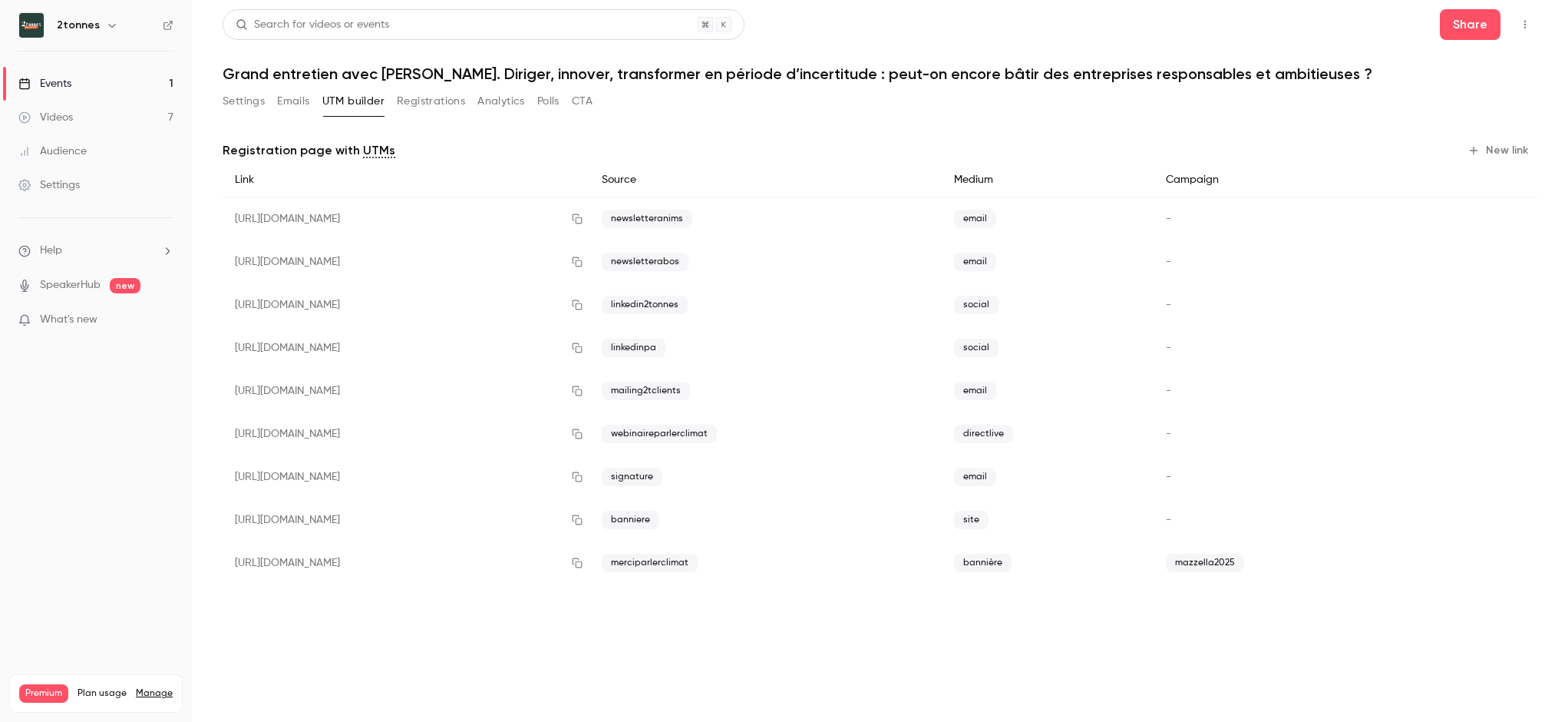
click at [96, 88] on link "Events 1" at bounding box center [95, 84] width 192 height 33
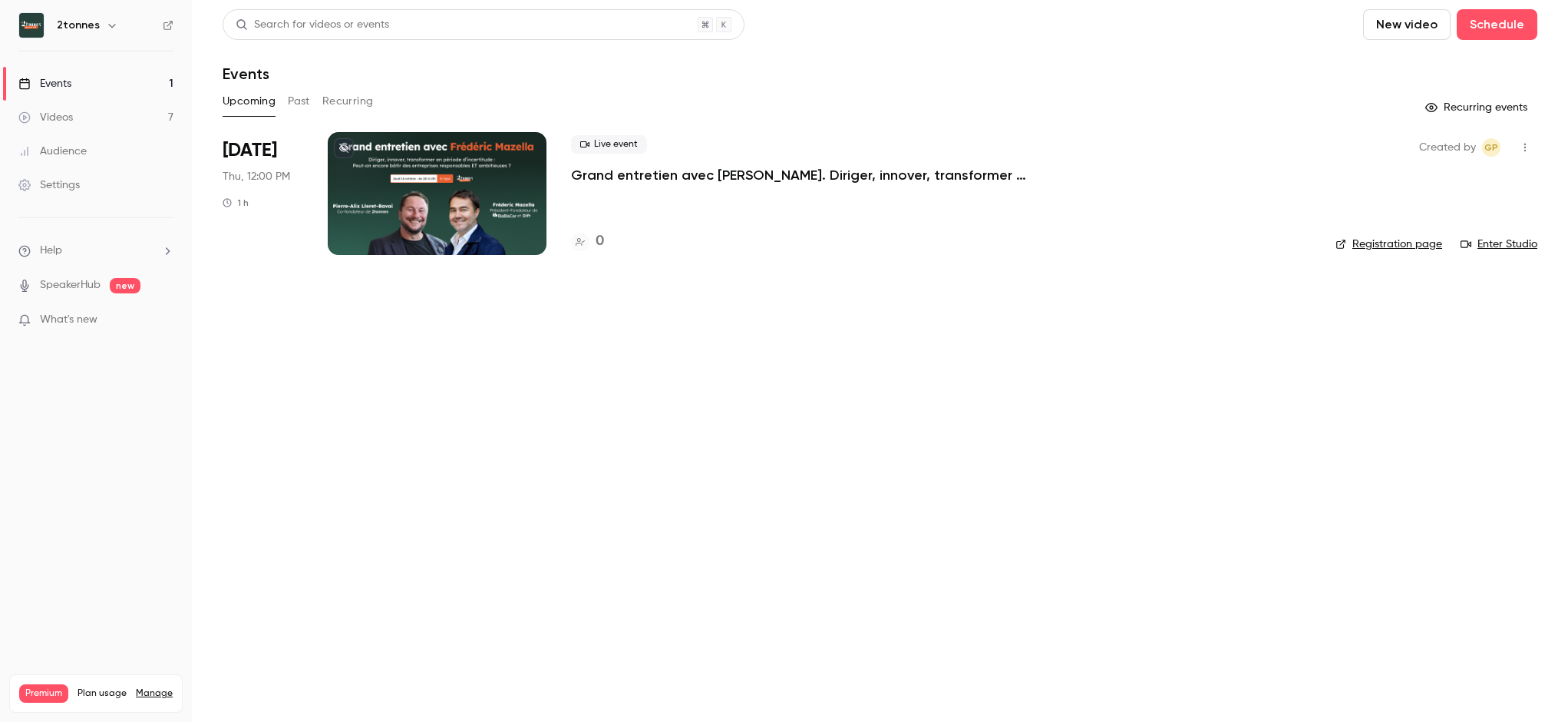
click at [290, 100] on button "Past" at bounding box center [299, 101] width 22 height 25
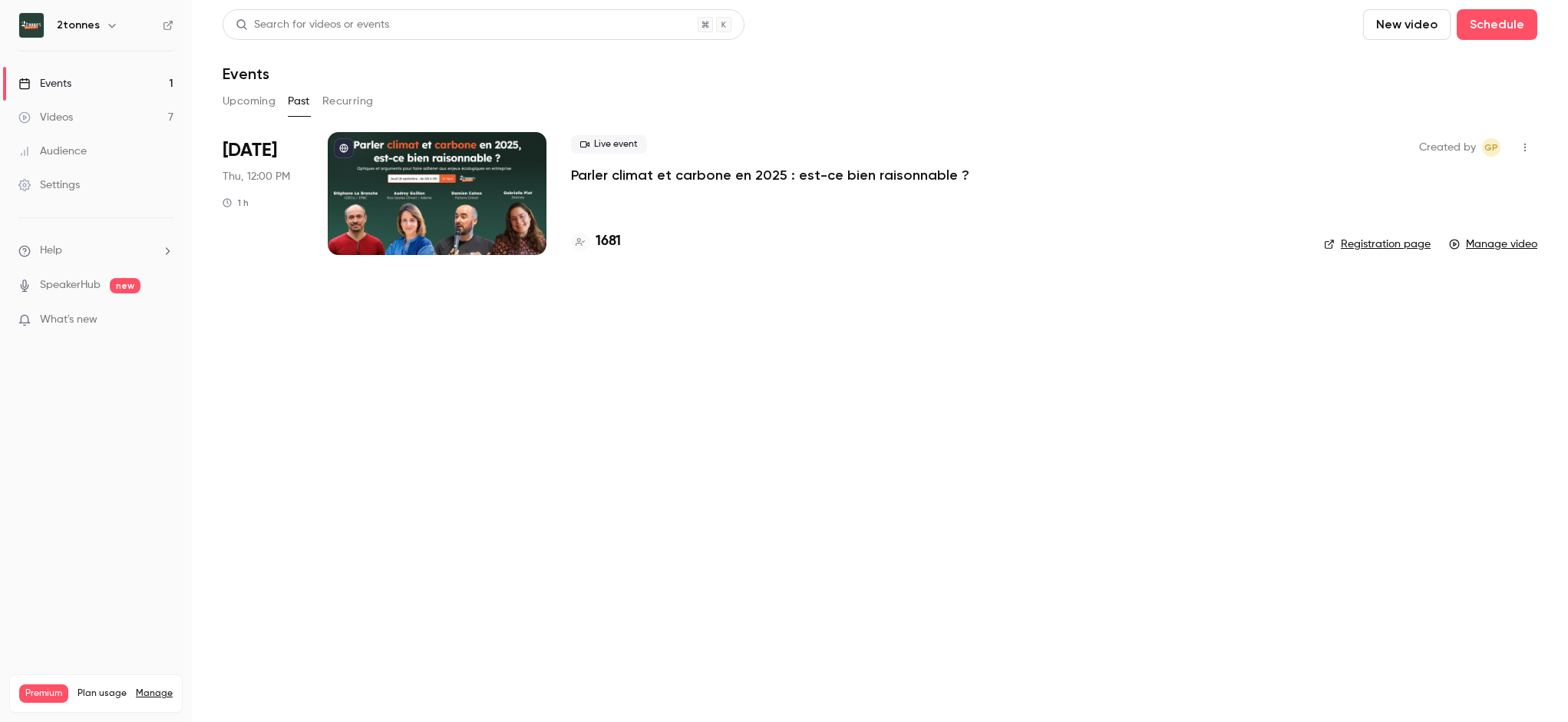
click at [455, 189] on div at bounding box center [437, 193] width 219 height 123
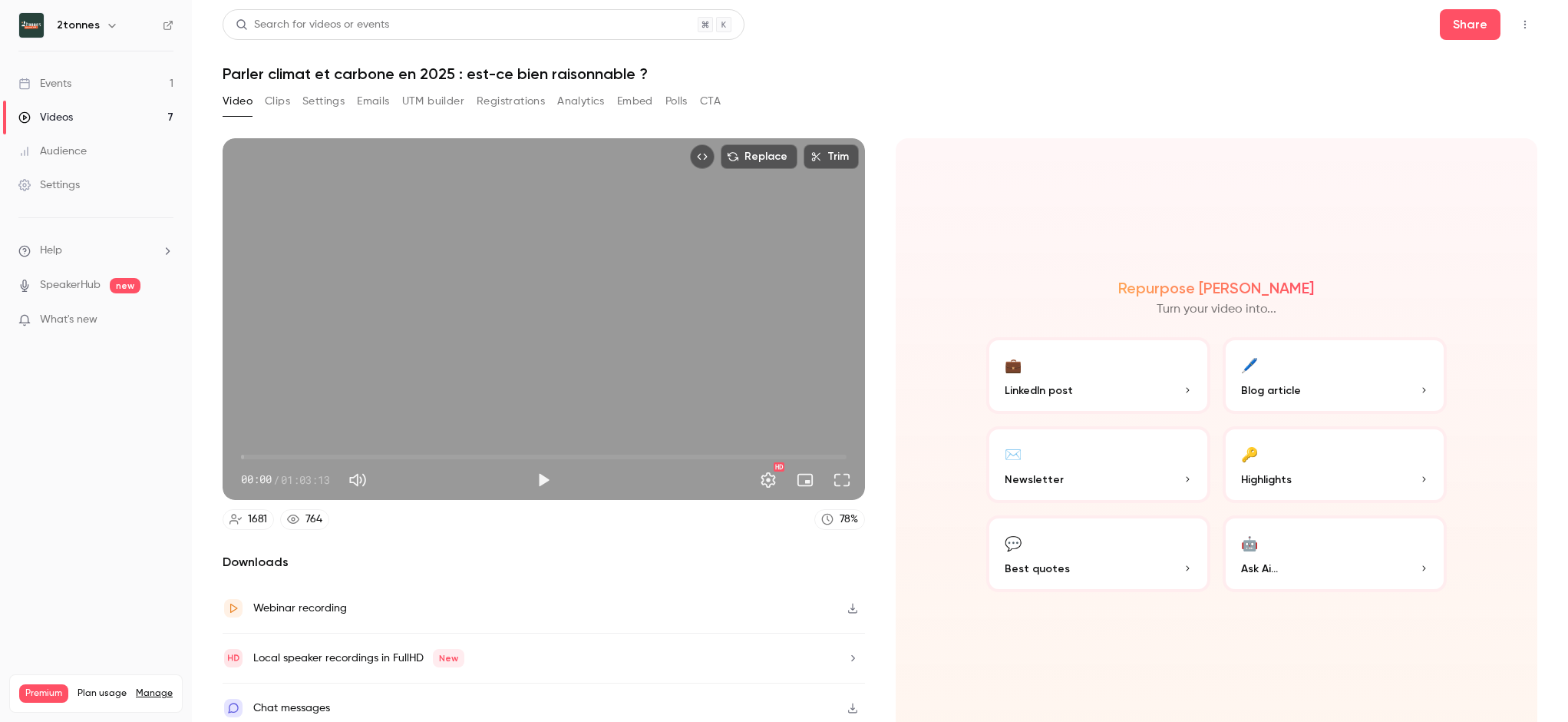
click at [438, 99] on button "UTM builder" at bounding box center [433, 101] width 62 height 25
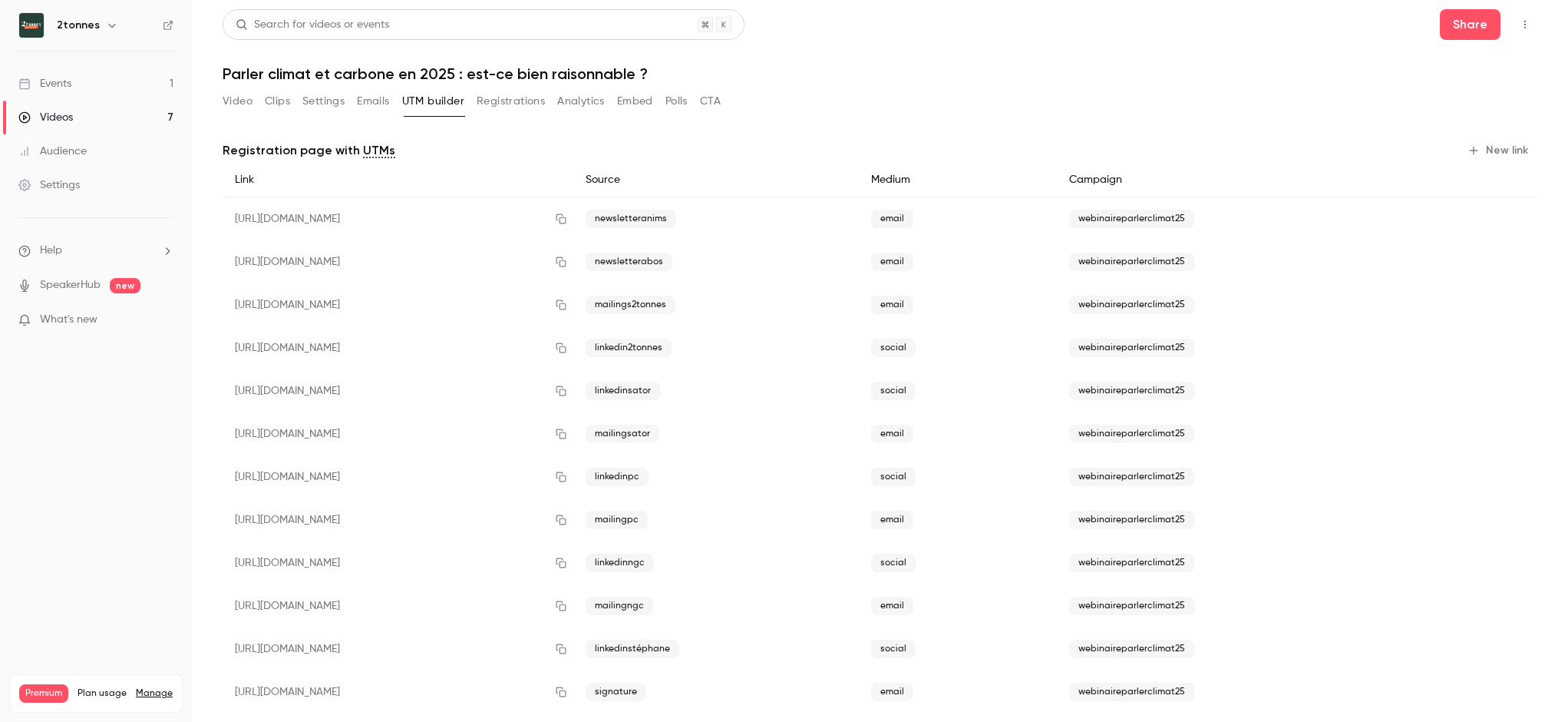
click at [122, 87] on link "Events 1" at bounding box center [95, 84] width 192 height 33
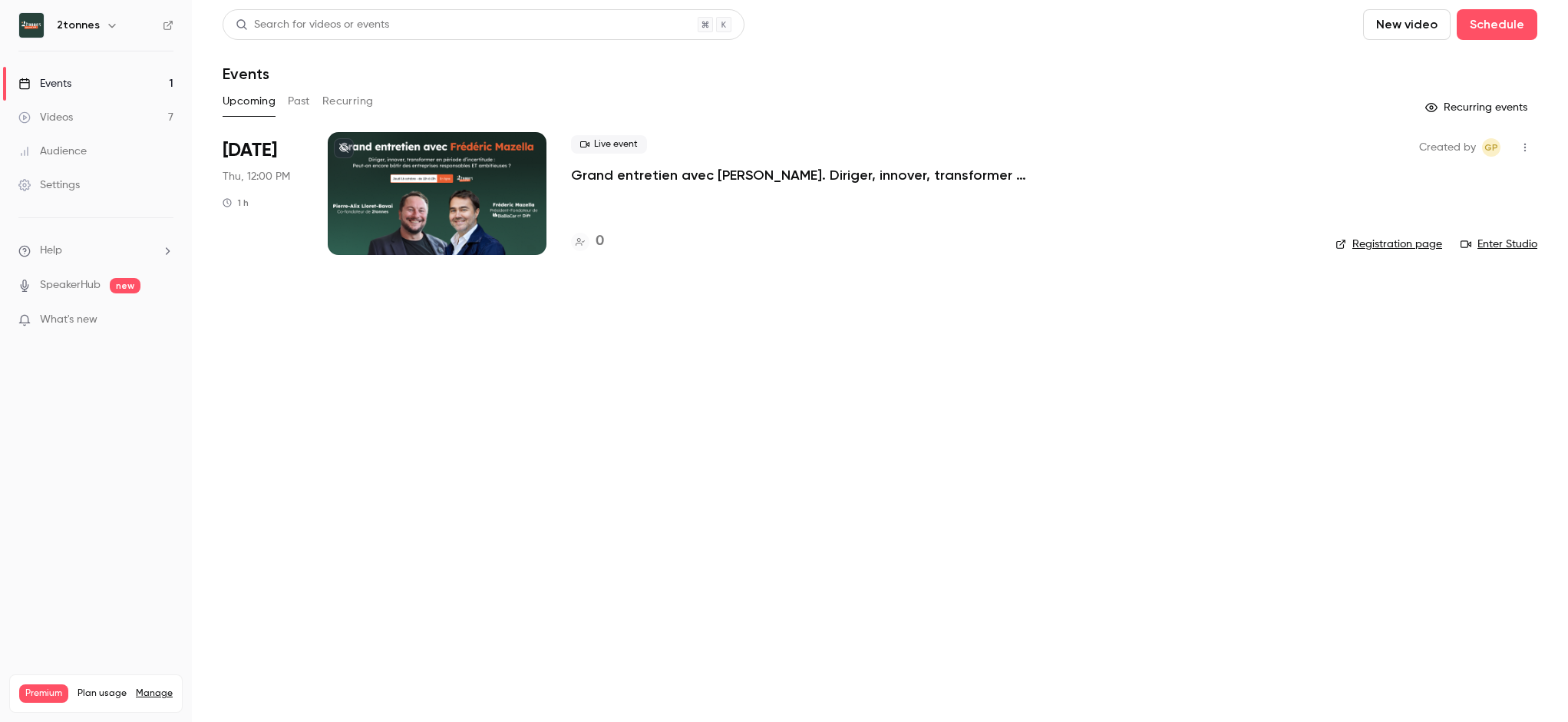
click at [437, 193] on div at bounding box center [437, 193] width 219 height 123
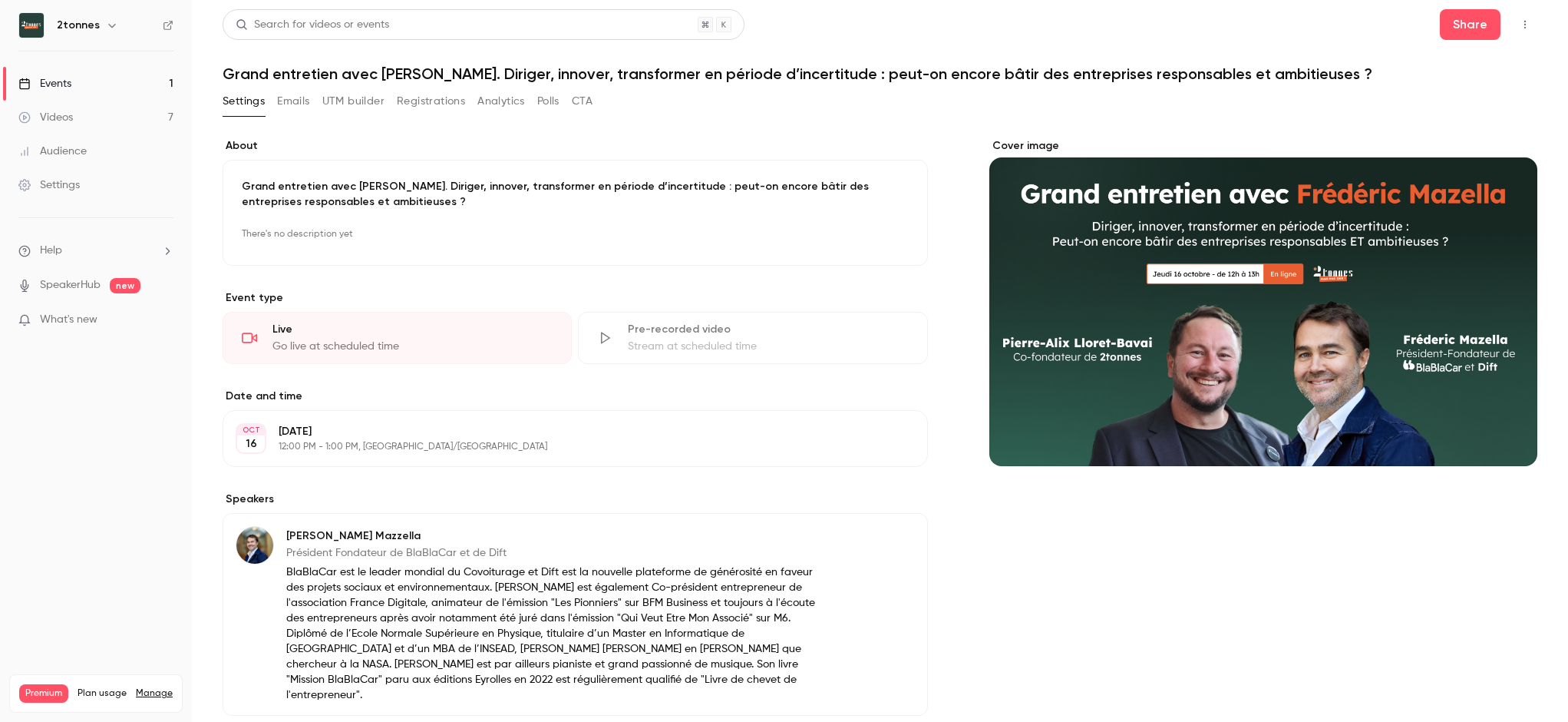
click at [366, 100] on button "UTM builder" at bounding box center [353, 101] width 62 height 25
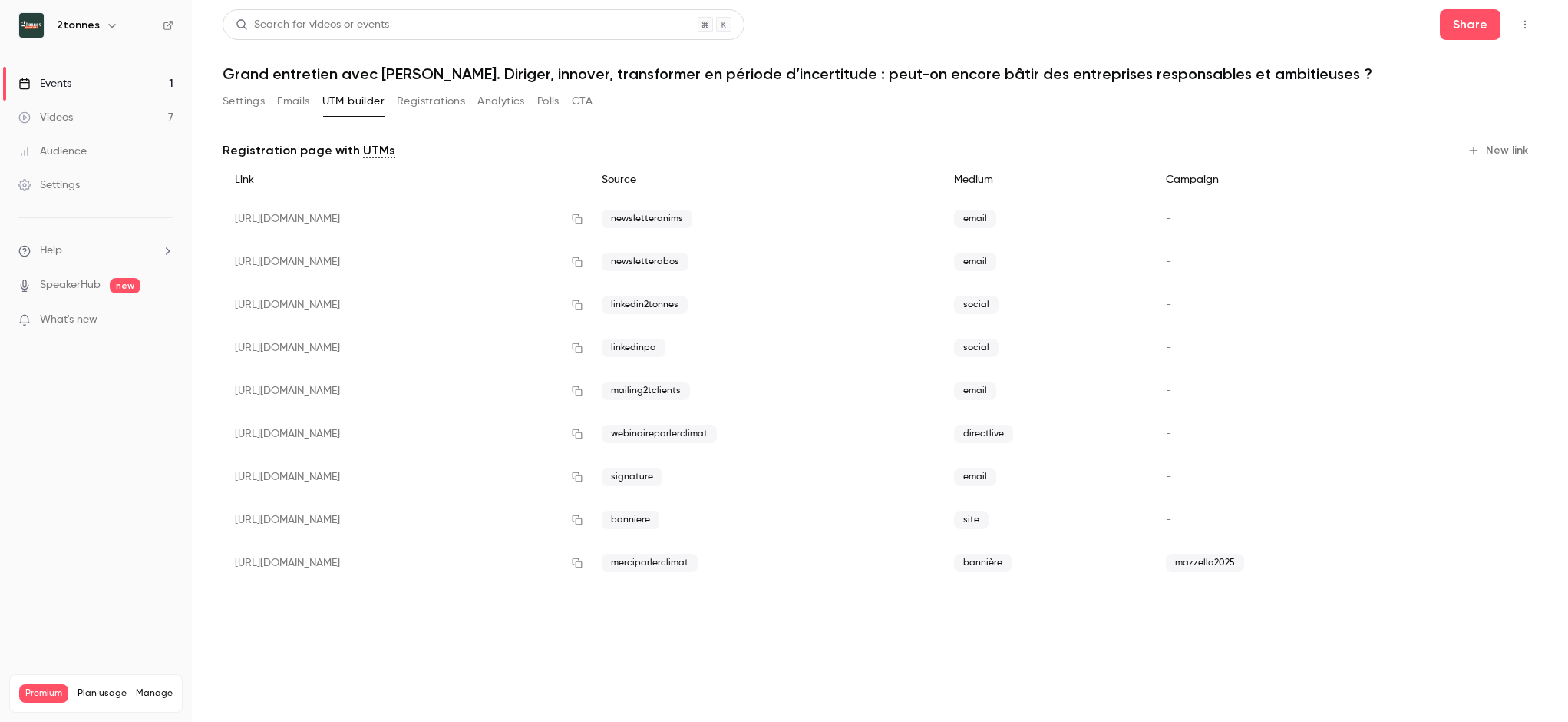
click at [1243, 556] on span "mazzella2025" at bounding box center [1204, 562] width 78 height 18
click at [1521, 571] on button "button" at bounding box center [1512, 563] width 25 height 25
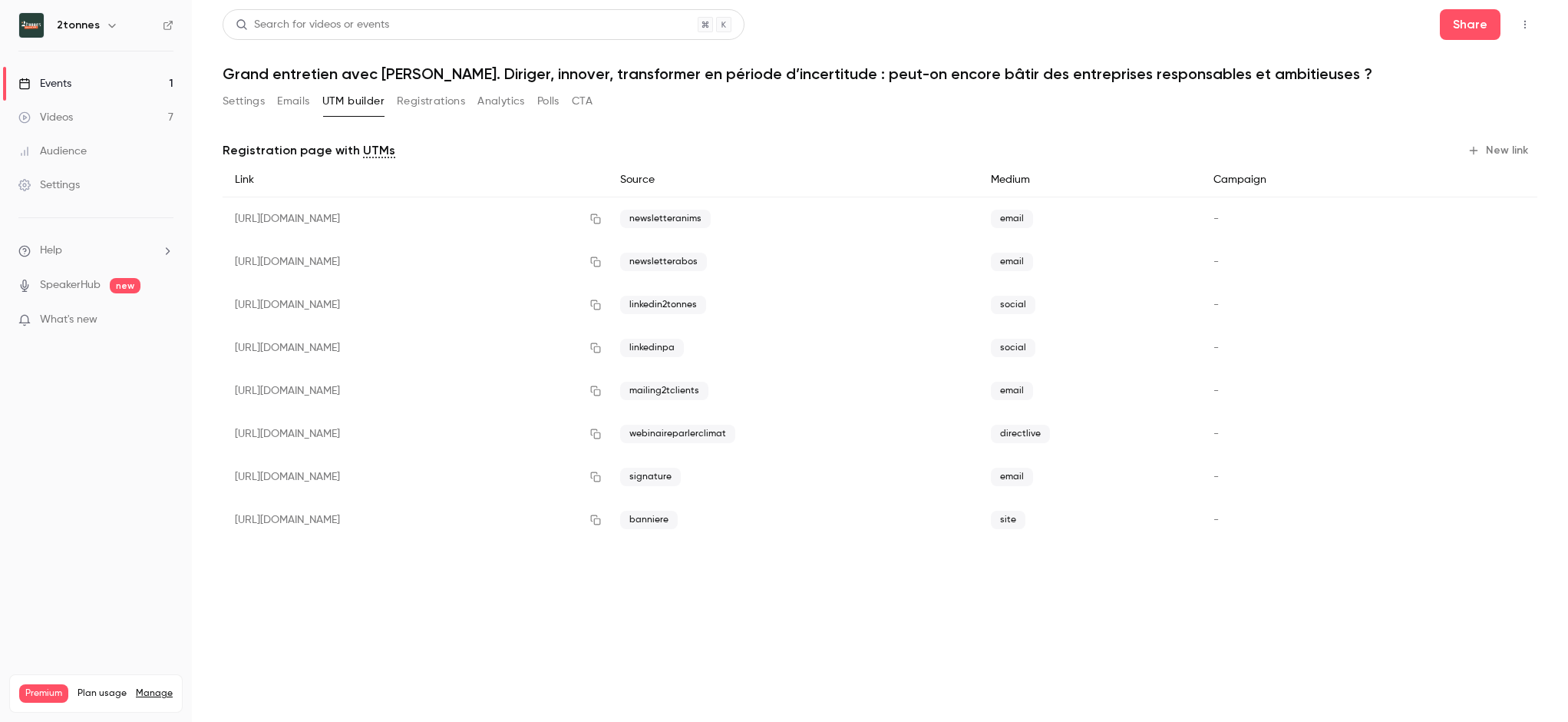
click at [1494, 150] on button "New link" at bounding box center [1499, 150] width 76 height 25
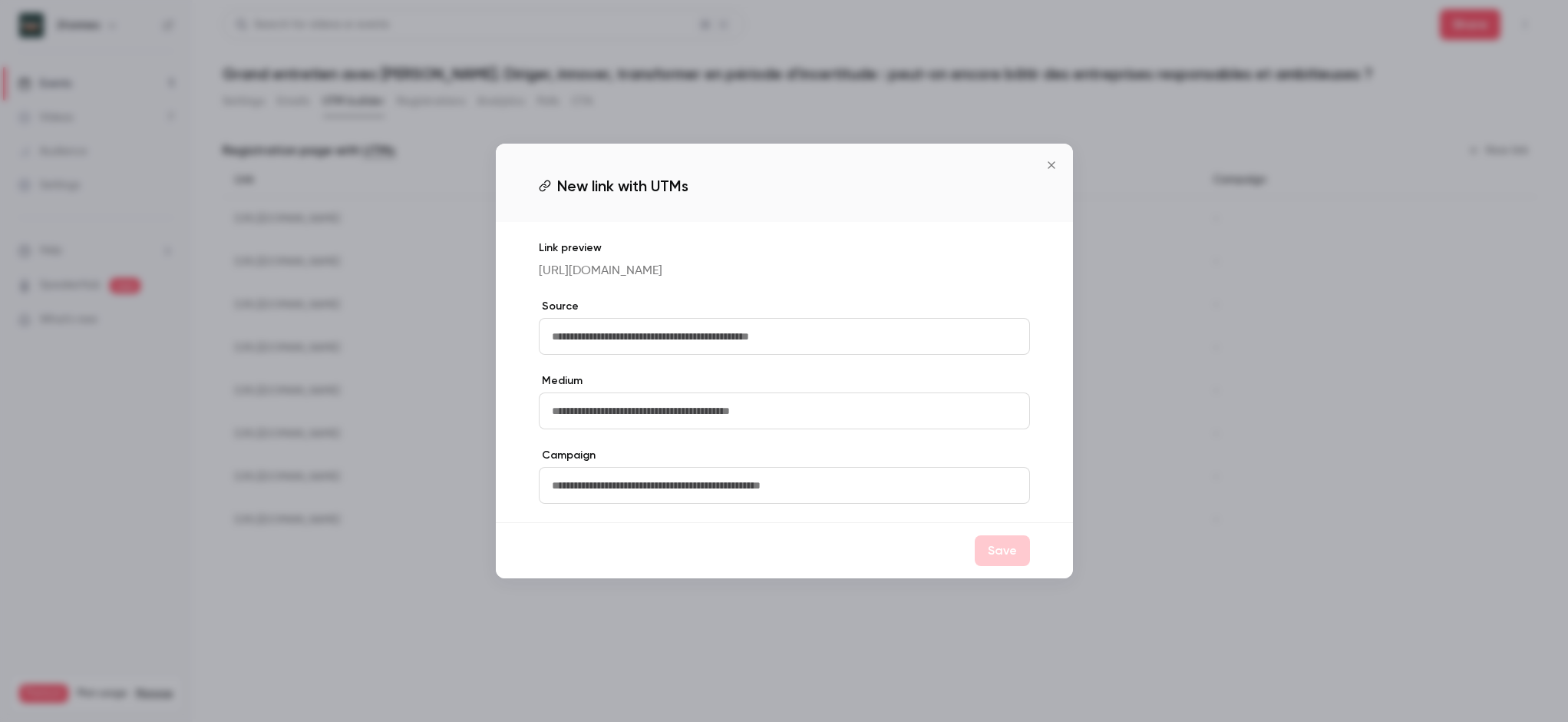
click at [683, 341] on input "text" at bounding box center [784, 336] width 491 height 37
type input "**********"
type input "********"
click at [801, 489] on input "text" at bounding box center [784, 485] width 491 height 37
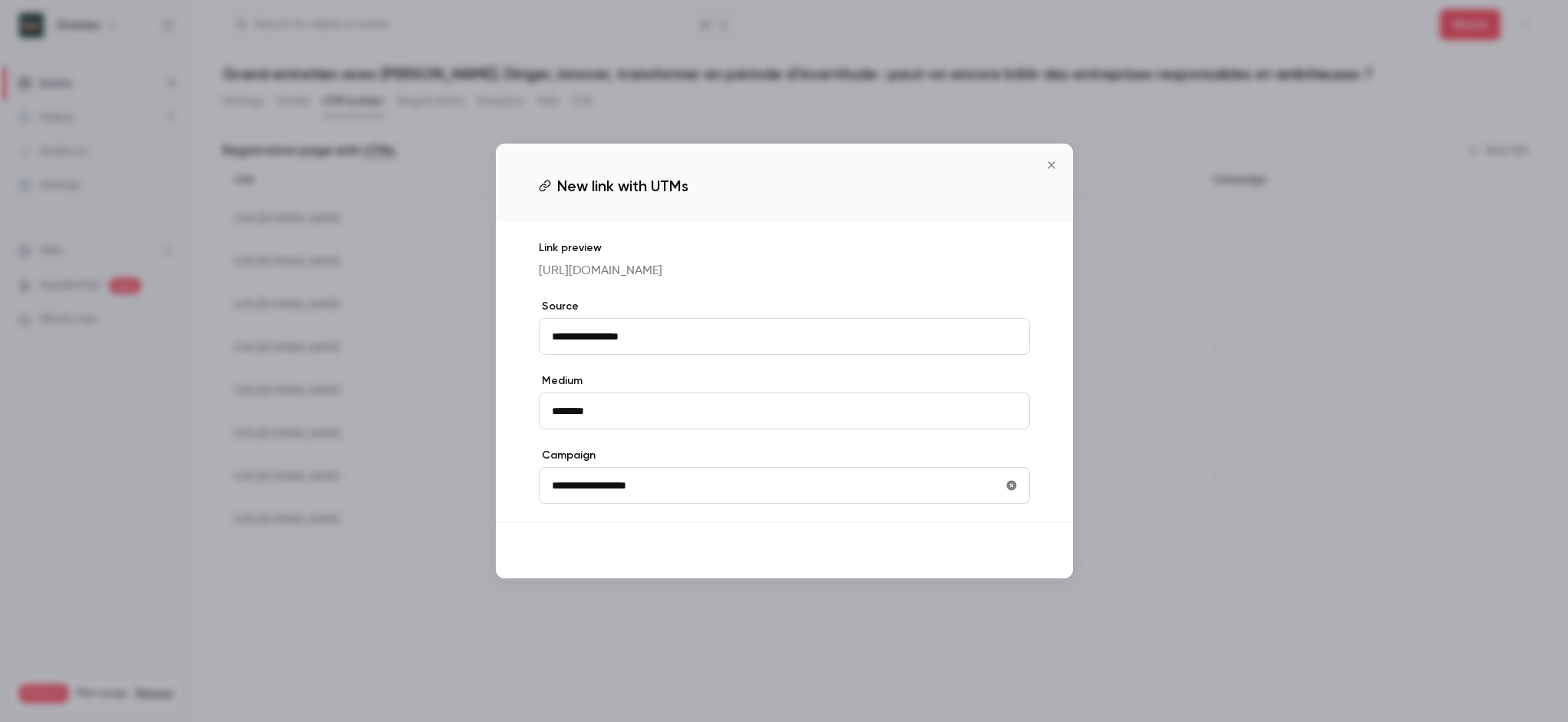
type input "**********"
click at [988, 566] on button "Save" at bounding box center [1002, 550] width 55 height 31
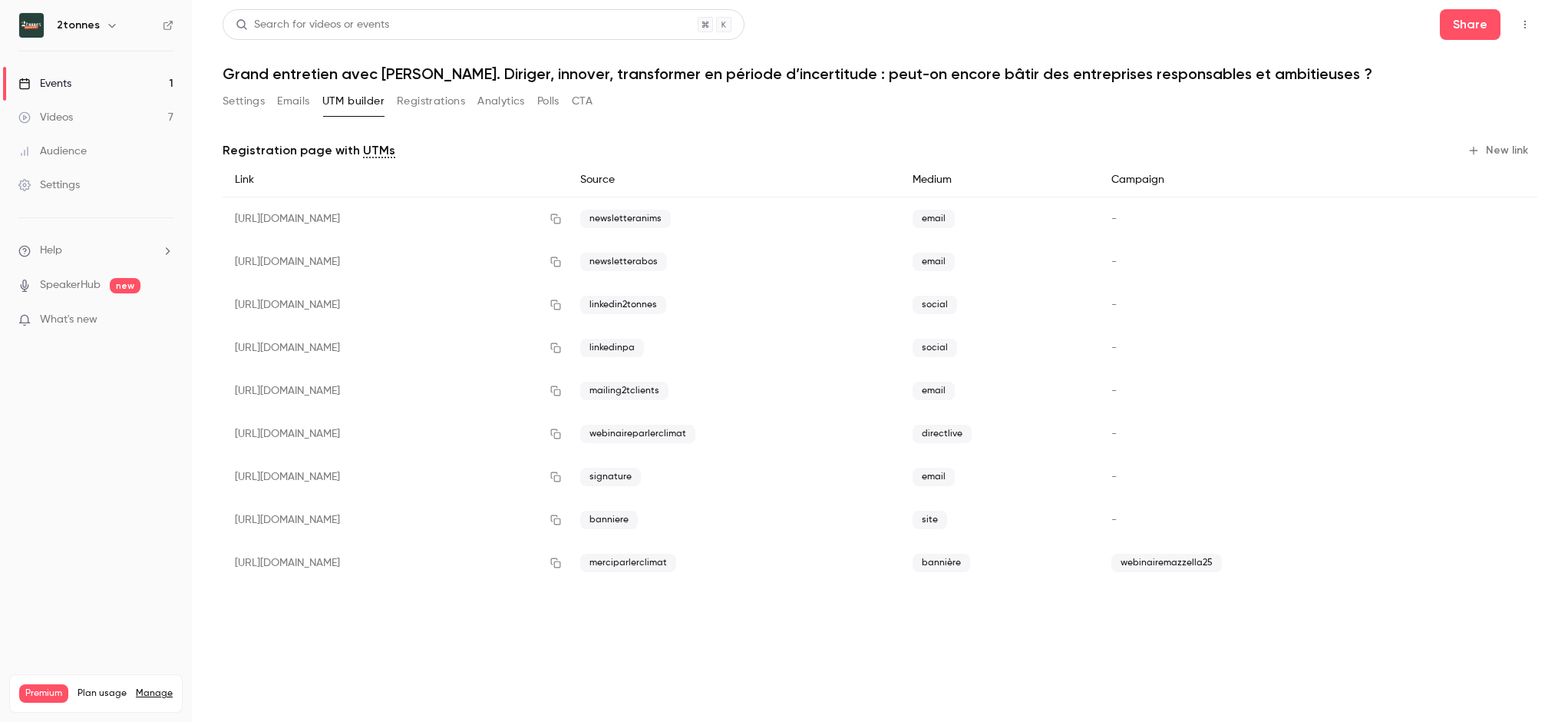
click at [1336, 557] on div "webinairemazzella25" at bounding box center [1259, 563] width 321 height 43
click at [560, 566] on icon "button" at bounding box center [555, 563] width 10 height 10
